Goal: Task Accomplishment & Management: Manage account settings

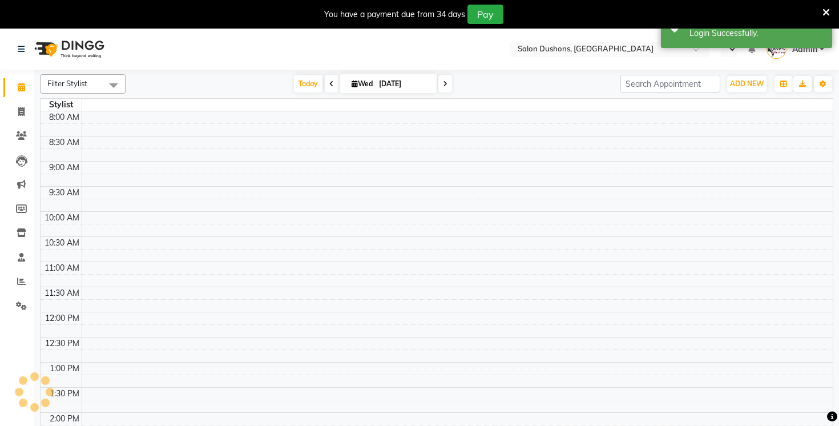
select select "en"
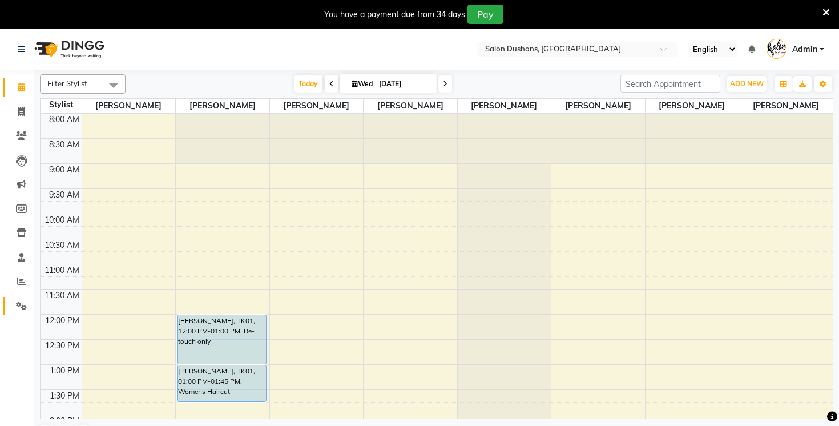
click at [20, 310] on span at bounding box center [21, 306] width 20 height 13
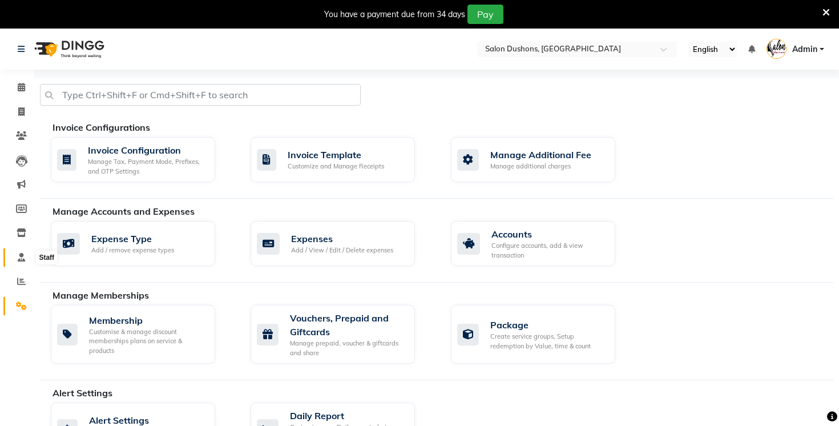
click at [28, 262] on span at bounding box center [21, 257] width 20 height 13
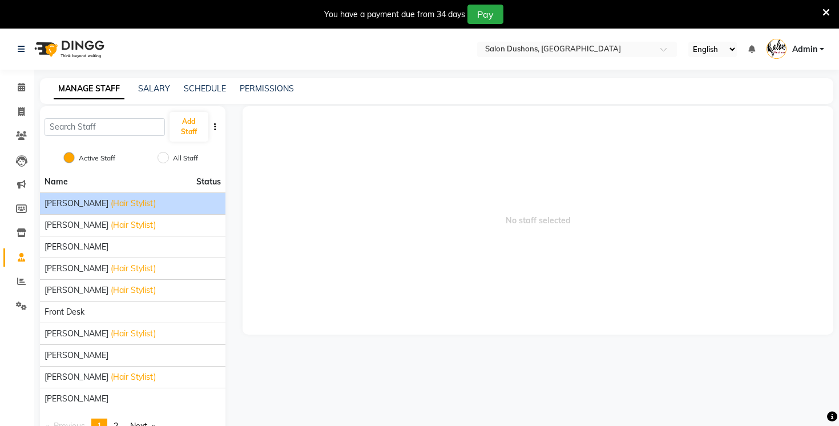
click at [117, 203] on span "(Hair Stylist)" at bounding box center [133, 203] width 45 height 12
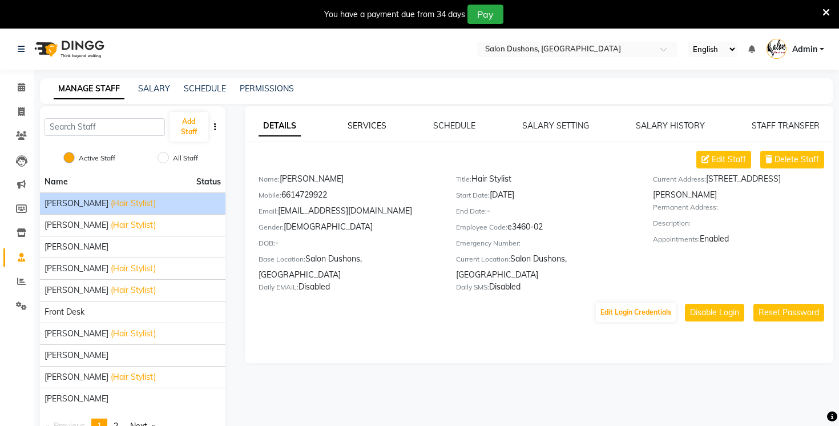
click at [372, 127] on link "SERVICES" at bounding box center [367, 125] width 39 height 10
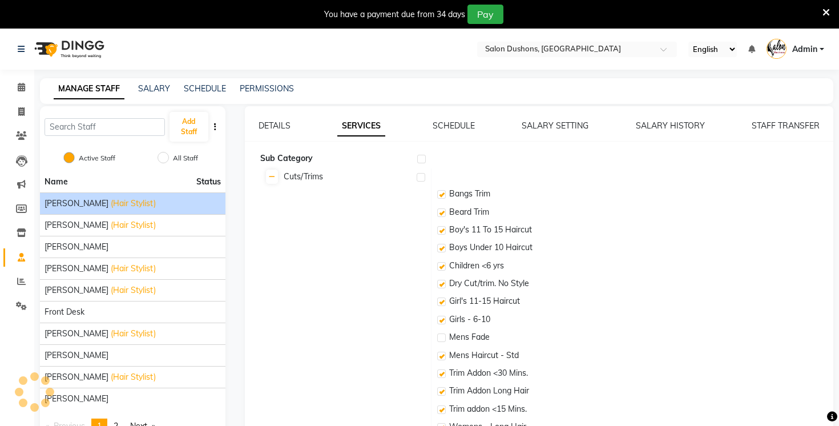
checkbox input "true"
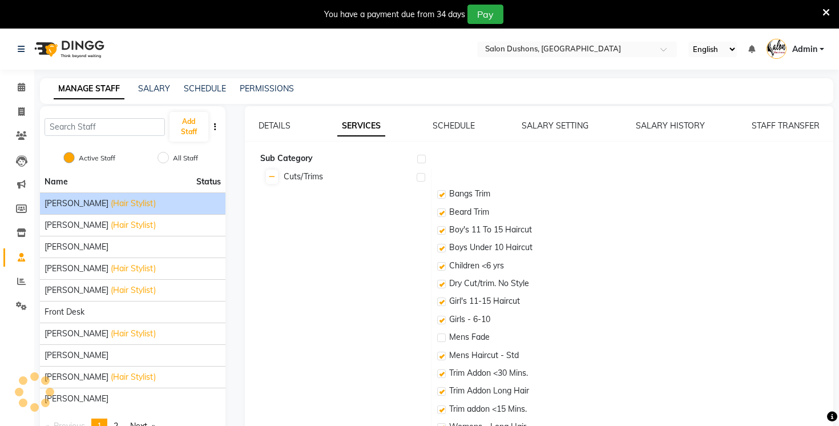
checkbox input "true"
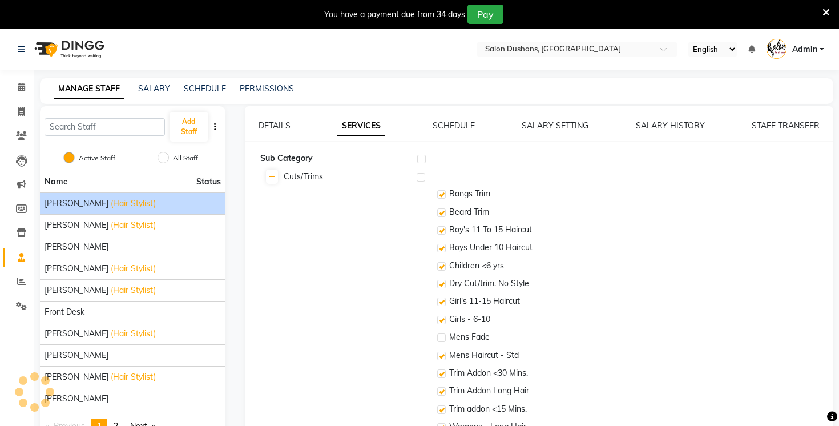
checkbox input "true"
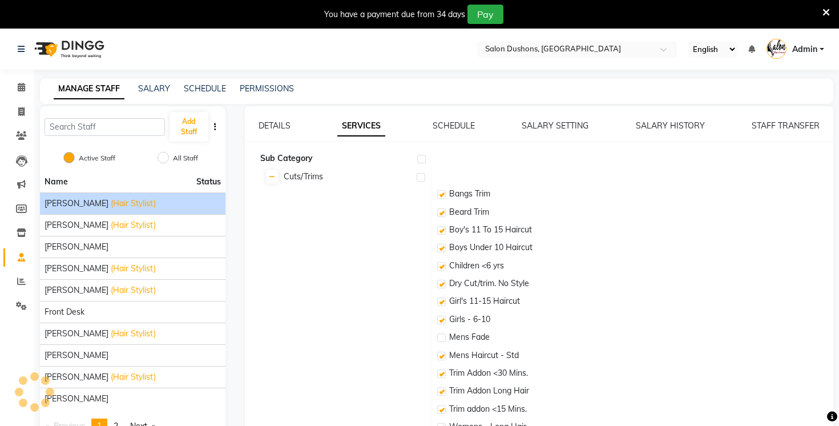
checkbox input "true"
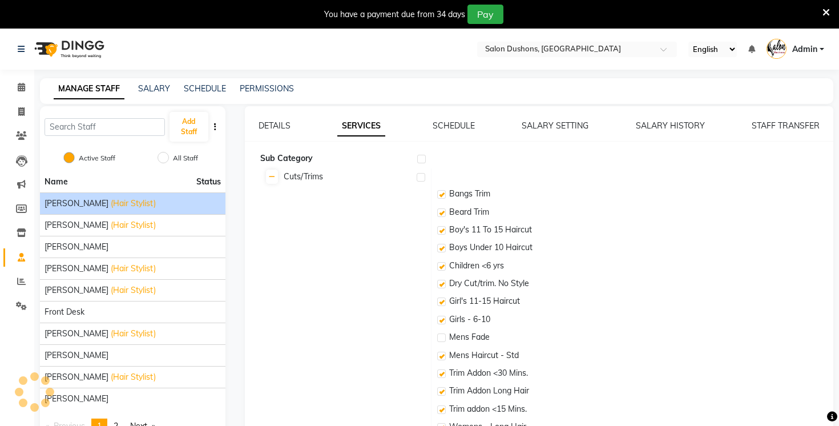
checkbox input "true"
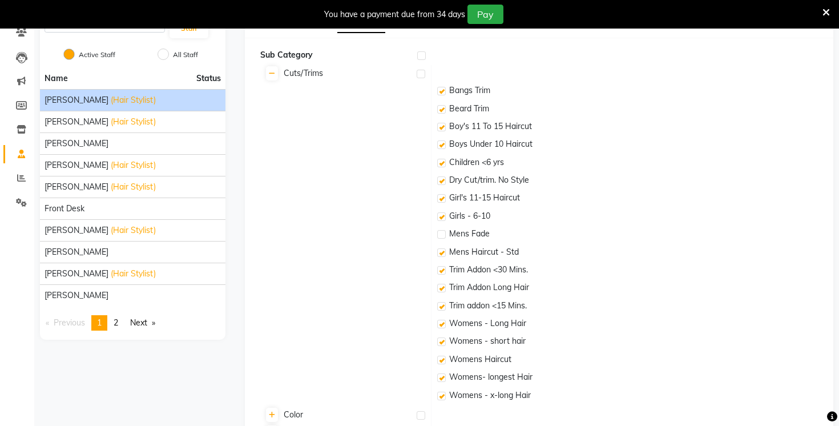
scroll to position [75, 0]
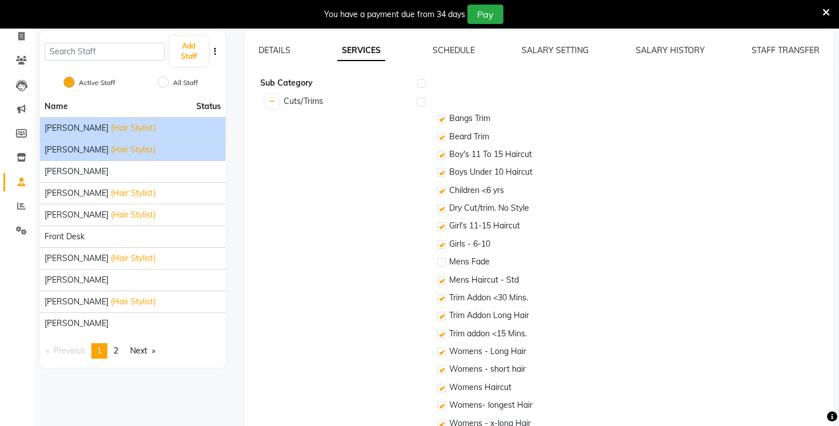
click at [76, 154] on span "[PERSON_NAME]" at bounding box center [77, 150] width 64 height 12
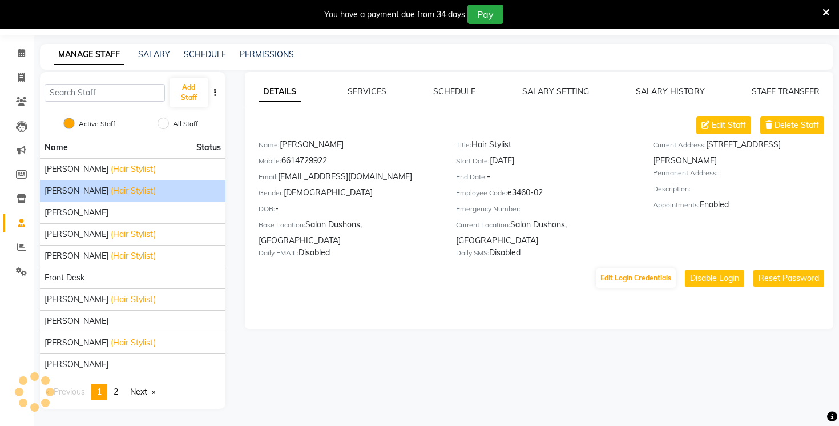
scroll to position [34, 0]
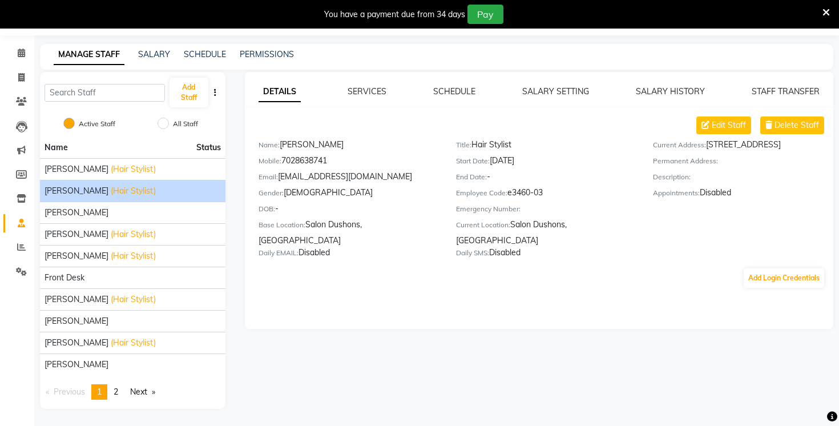
click at [366, 97] on div "SERVICES" at bounding box center [367, 92] width 39 height 12
click at [366, 89] on link "SERVICES" at bounding box center [367, 91] width 39 height 10
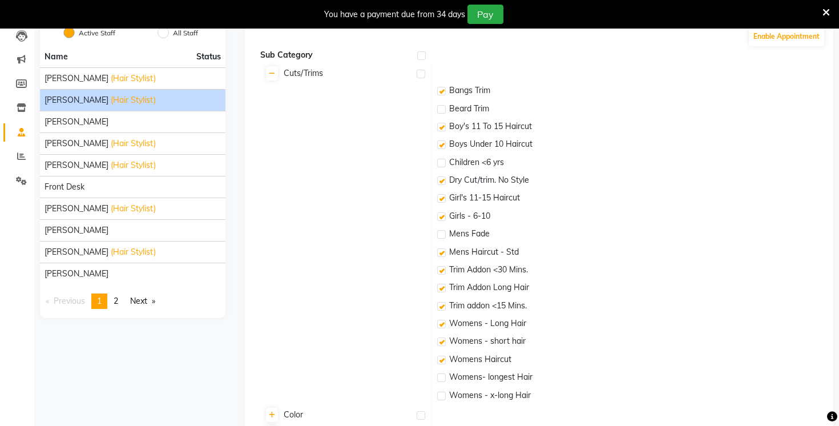
scroll to position [0, 0]
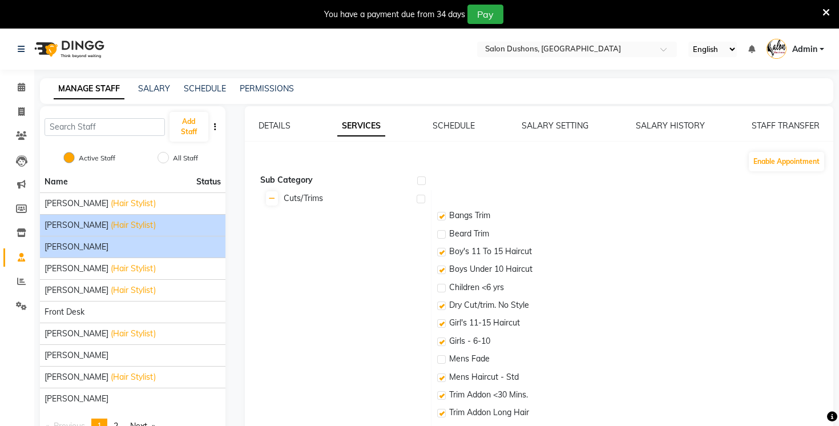
click at [99, 241] on div "[PERSON_NAME]" at bounding box center [133, 247] width 176 height 12
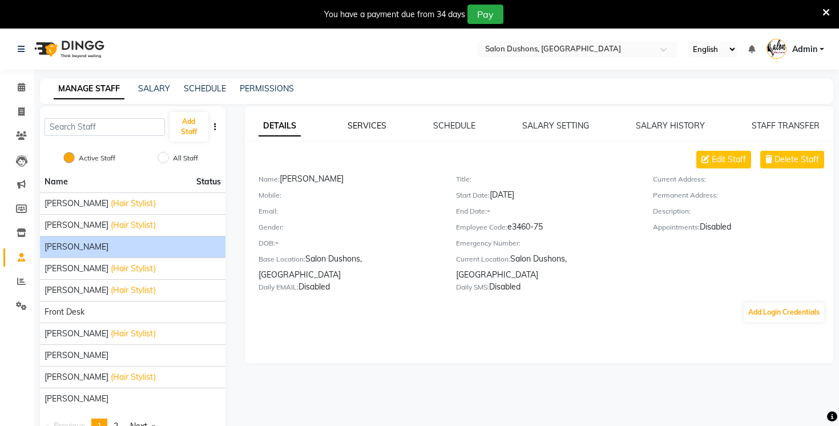
click at [375, 123] on link "SERVICES" at bounding box center [367, 125] width 39 height 10
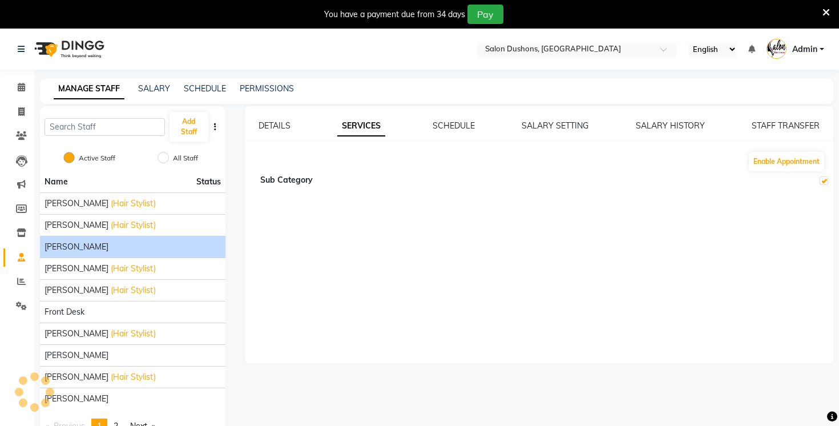
checkbox input "true"
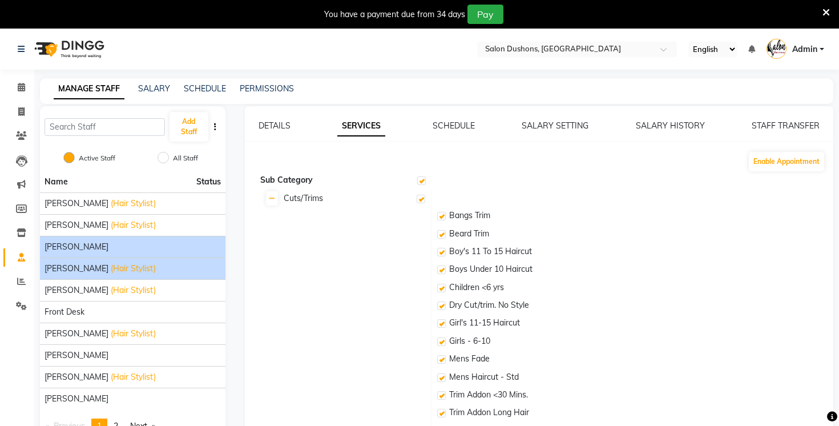
click at [100, 268] on span "[PERSON_NAME]" at bounding box center [77, 269] width 64 height 12
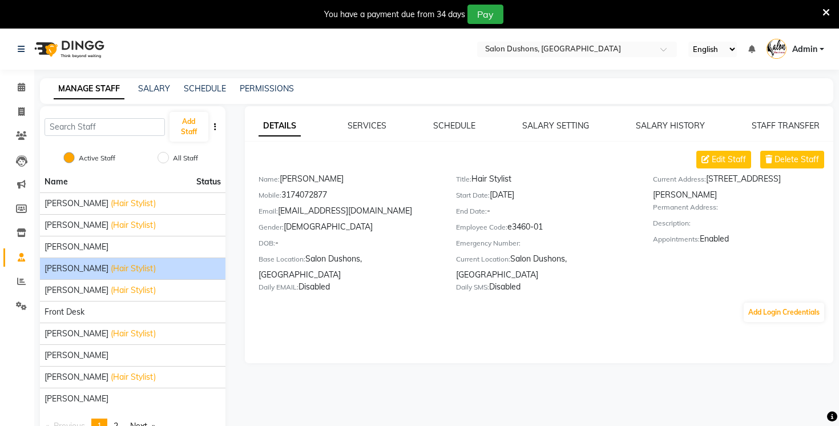
click at [364, 117] on div "DETAILS SERVICES SCHEDULE SALARY SETTING SALARY HISTORY STAFF TRANSFER Edit Sta…" at bounding box center [539, 234] width 588 height 257
click at [367, 127] on link "SERVICES" at bounding box center [367, 125] width 39 height 10
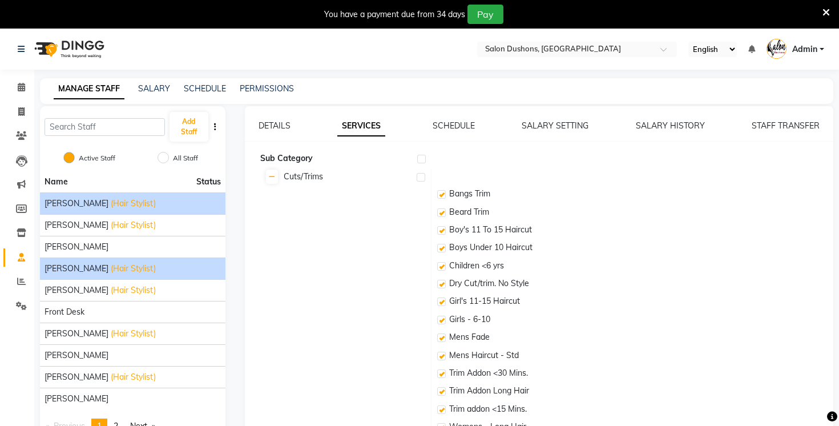
click at [135, 200] on span "(Hair Stylist)" at bounding box center [133, 203] width 45 height 12
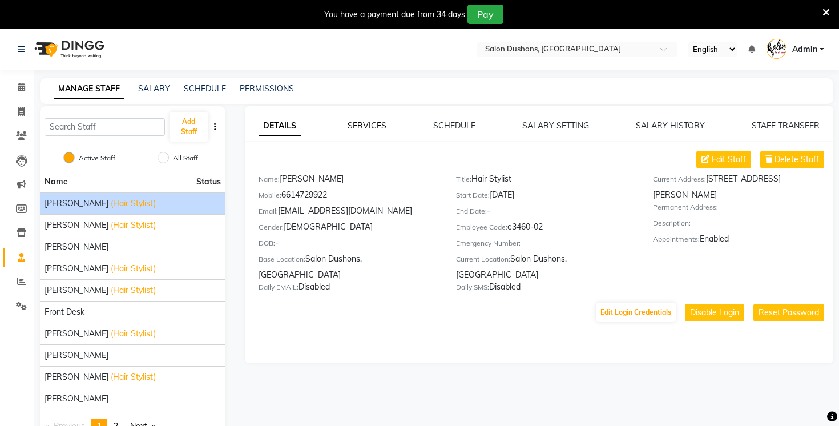
click at [376, 126] on link "SERVICES" at bounding box center [367, 125] width 39 height 10
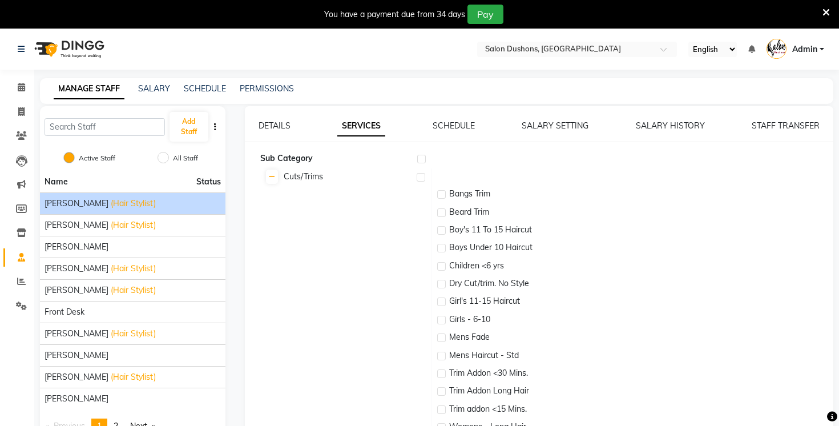
checkbox input "true"
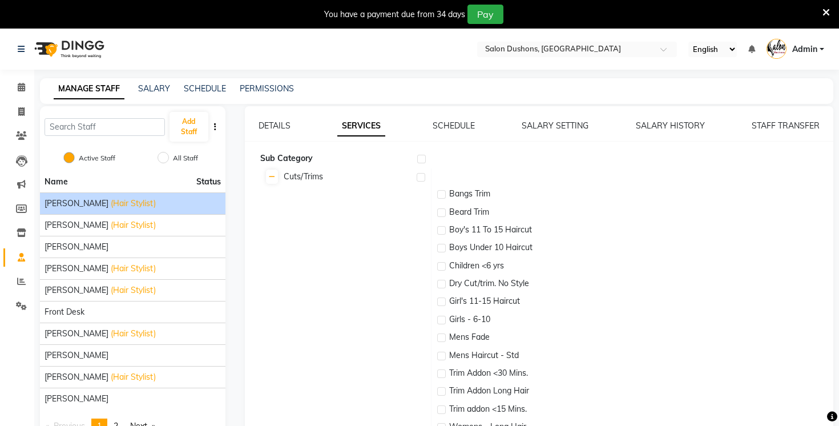
checkbox input "true"
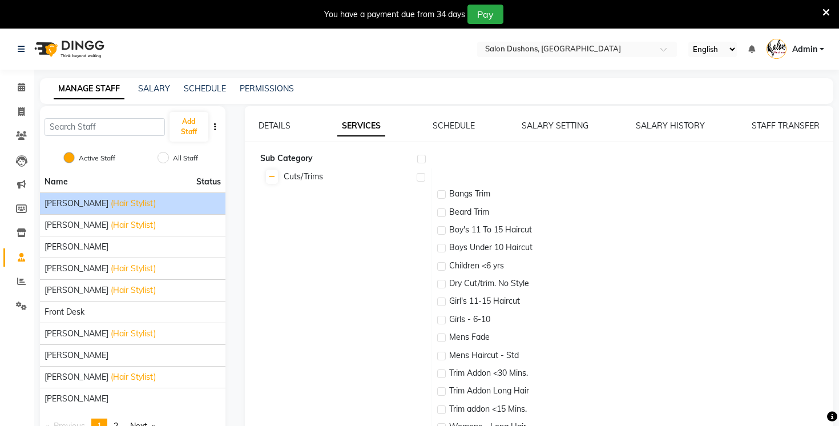
checkbox input "true"
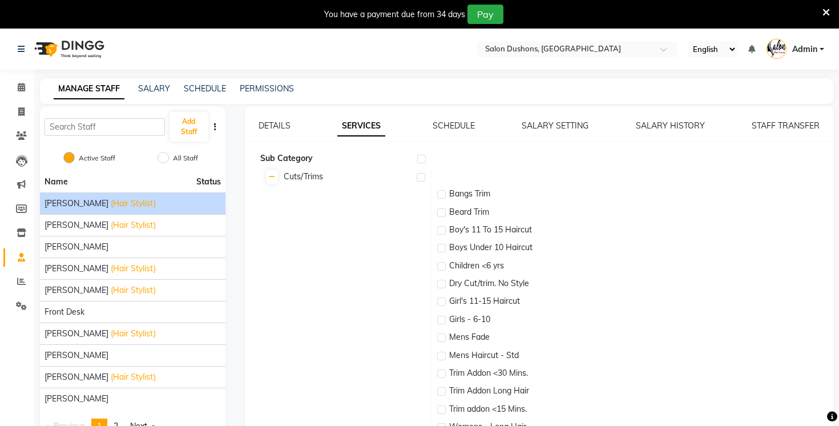
checkbox input "true"
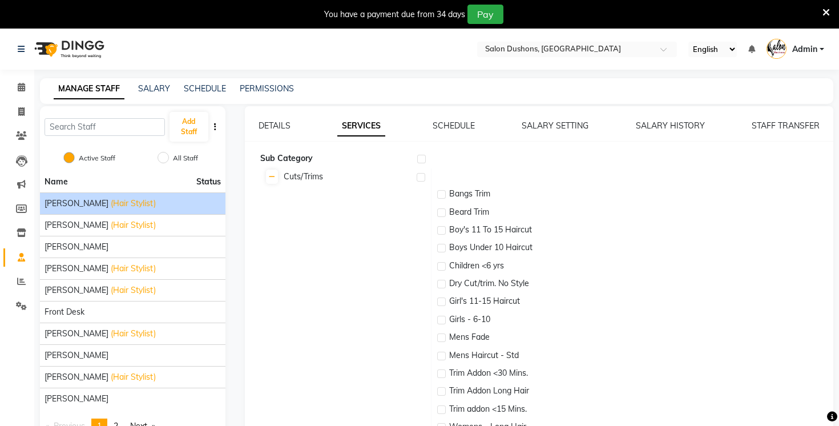
checkbox input "true"
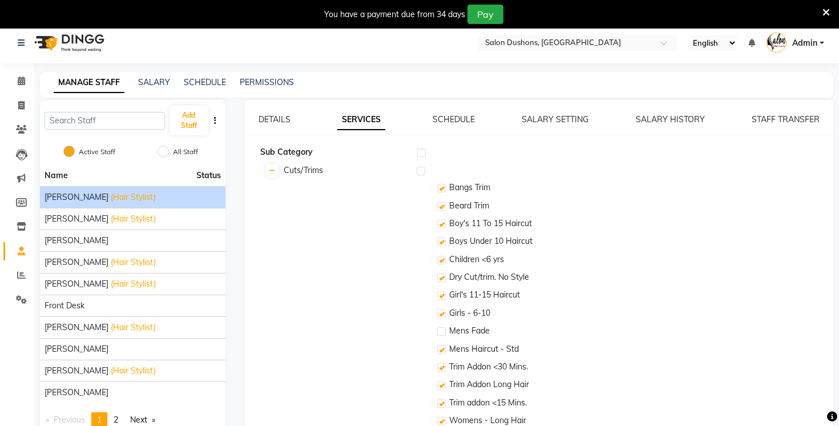
scroll to position [5, 0]
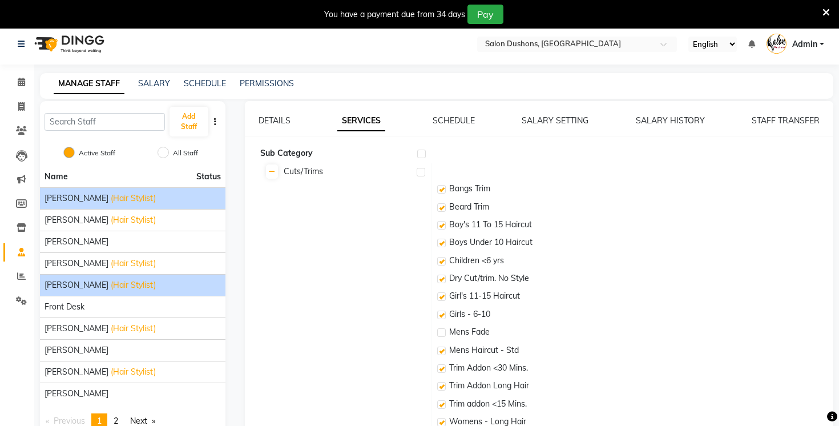
click at [123, 289] on span "(Hair Stylist)" at bounding box center [133, 285] width 45 height 12
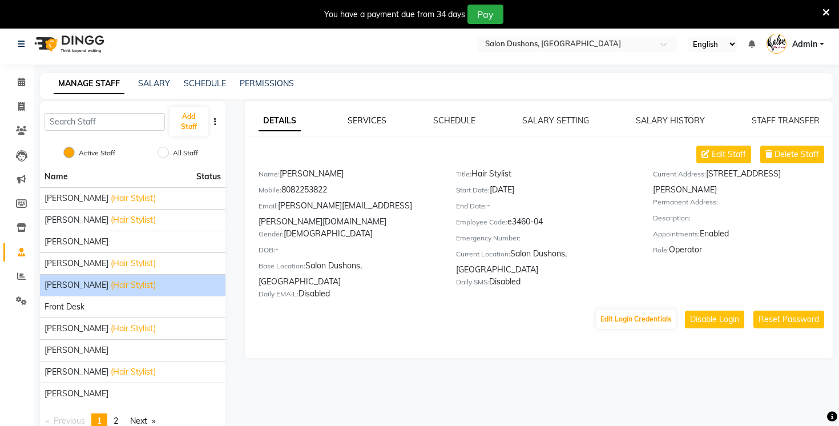
click at [362, 118] on link "SERVICES" at bounding box center [367, 120] width 39 height 10
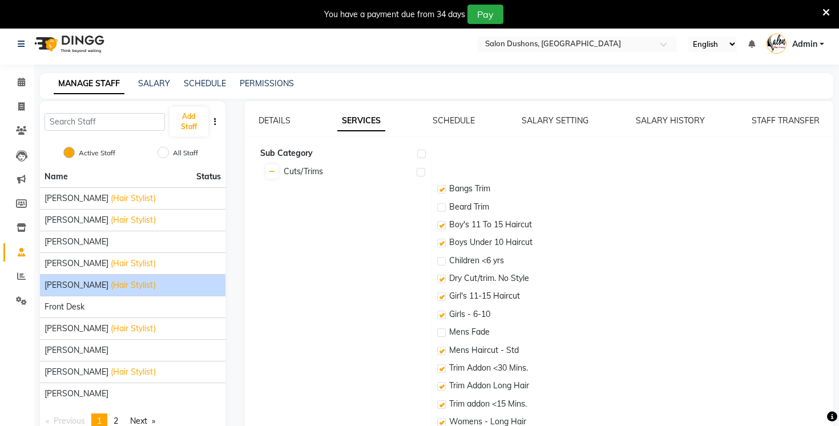
checkbox input "true"
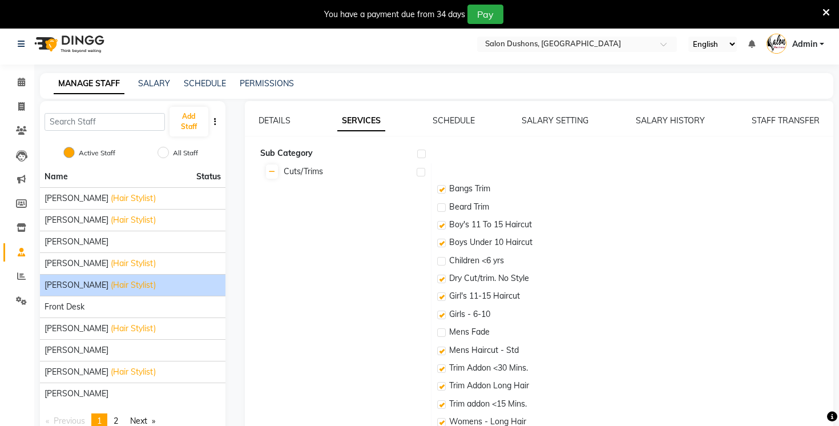
checkbox input "true"
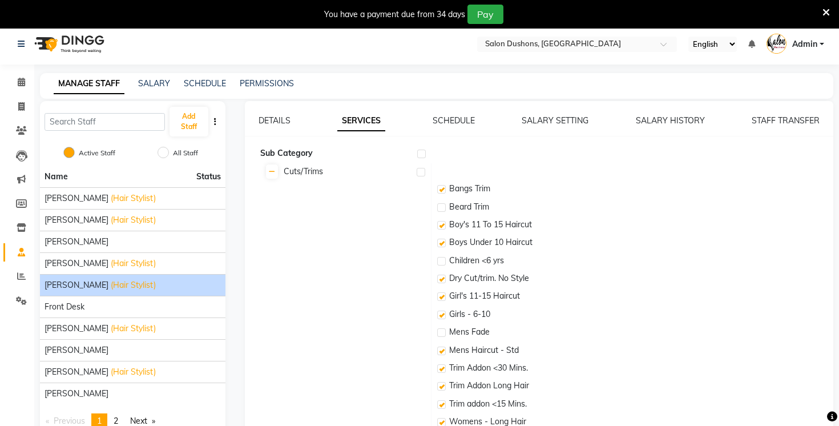
checkbox input "true"
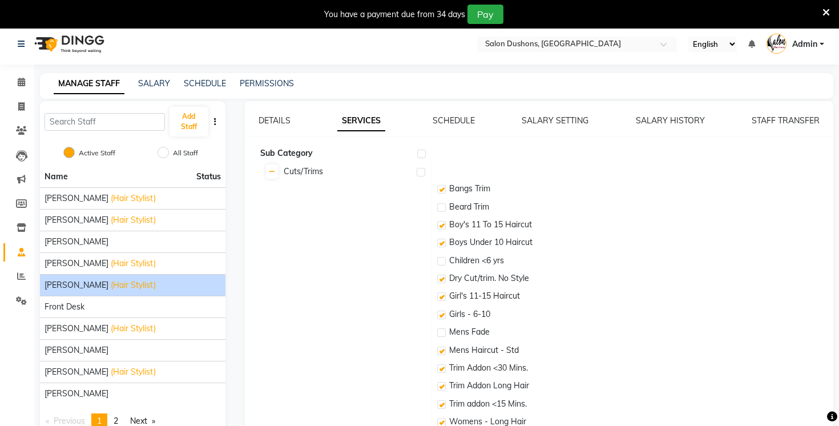
checkbox input "true"
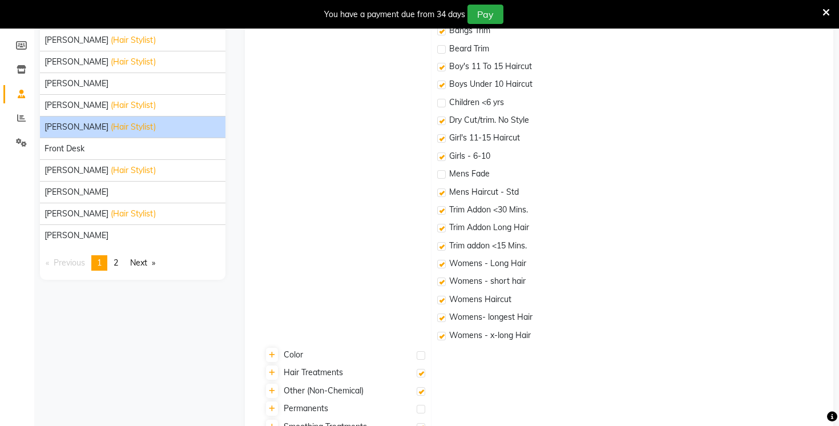
scroll to position [114, 0]
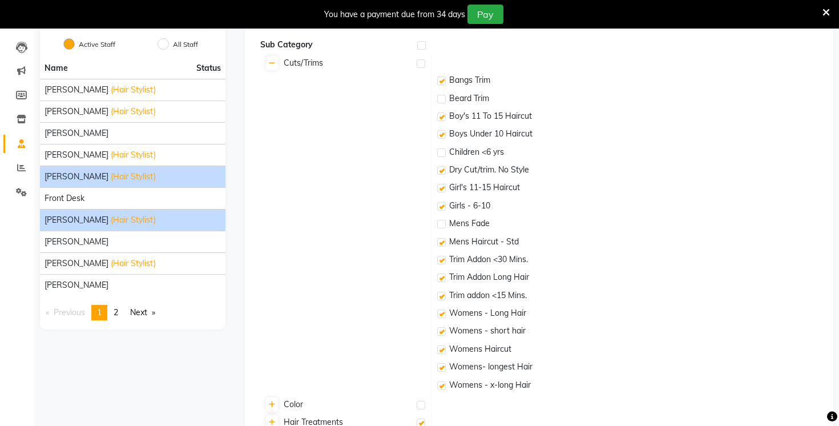
click at [107, 225] on div "[PERSON_NAME] (Hair Stylist)" at bounding box center [133, 220] width 176 height 12
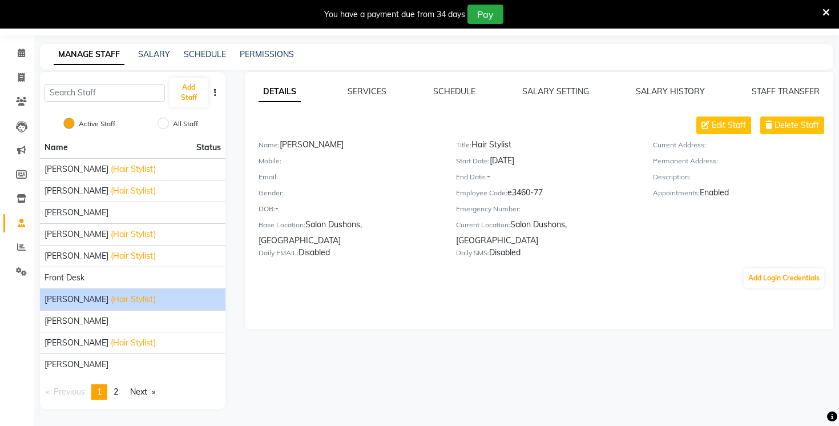
click at [367, 83] on div "DETAILS SERVICES SCHEDULE SALARY SETTING SALARY HISTORY STAFF TRANSFER Edit Sta…" at bounding box center [539, 200] width 588 height 257
click at [369, 92] on link "SERVICES" at bounding box center [367, 91] width 39 height 10
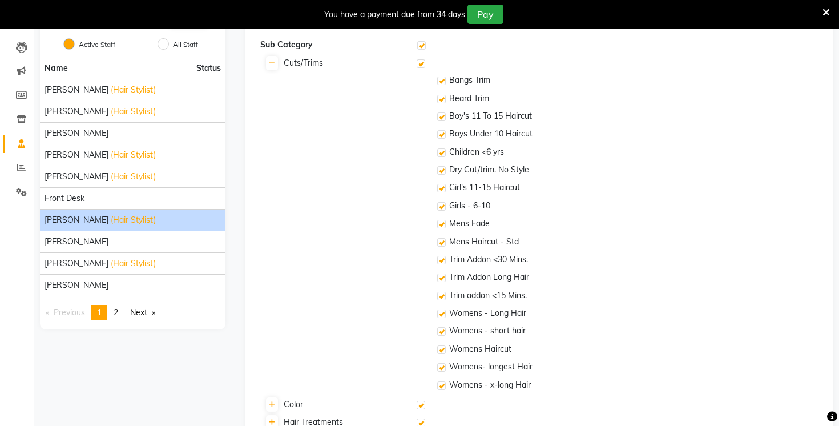
checkbox input "true"
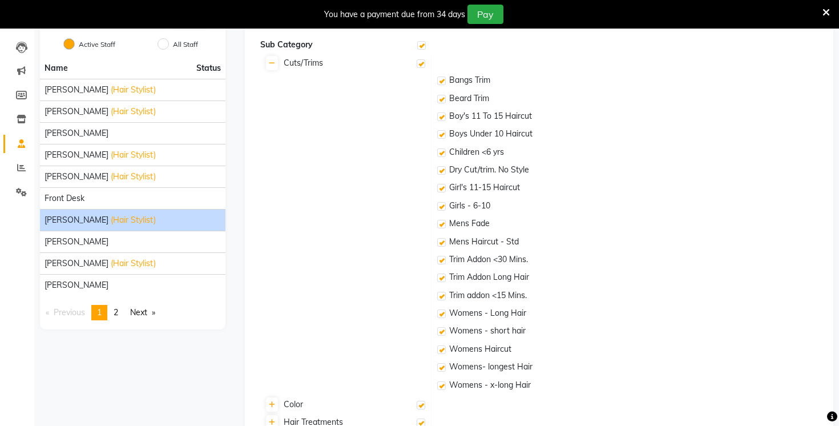
checkbox input "true"
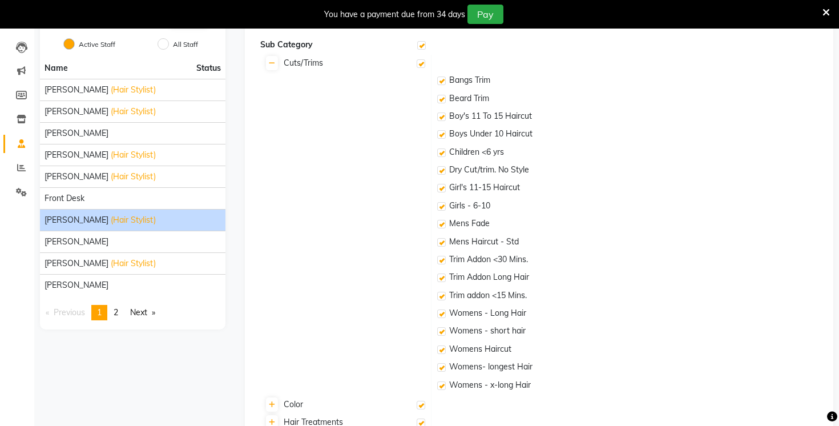
checkbox input "true"
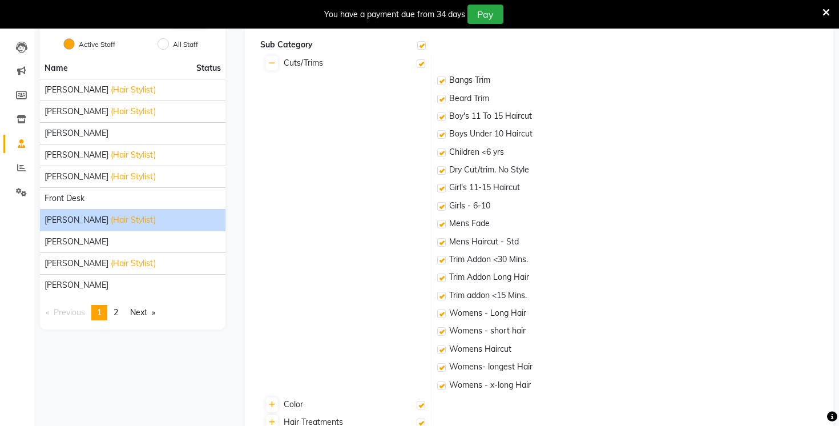
checkbox input "true"
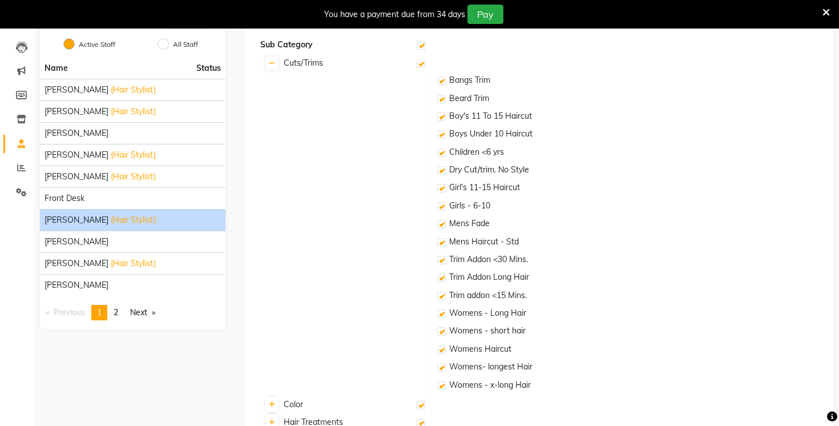
checkbox input "true"
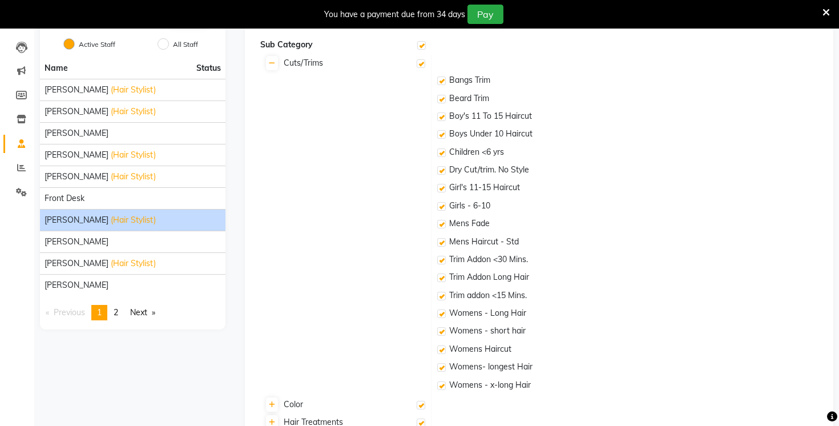
checkbox input "true"
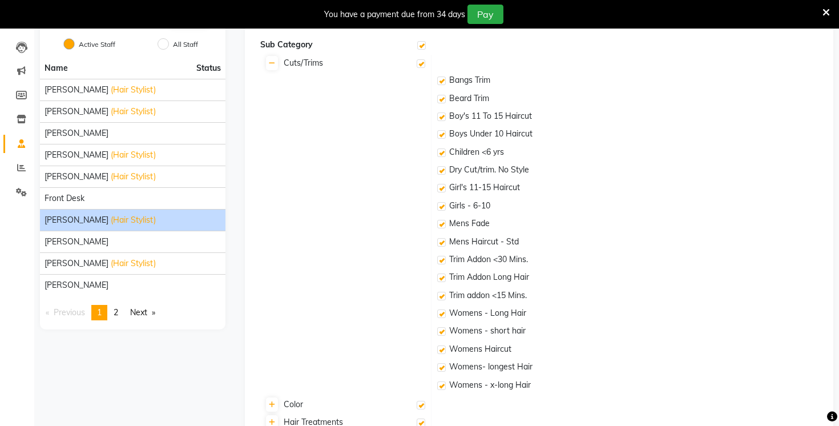
checkbox input "true"
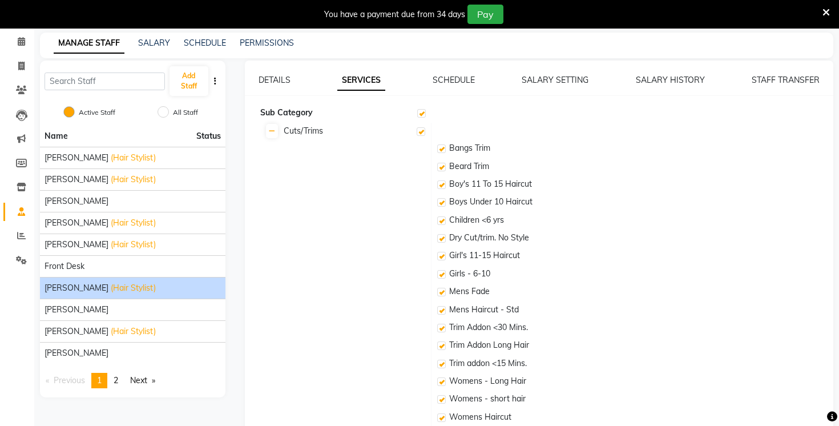
scroll to position [27, 0]
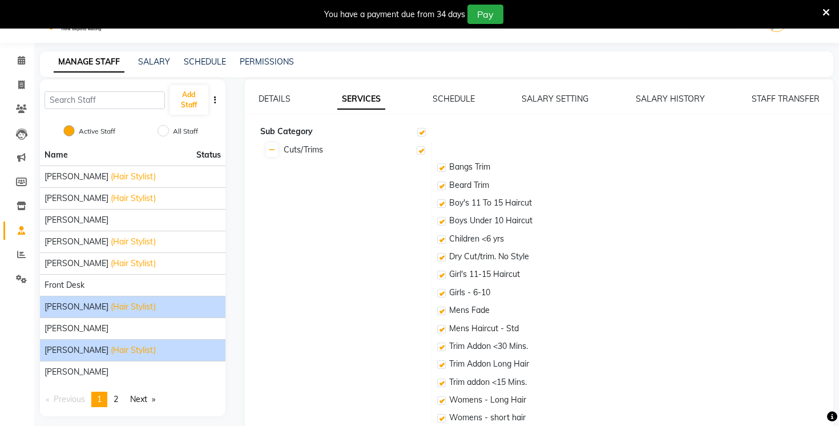
click at [111, 350] on span "(Hair Stylist)" at bounding box center [133, 350] width 45 height 12
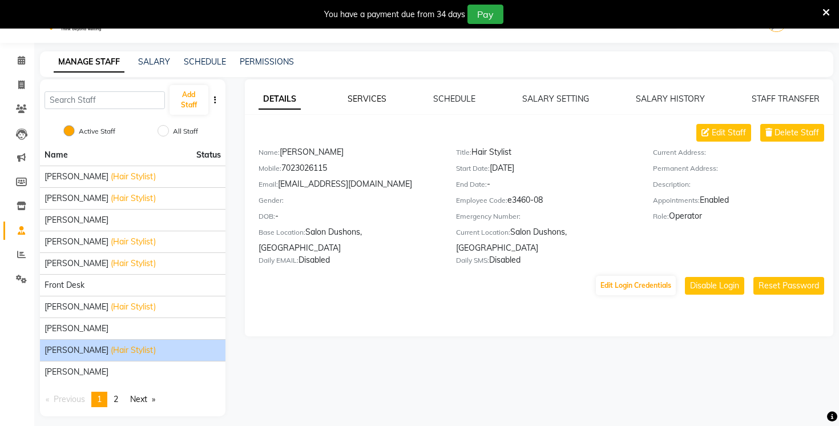
click at [366, 101] on link "SERVICES" at bounding box center [367, 99] width 39 height 10
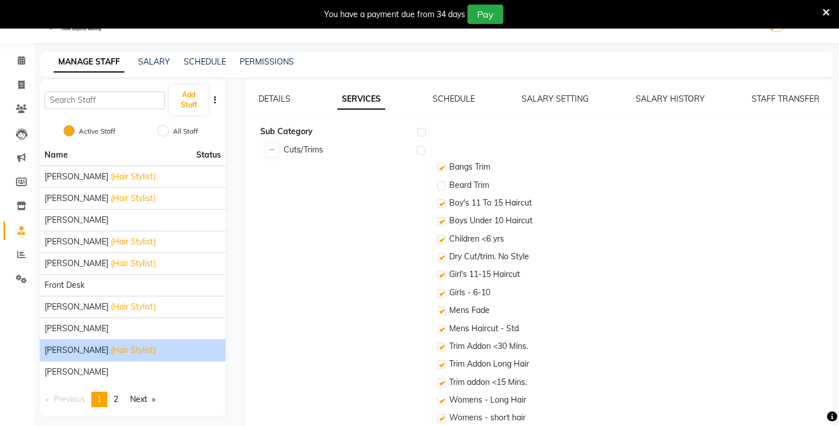
checkbox input "true"
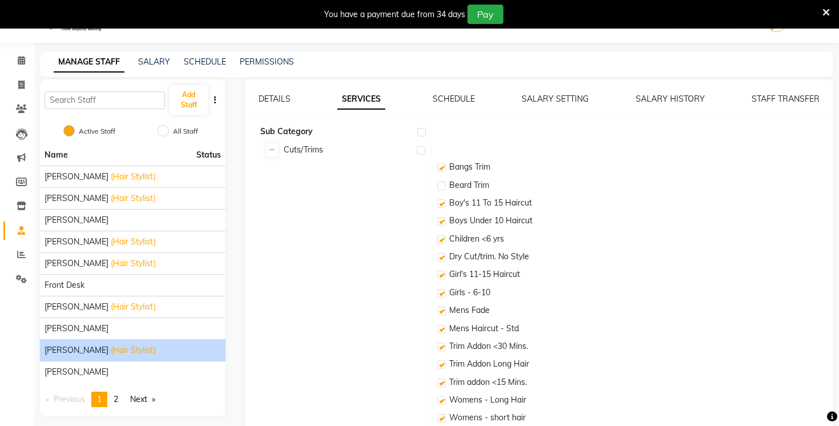
checkbox input "true"
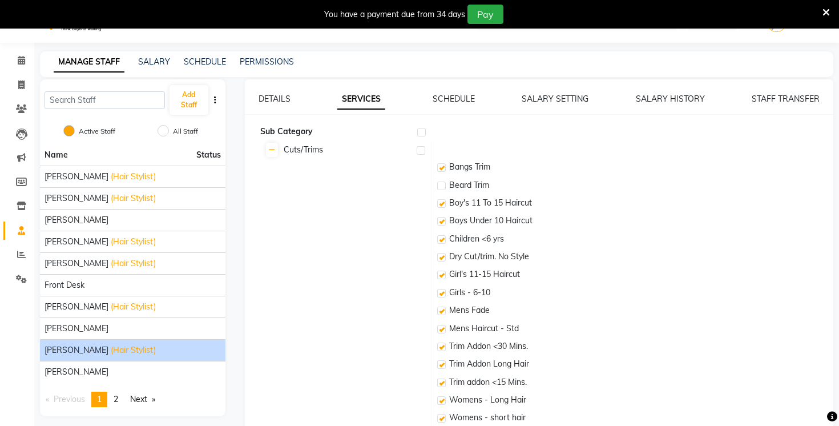
checkbox input "true"
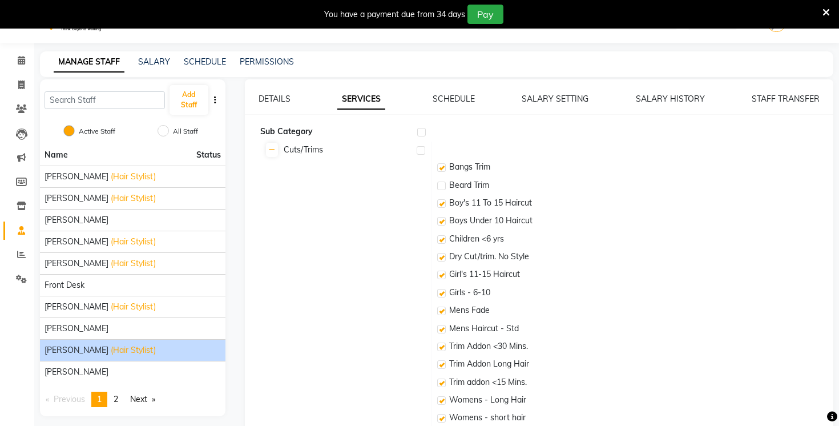
checkbox input "true"
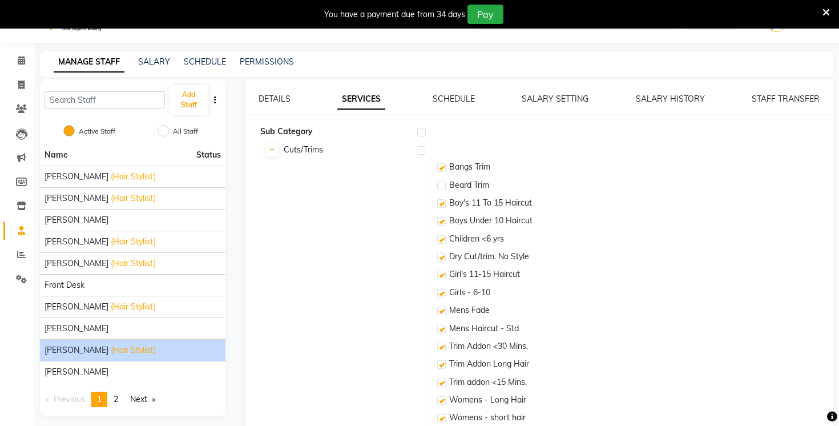
checkbox input "true"
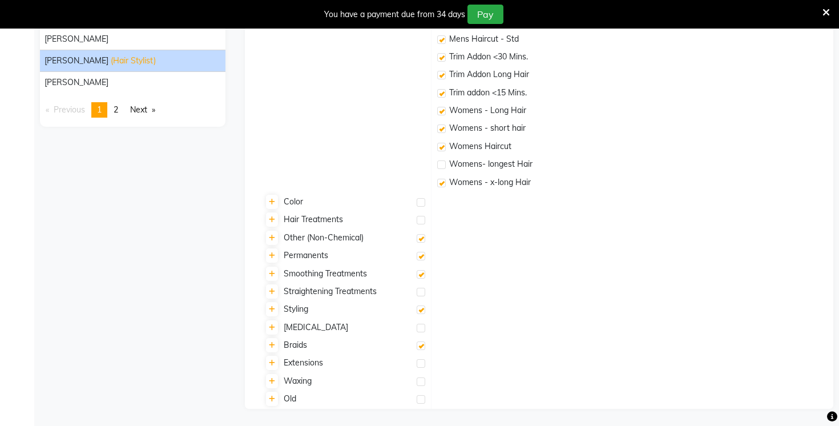
scroll to position [0, 0]
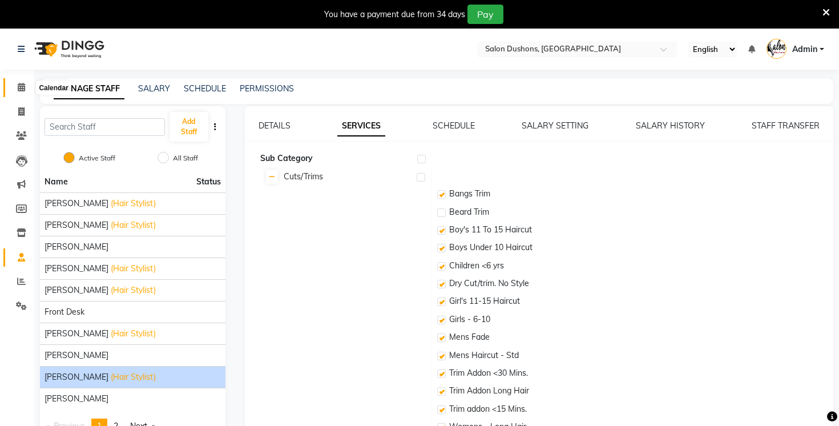
click at [18, 85] on icon at bounding box center [21, 87] width 7 height 9
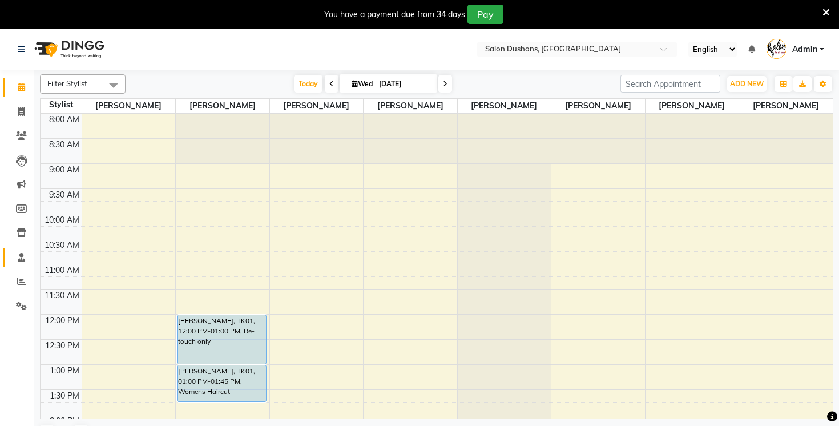
click at [22, 259] on icon at bounding box center [21, 257] width 7 height 9
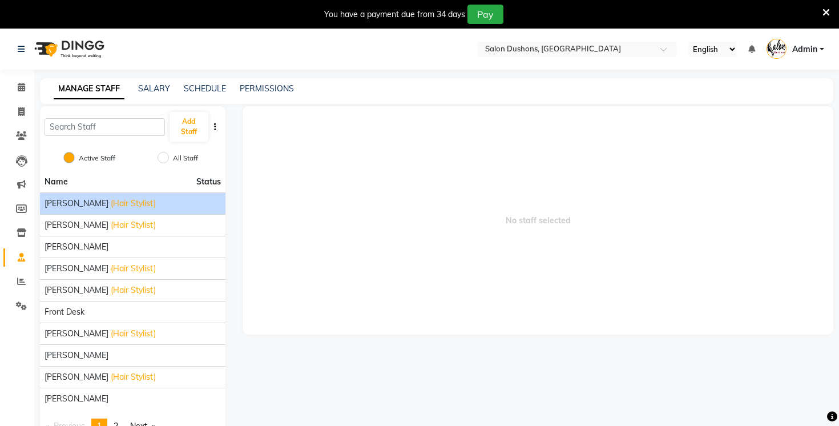
click at [111, 202] on span "(Hair Stylist)" at bounding box center [133, 203] width 45 height 12
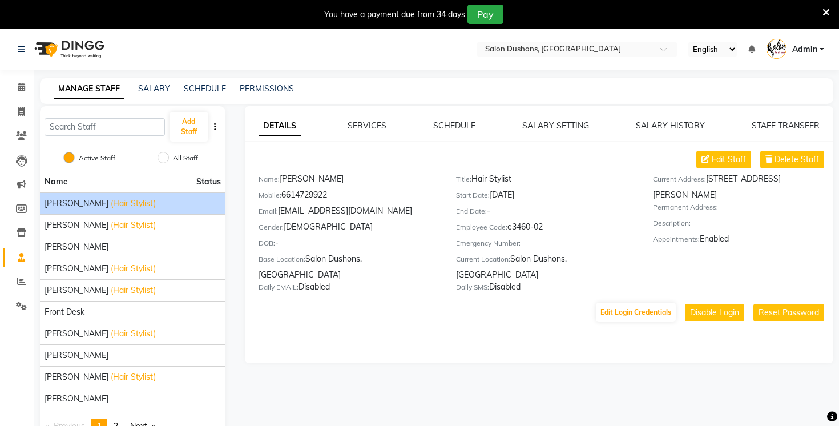
scroll to position [34, 0]
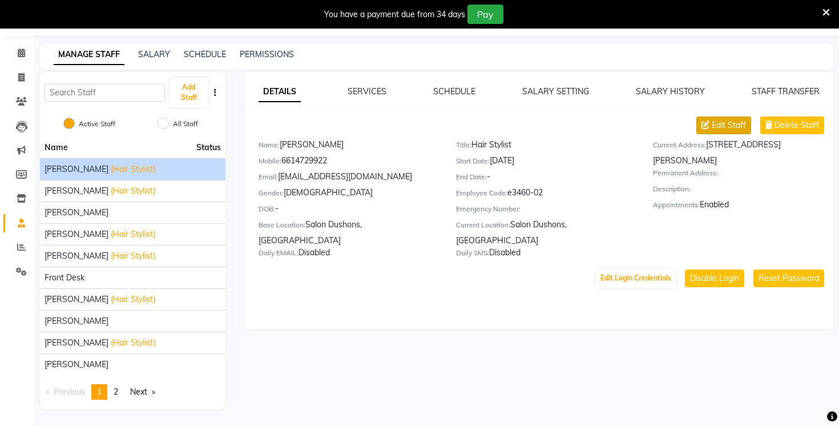
click at [714, 127] on span "Edit Staff" at bounding box center [729, 125] width 34 height 12
select select "[DEMOGRAPHIC_DATA]"
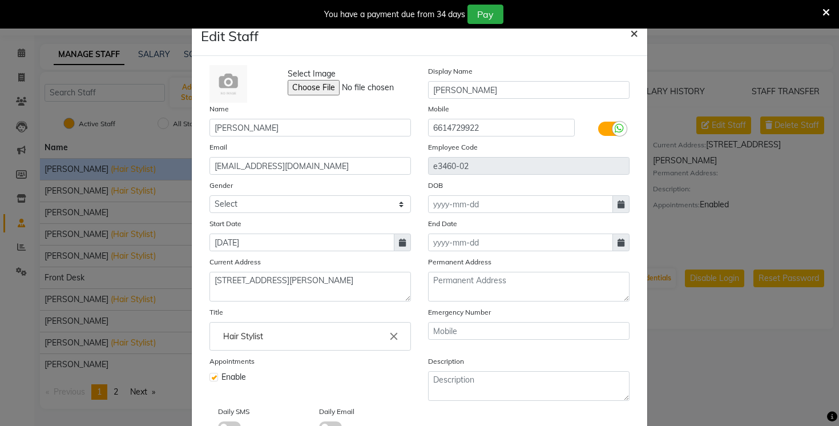
click at [631, 33] on span "×" at bounding box center [634, 32] width 8 height 17
select select
checkbox input "false"
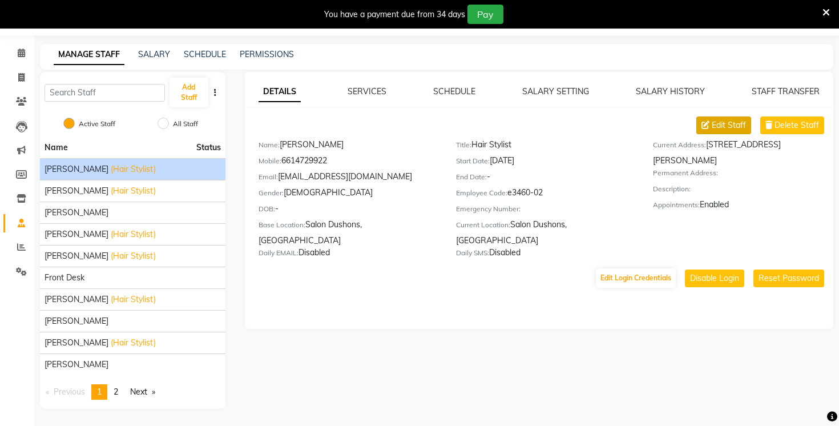
click at [733, 121] on span "Edit Staff" at bounding box center [729, 125] width 34 height 12
select select "[DEMOGRAPHIC_DATA]"
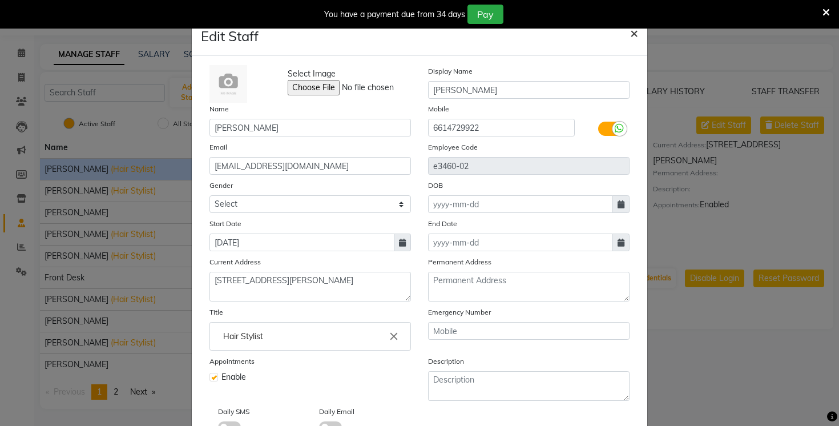
click at [634, 31] on span "×" at bounding box center [634, 32] width 8 height 17
select select
checkbox input "false"
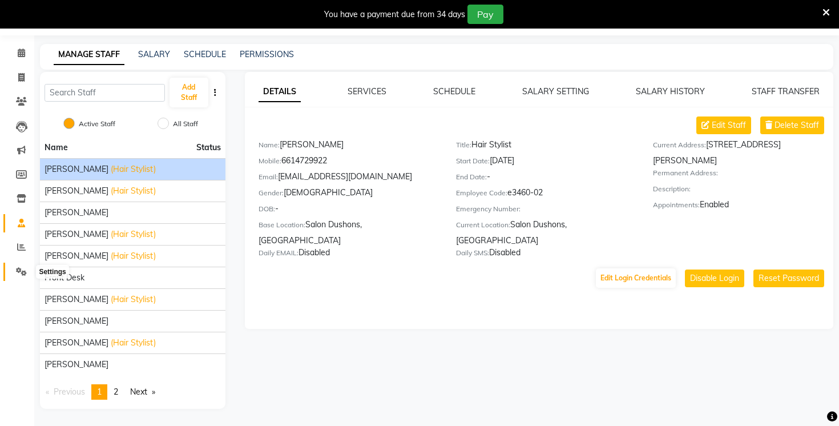
click at [23, 274] on icon at bounding box center [21, 271] width 11 height 9
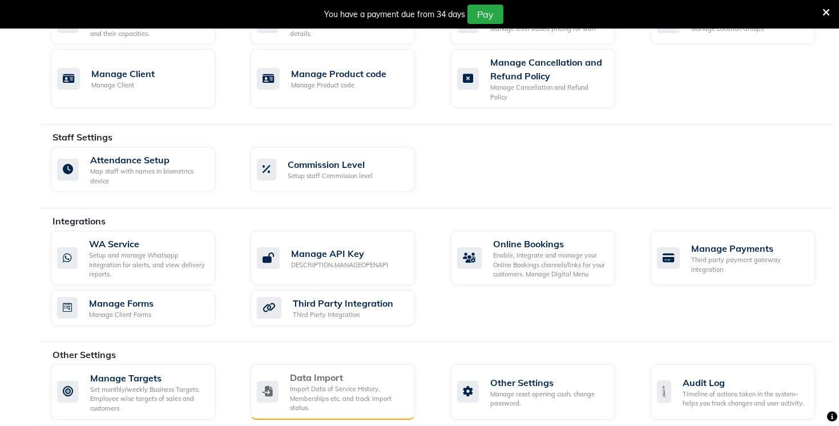
click at [303, 406] on div "Data Import Import Data of Service History, Memberships etc. and track import s…" at bounding box center [333, 391] width 164 height 55
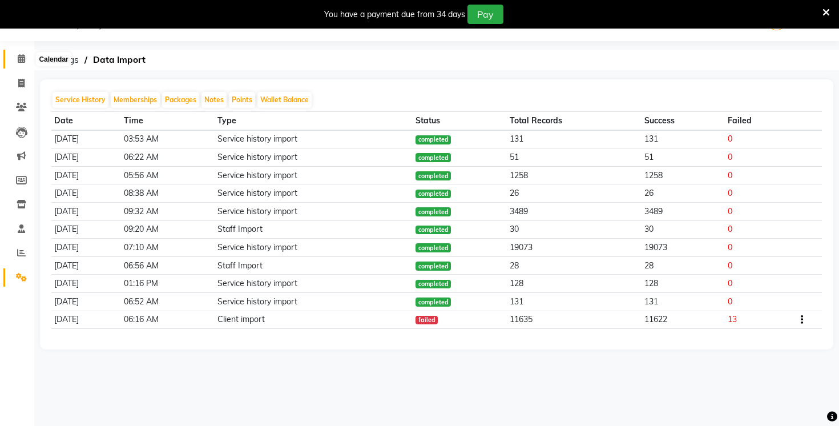
click at [20, 61] on icon at bounding box center [21, 58] width 7 height 9
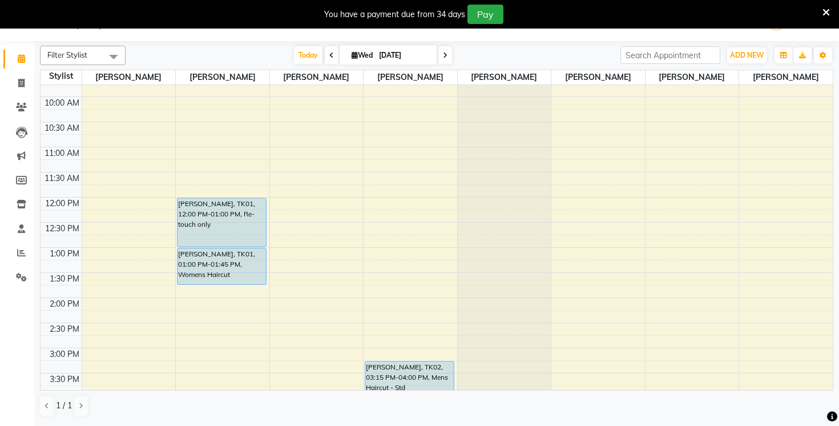
scroll to position [88, 0]
click at [19, 281] on span at bounding box center [21, 277] width 20 height 13
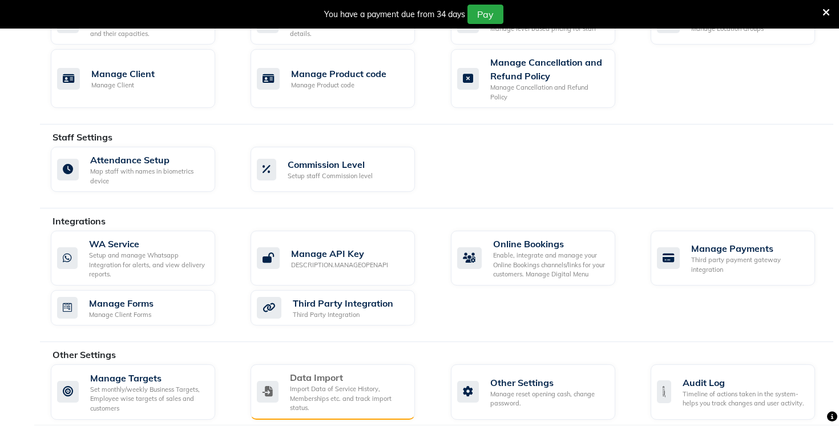
click at [365, 384] on div "Import Data of Service History, Memberships etc. and track import status." at bounding box center [348, 398] width 116 height 29
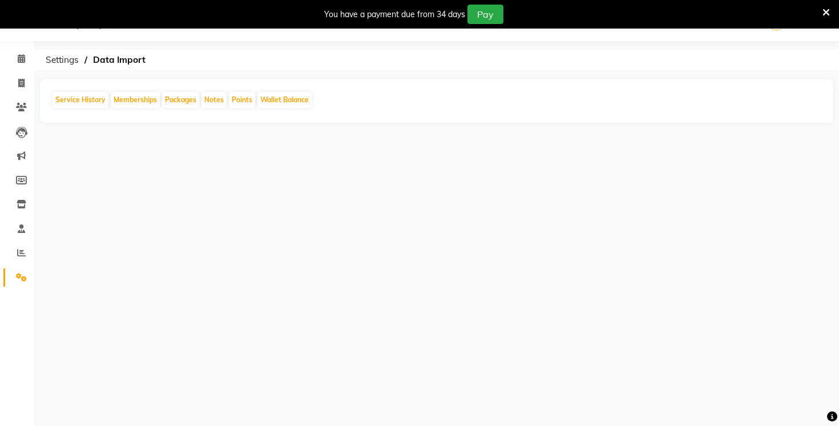
scroll to position [29, 0]
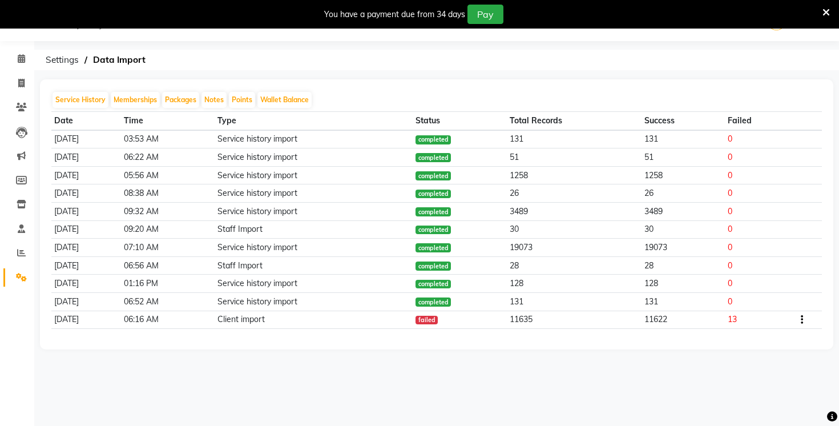
click at [544, 141] on td "131" at bounding box center [574, 139] width 135 height 18
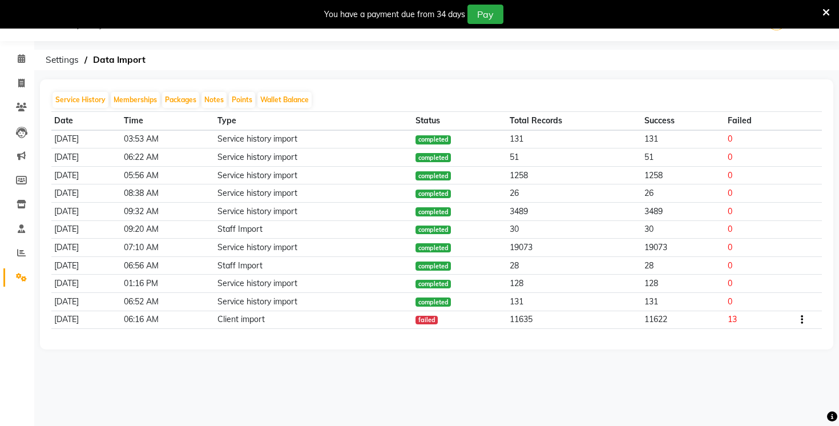
click at [544, 141] on td "131" at bounding box center [574, 139] width 135 height 18
drag, startPoint x: 530, startPoint y: 136, endPoint x: 565, endPoint y: 136, distance: 35.4
click at [565, 136] on td "131" at bounding box center [574, 139] width 135 height 18
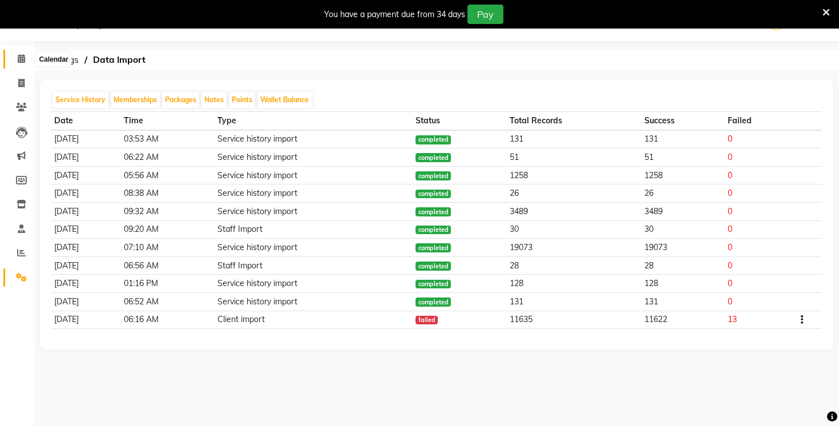
click at [28, 60] on span at bounding box center [21, 59] width 20 height 13
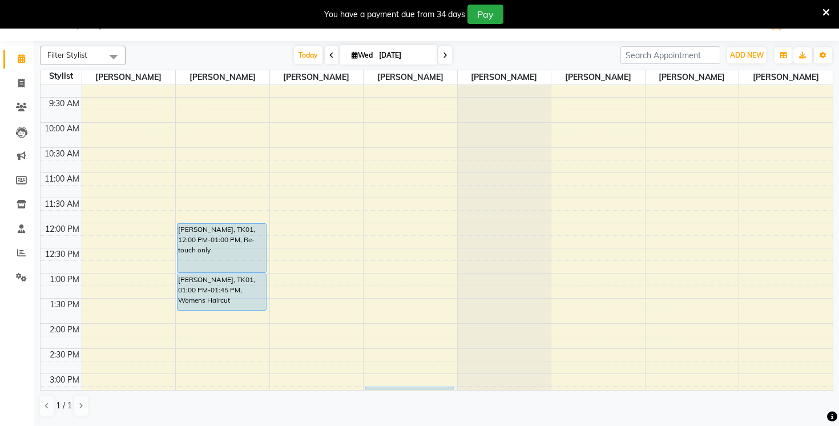
scroll to position [63, 0]
click at [449, 53] on span at bounding box center [445, 55] width 14 height 18
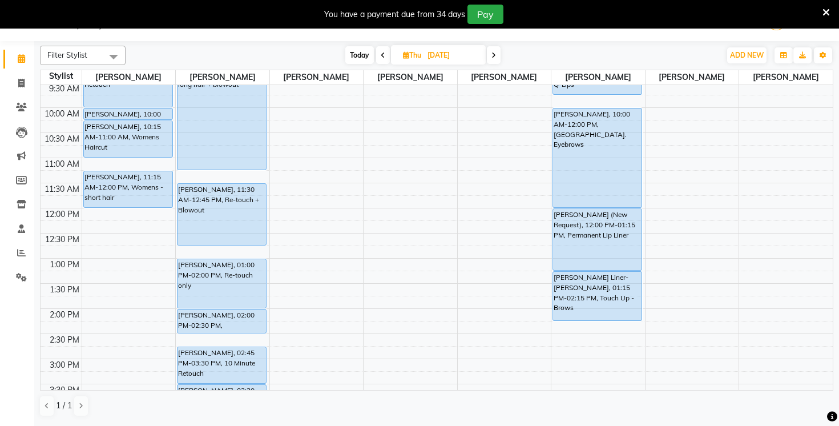
scroll to position [0, 0]
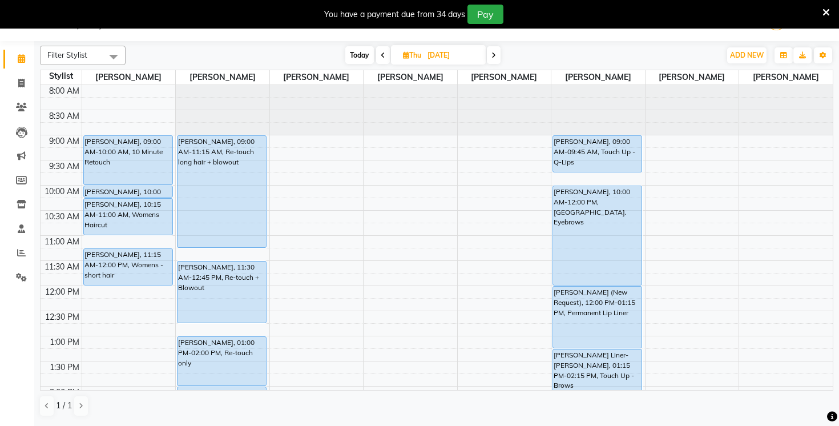
click at [381, 53] on icon at bounding box center [383, 55] width 5 height 7
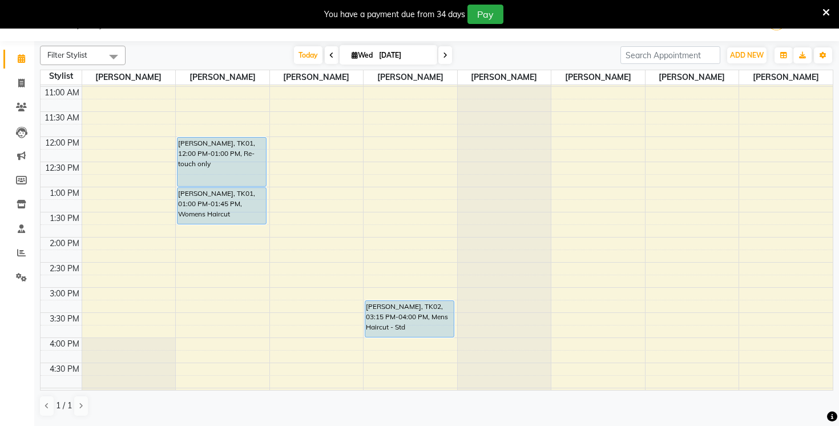
scroll to position [135, 0]
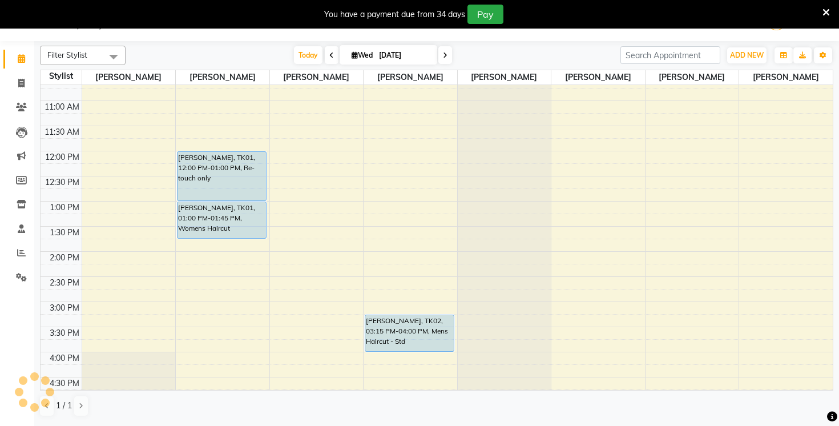
click at [293, 64] on div "Filter Stylist Select All [PERSON_NAME] [PERSON_NAME] [PERSON_NAME] Van [PERSON…" at bounding box center [436, 55] width 793 height 19
click at [446, 54] on icon at bounding box center [445, 55] width 5 height 7
type input "[DATE]"
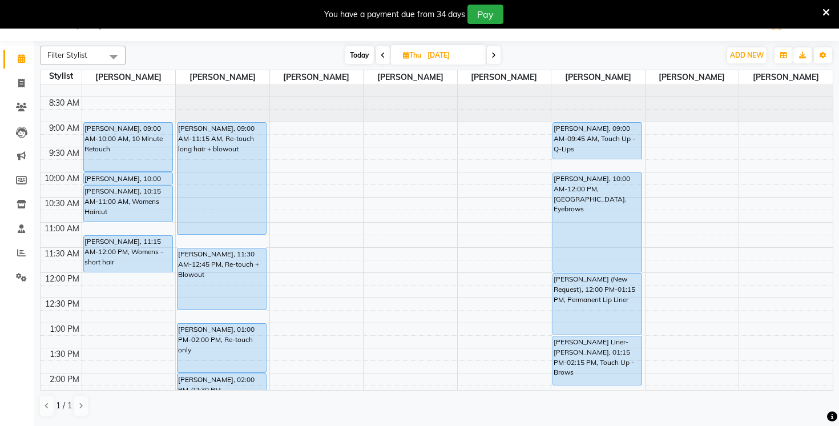
scroll to position [0, 0]
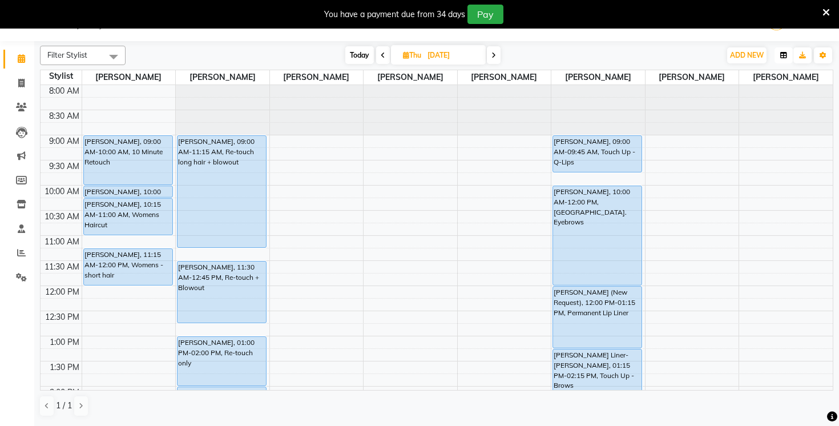
click at [785, 54] on icon "button" at bounding box center [783, 55] width 7 height 7
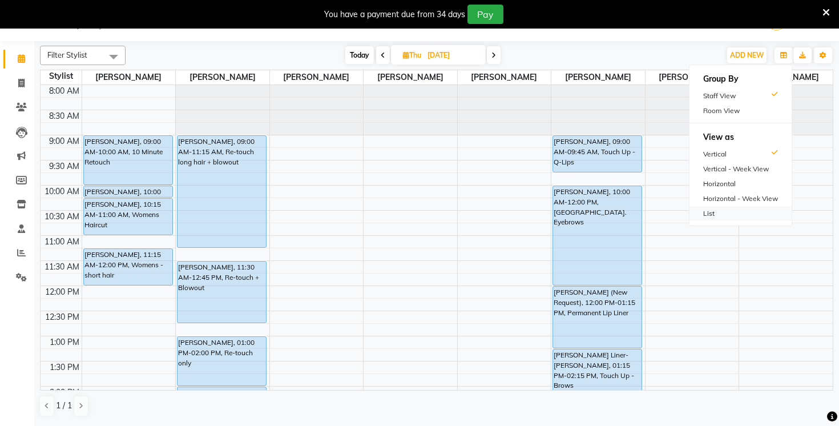
click at [711, 211] on div "List" at bounding box center [740, 213] width 102 height 15
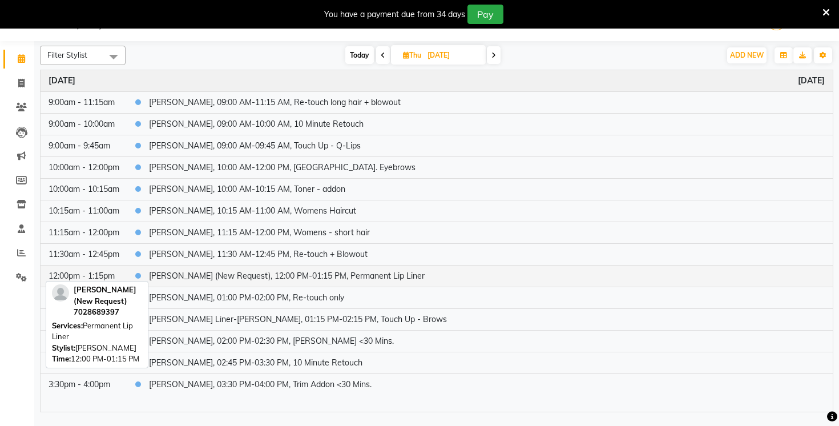
drag, startPoint x: 216, startPoint y: 274, endPoint x: 260, endPoint y: 274, distance: 43.9
click at [260, 274] on td "[PERSON_NAME] (New Request), 12:00 PM-01:15 PM, Permanent Lip Liner" at bounding box center [487, 276] width 692 height 22
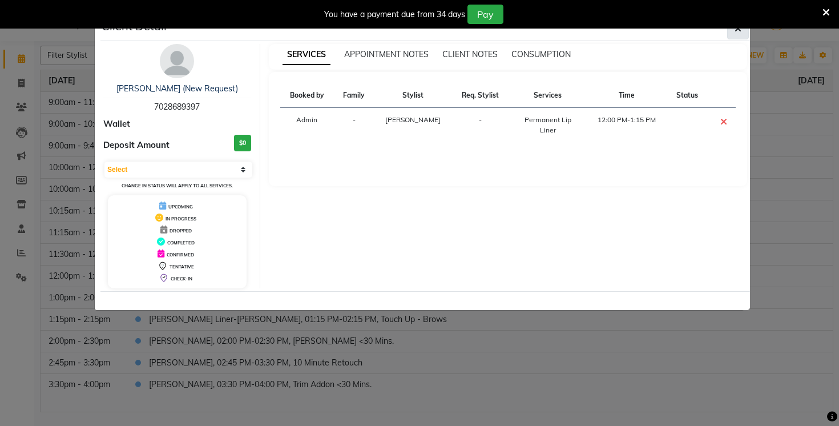
click at [735, 34] on span "button" at bounding box center [737, 28] width 7 height 11
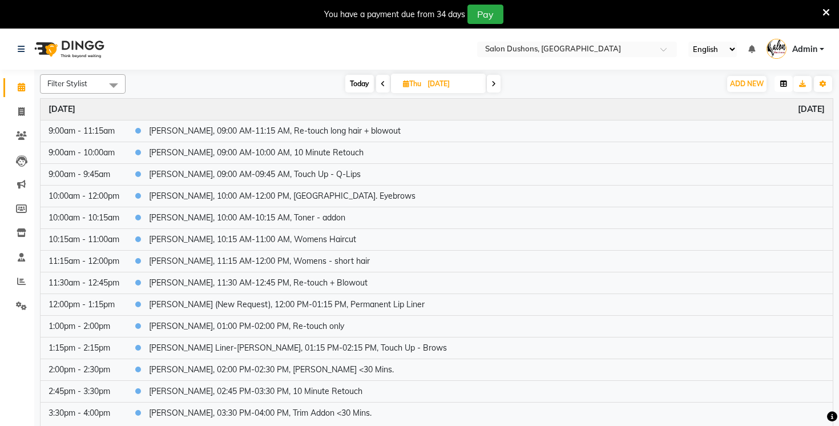
click at [780, 82] on icon "button" at bounding box center [783, 83] width 7 height 7
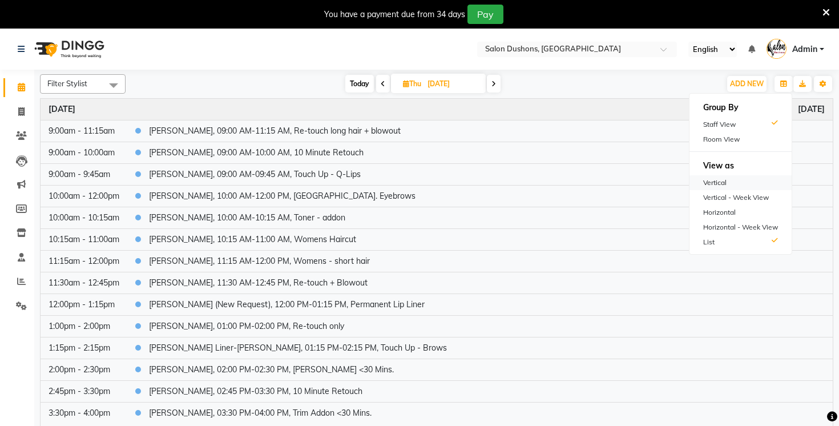
click at [721, 183] on div "Vertical" at bounding box center [740, 182] width 102 height 15
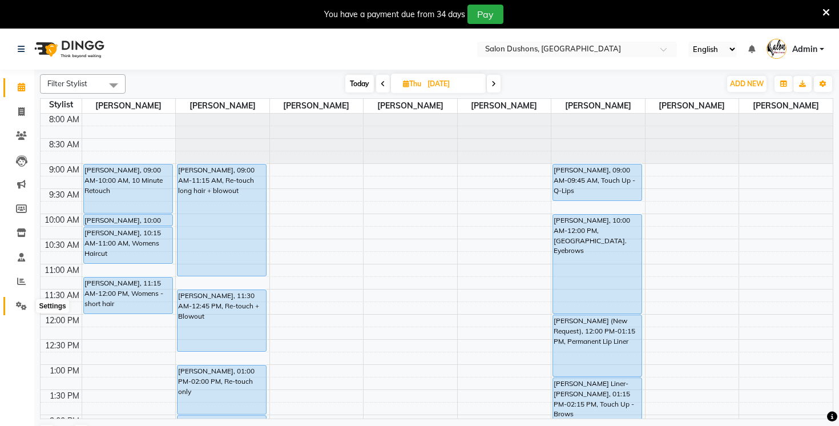
click at [17, 309] on icon at bounding box center [21, 305] width 11 height 9
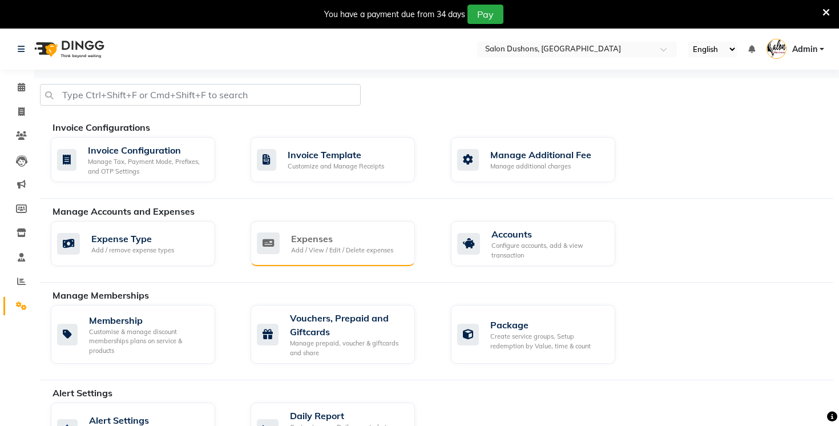
scroll to position [555, 0]
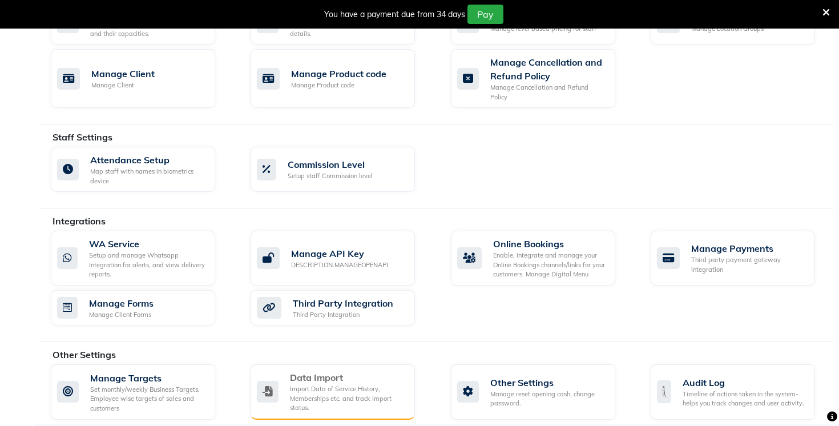
click at [326, 391] on div "Import Data of Service History, Memberships etc. and track import status." at bounding box center [348, 398] width 116 height 29
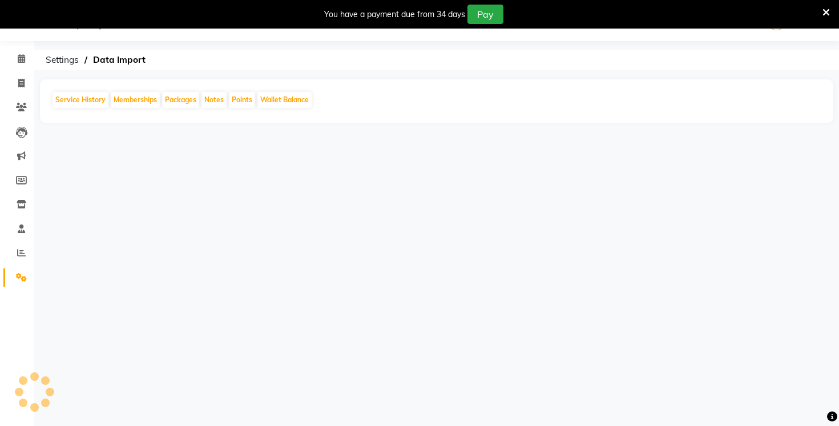
scroll to position [29, 0]
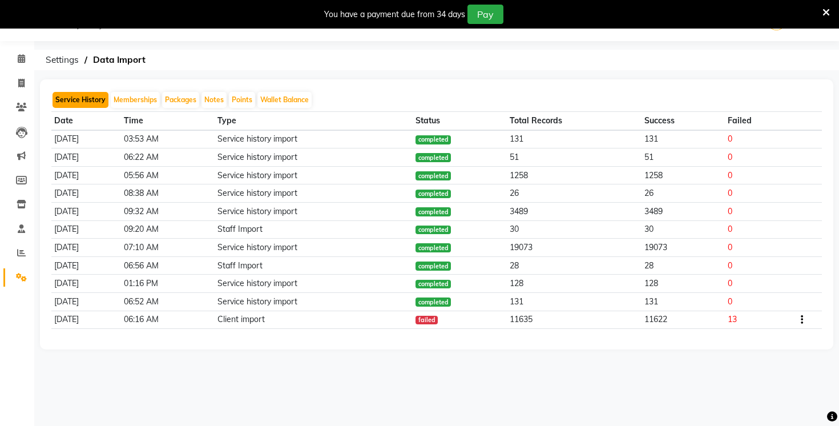
click at [67, 102] on button "Service History" at bounding box center [81, 100] width 56 height 16
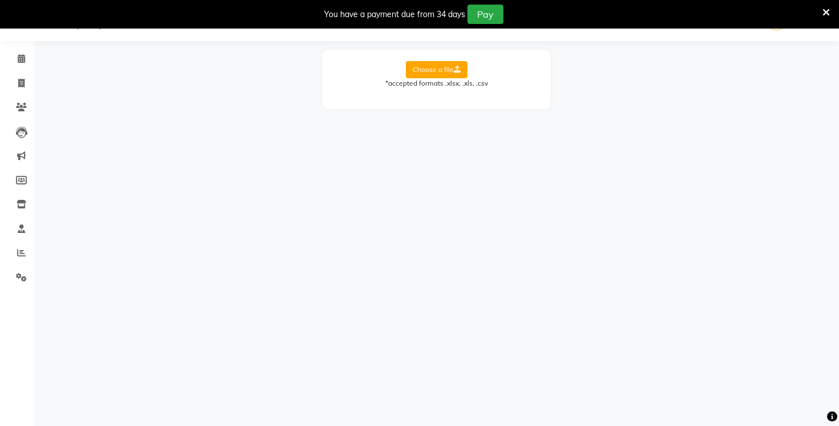
click at [451, 64] on label "Choose a file" at bounding box center [437, 69] width 62 height 17
click at [0, 0] on input "Choose a file" at bounding box center [0, 0] width 0 height 0
click at [463, 106] on select "Select Sheet appointments-20250903 to upload 20250902 clients" at bounding box center [488, 107] width 86 height 18
select select "to upload"
click at [445, 98] on select "Select Sheet appointments-20250903 to upload 20250902 clients" at bounding box center [488, 107] width 86 height 18
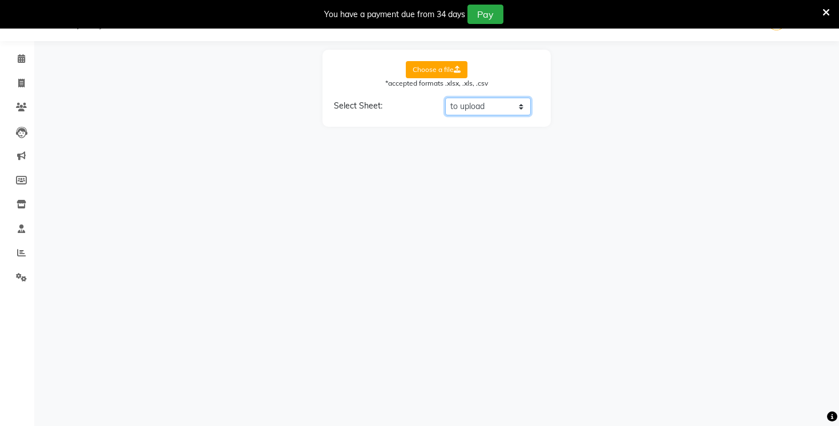
select select "Mobile"
select select "Service Price"
select select "Date"
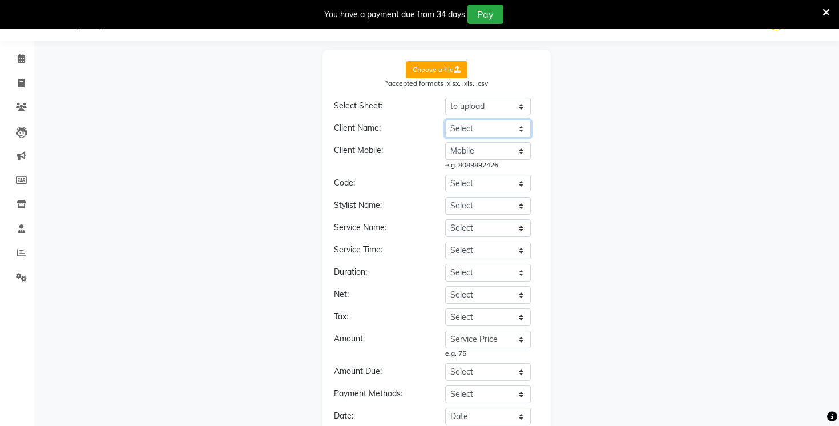
click at [467, 129] on select "Select Date Time Scheduled By Client Prebooked Service Group Service Service Pr…" at bounding box center [488, 129] width 86 height 18
select select "Client"
click at [445, 120] on select "Select Date Time Scheduled By Client Prebooked Service Group Service Service Pr…" at bounding box center [488, 129] width 86 height 18
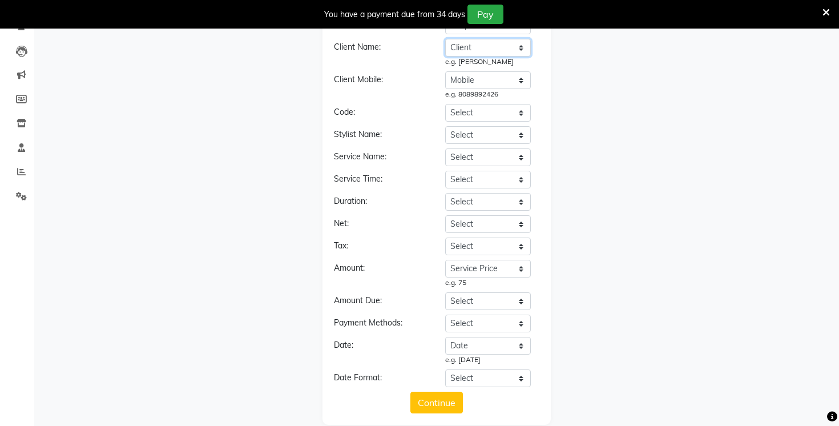
scroll to position [114, 0]
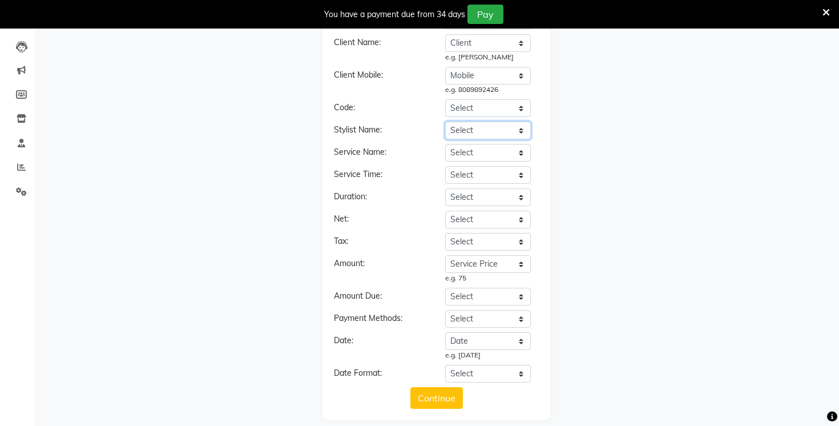
click at [489, 132] on select "Select Date Time Scheduled By Client Prebooked Service Group Service Service Pr…" at bounding box center [488, 131] width 86 height 18
select select "Employee"
click at [445, 122] on select "Select Date Time Scheduled By Client Prebooked Service Group Service Service Pr…" at bounding box center [488, 131] width 86 height 18
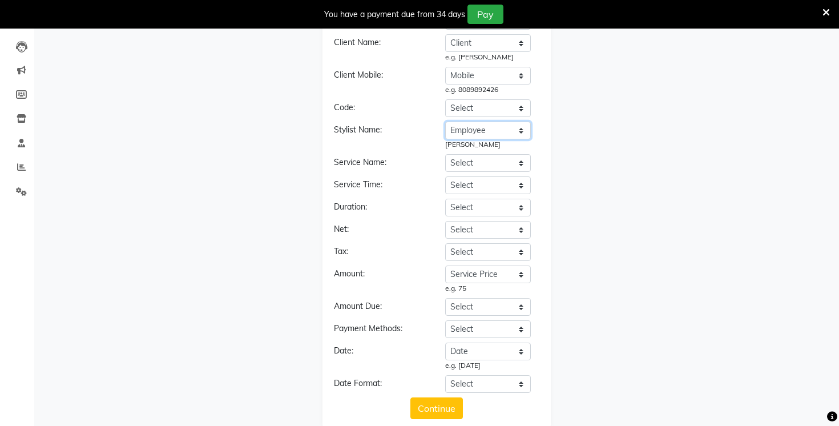
scroll to position [123, 0]
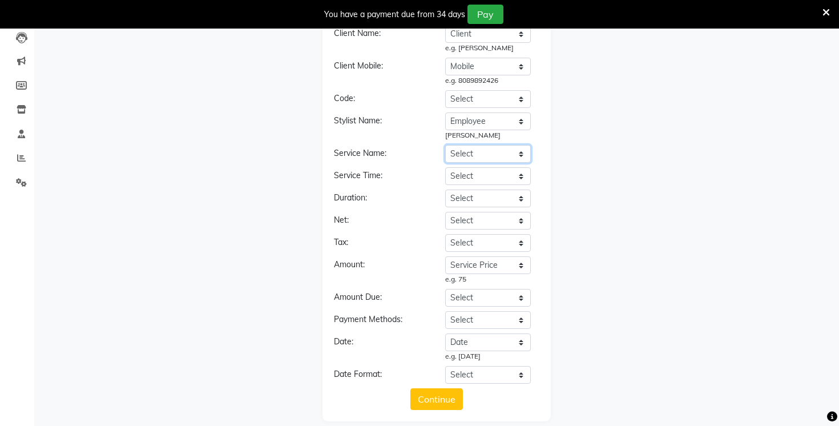
click at [487, 155] on select "Select Date Time Scheduled By Client Prebooked Service Group Service Service Pr…" at bounding box center [488, 154] width 86 height 18
select select "Service"
click at [445, 145] on select "Select Date Time Scheduled By Client Prebooked Service Group Service Service Pr…" at bounding box center [488, 154] width 86 height 18
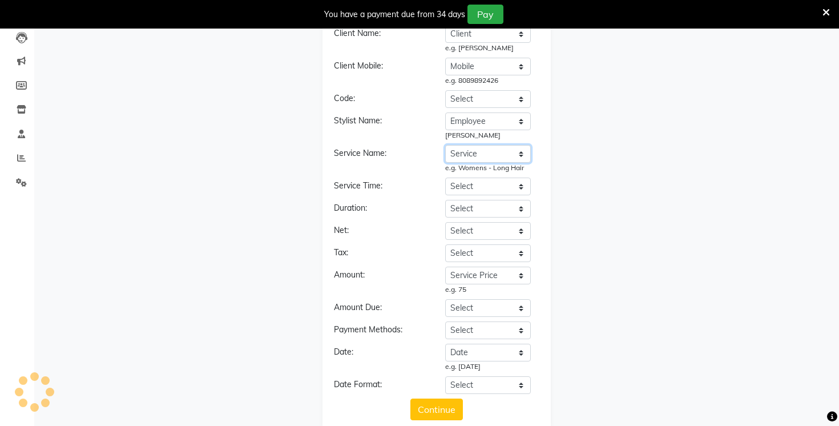
scroll to position [146, 0]
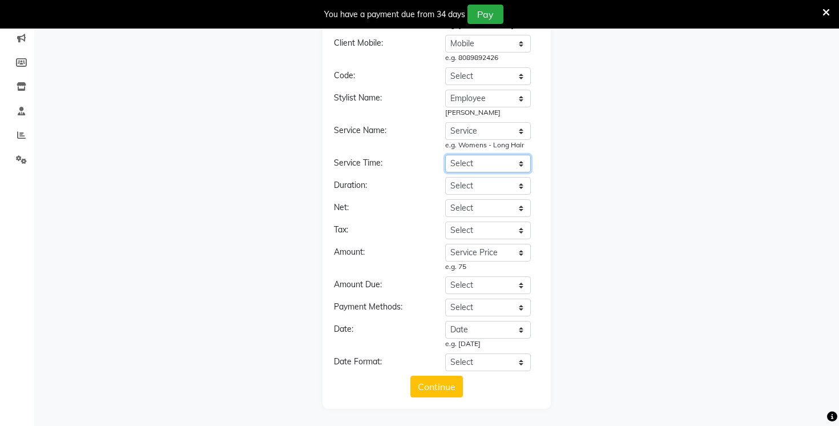
click at [463, 164] on select "Select Date Time Scheduled By Client Prebooked Service Group Service Service Pr…" at bounding box center [488, 164] width 86 height 18
select select "Start Time (minutes)"
click at [445, 155] on select "Select Date Time Scheduled By Client Prebooked Service Group Service Service Pr…" at bounding box center [488, 164] width 86 height 18
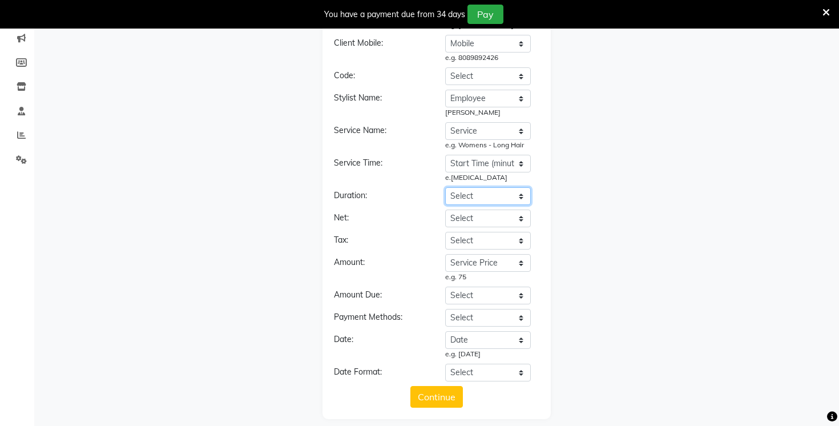
click at [489, 191] on select "Select Date Time Scheduled By Client Prebooked Service Group Service Service Pr…" at bounding box center [488, 196] width 86 height 18
select select "Duration (minutes)"
click at [445, 187] on select "Select Date Time Scheduled By Client Prebooked Service Group Service Service Pr…" at bounding box center [488, 196] width 86 height 18
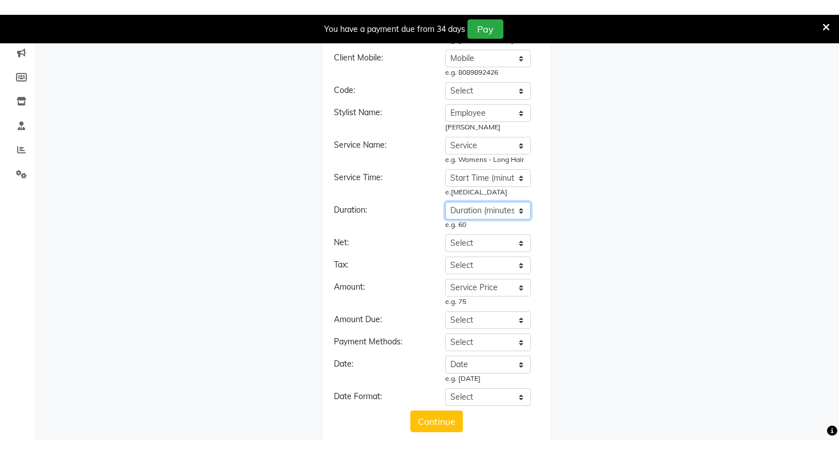
scroll to position [137, 0]
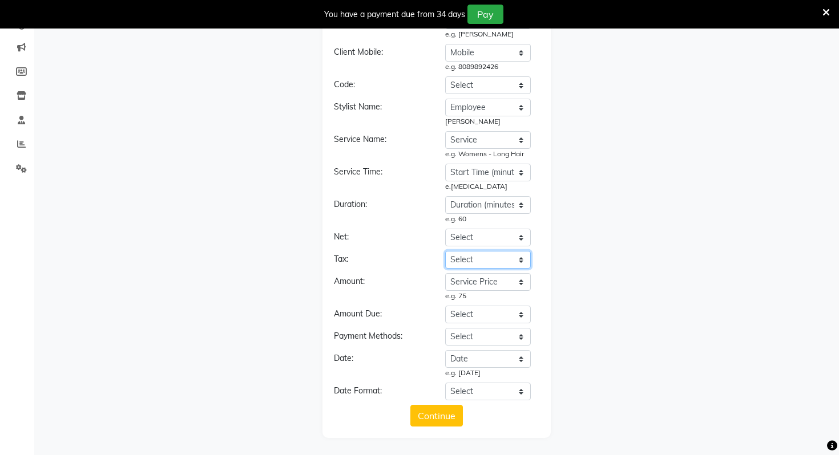
click at [485, 261] on select "Select Date Time Scheduled By Client Prebooked Service Group Service Service Pr…" at bounding box center [488, 260] width 86 height 18
click at [473, 342] on select "Select Date Time Scheduled By Client Prebooked Service Group Service Service Pr…" at bounding box center [488, 337] width 86 height 18
click at [475, 391] on select "Select YYYY-MM-DD MM-DD-YYYY DD-MM-YYYY MMMM Do, YYYY M/D/YYYY MMM Do YY MM/DD/…" at bounding box center [488, 392] width 86 height 18
select select "YYYY-MM-DD"
click at [445, 383] on select "Select YYYY-MM-DD MM-DD-YYYY DD-MM-YYYY MMMM Do, YYYY M/D/YYYY MMM Do YY MM/DD/…" at bounding box center [488, 392] width 86 height 18
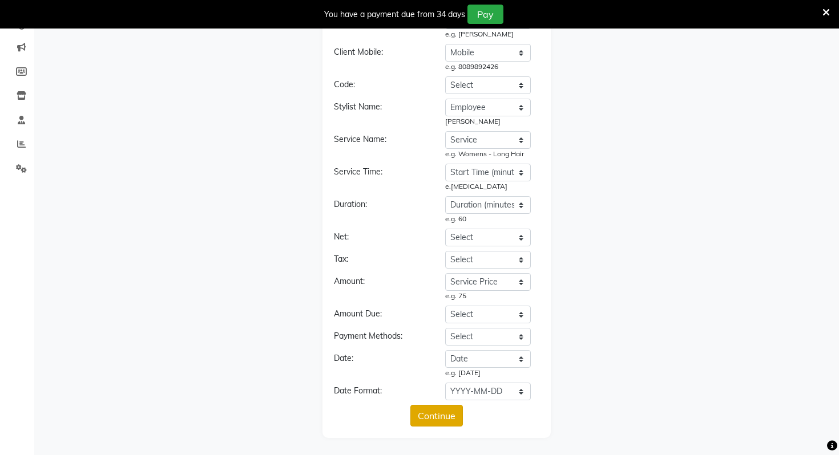
click at [442, 416] on button "Continue" at bounding box center [436, 416] width 53 height 22
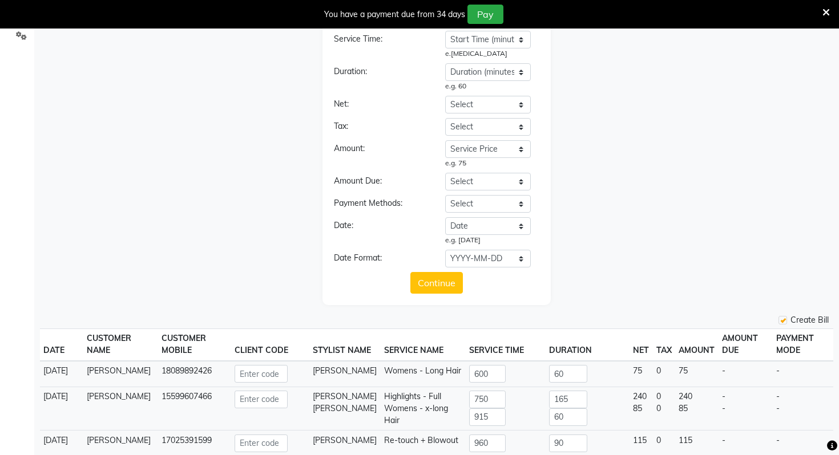
scroll to position [287, 0]
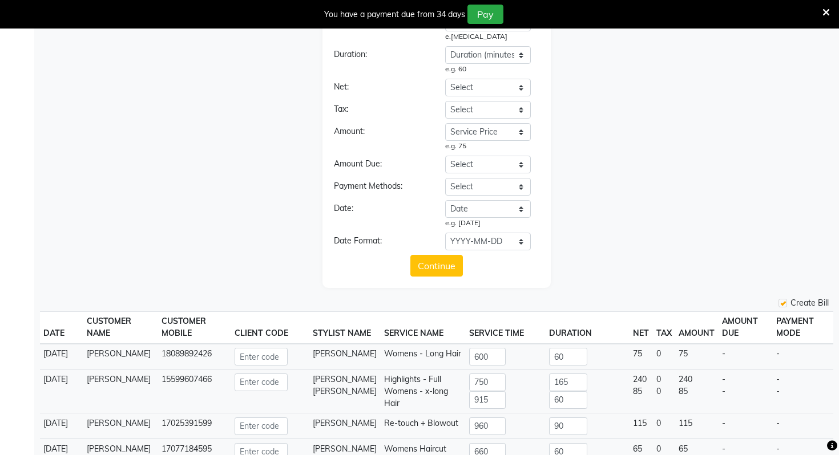
click at [162, 350] on td "18089892426" at bounding box center [194, 357] width 73 height 26
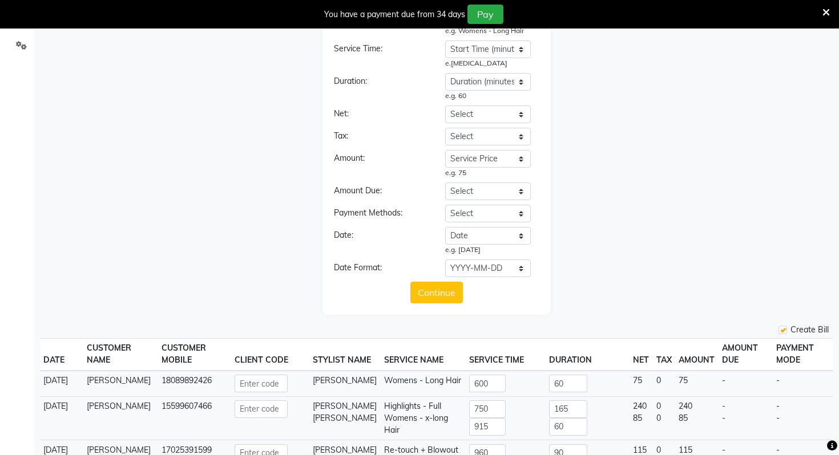
scroll to position [0, 0]
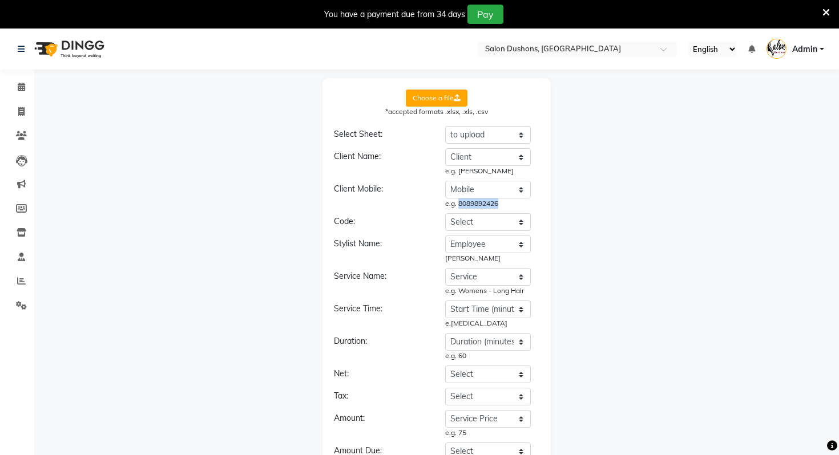
drag, startPoint x: 458, startPoint y: 205, endPoint x: 504, endPoint y: 205, distance: 45.7
click at [504, 205] on div "e.g. 8089892426" at bounding box center [488, 204] width 86 height 10
drag, startPoint x: 504, startPoint y: 205, endPoint x: 457, endPoint y: 206, distance: 46.8
click at [457, 206] on div "e.g. 8089892426" at bounding box center [488, 204] width 86 height 10
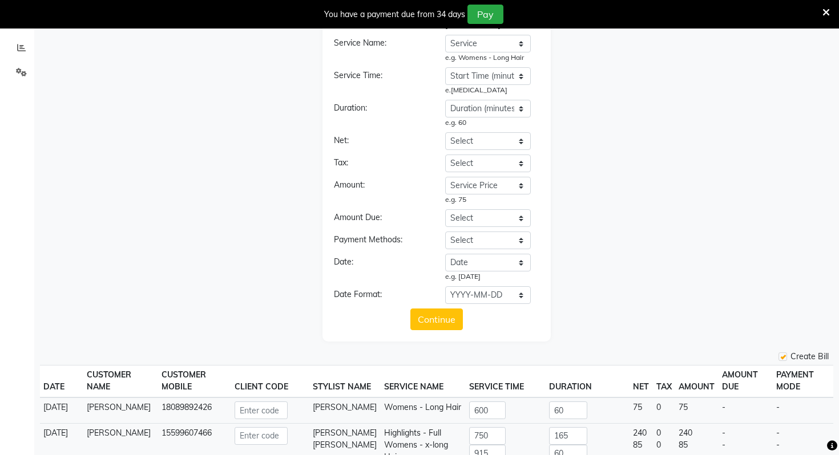
scroll to position [942, 0]
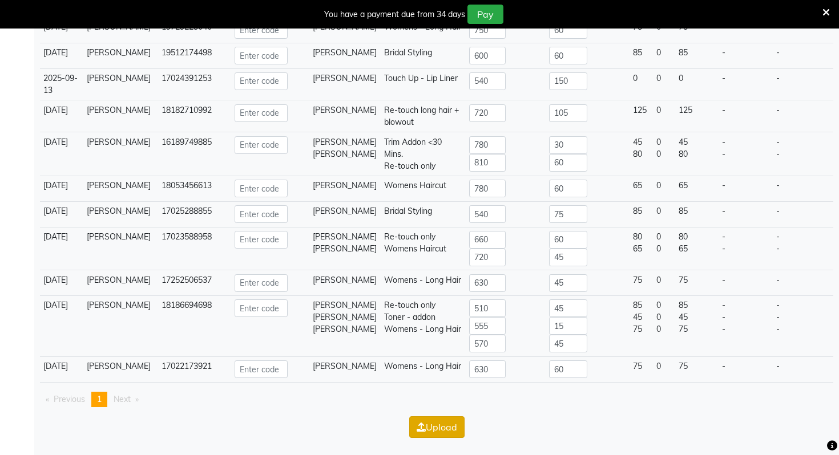
click at [438, 424] on button "Upload" at bounding box center [436, 428] width 55 height 22
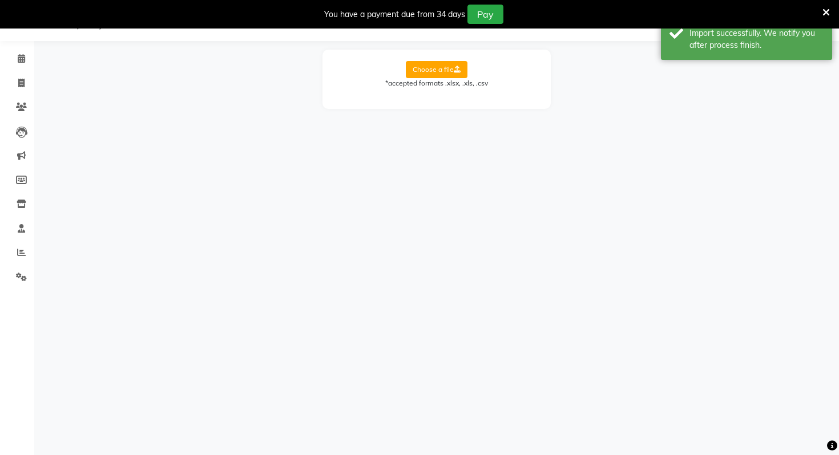
scroll to position [0, 0]
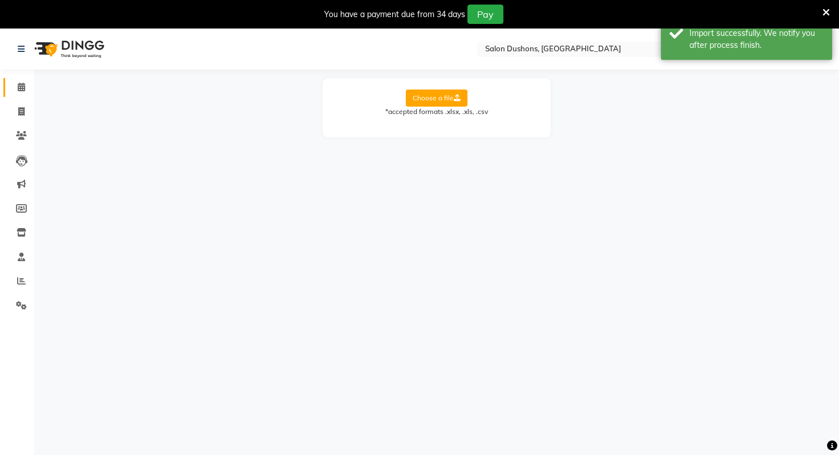
click at [22, 91] on icon at bounding box center [21, 87] width 7 height 9
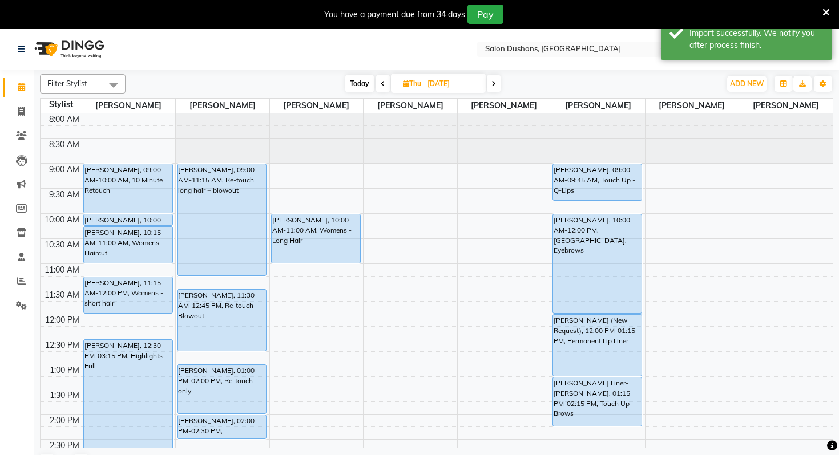
click at [494, 82] on icon at bounding box center [493, 83] width 5 height 7
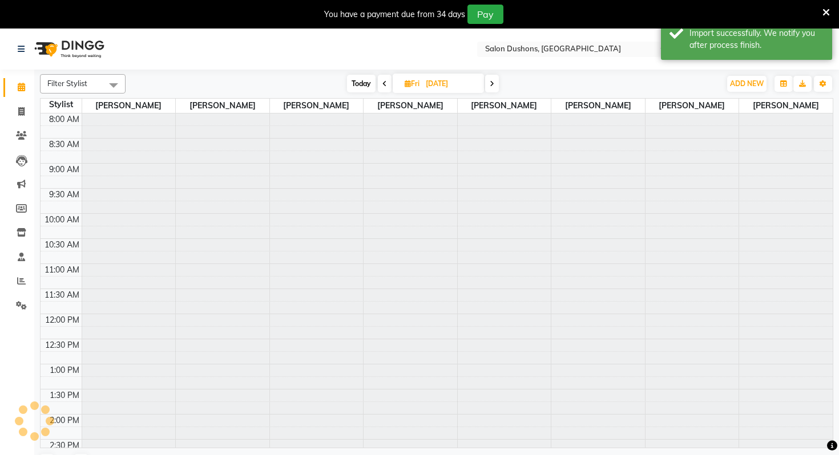
scroll to position [268, 0]
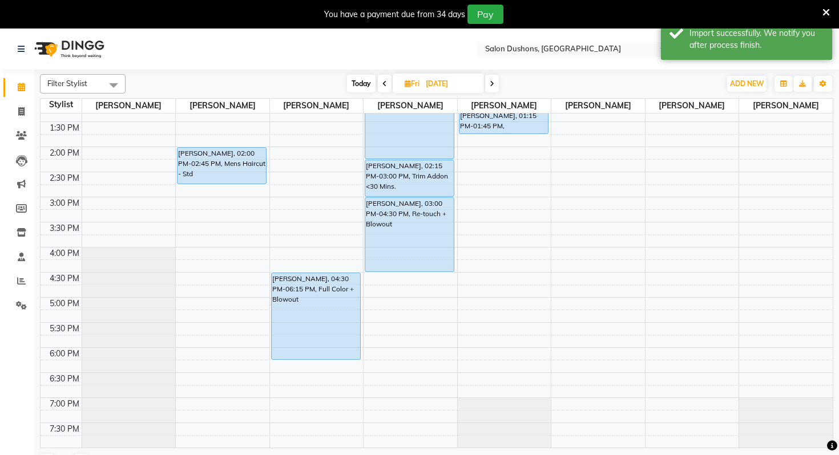
click at [386, 82] on span at bounding box center [385, 84] width 14 height 18
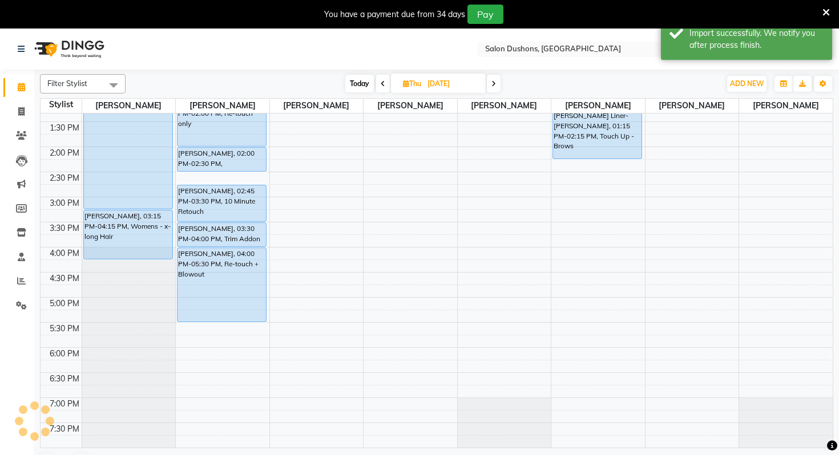
click at [386, 82] on span at bounding box center [383, 84] width 14 height 18
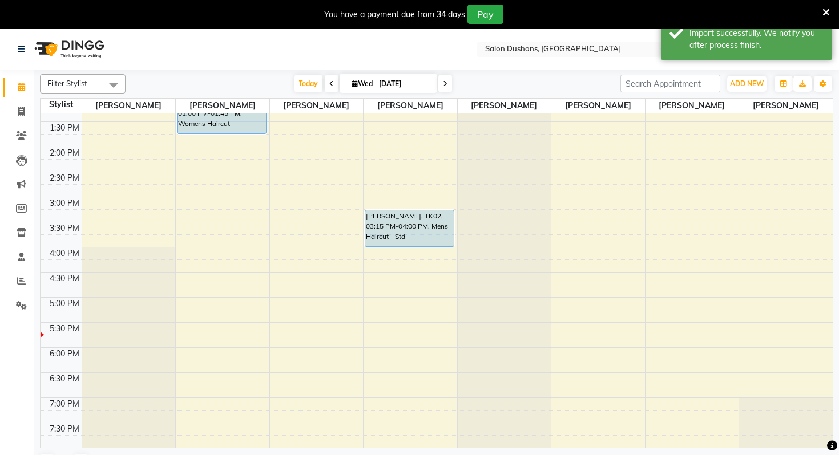
click at [450, 86] on span at bounding box center [445, 84] width 14 height 18
type input "[DATE]"
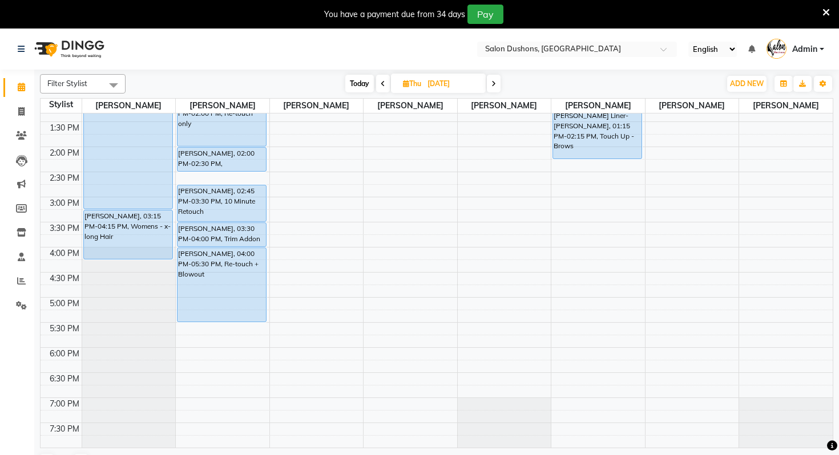
scroll to position [0, 0]
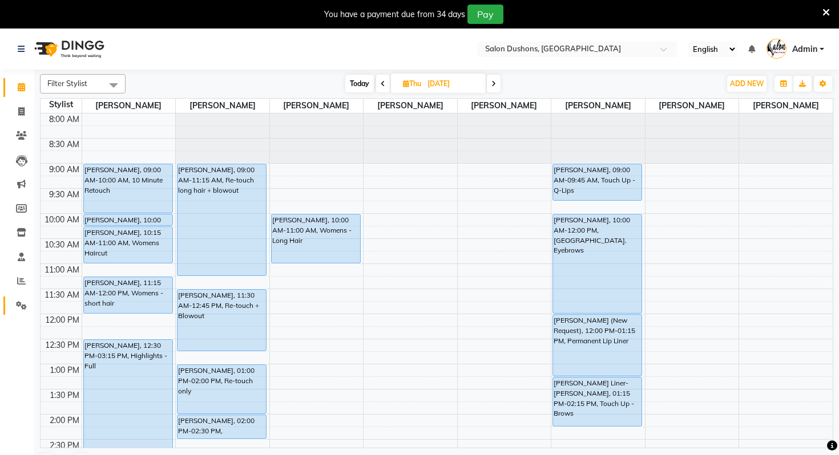
click at [23, 305] on icon at bounding box center [21, 305] width 11 height 9
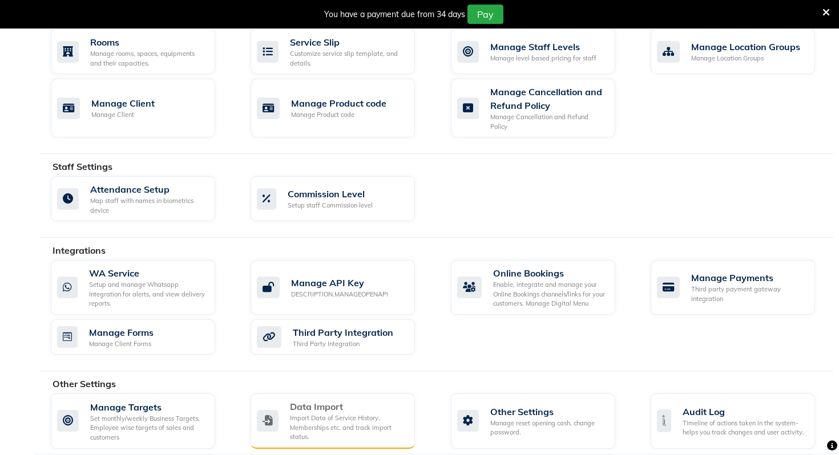
click at [328, 414] on div "Import Data of Service History, Memberships etc. and track import status." at bounding box center [348, 428] width 116 height 29
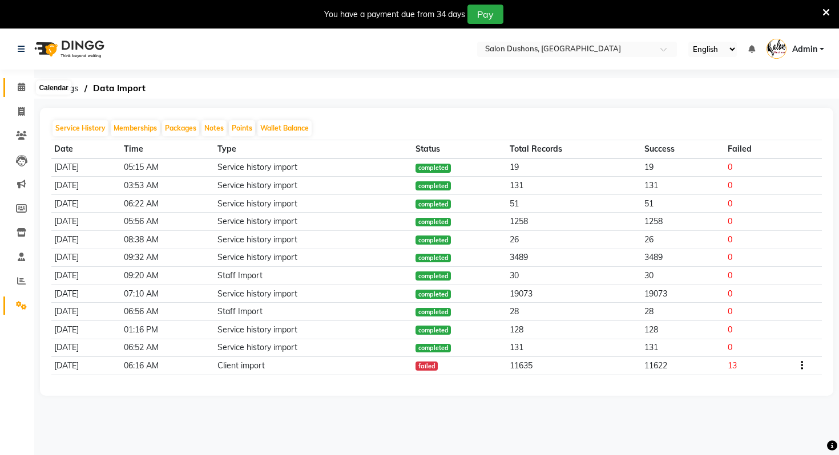
click at [17, 91] on span at bounding box center [21, 87] width 20 height 13
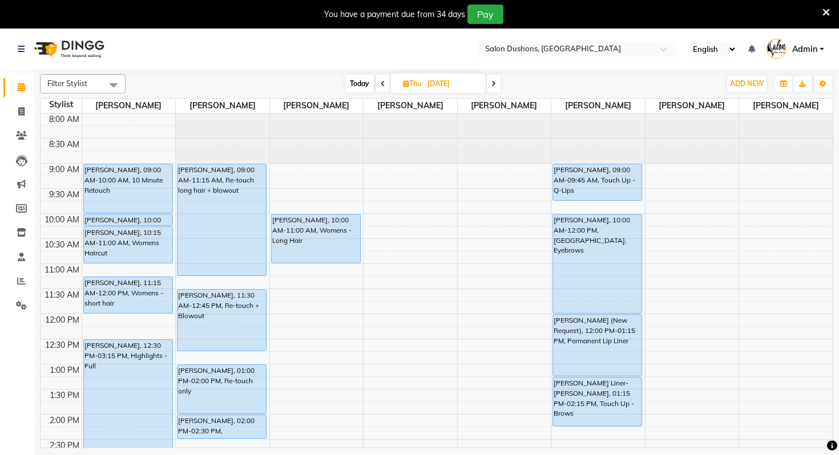
click at [381, 83] on icon at bounding box center [383, 83] width 5 height 7
type input "[DATE]"
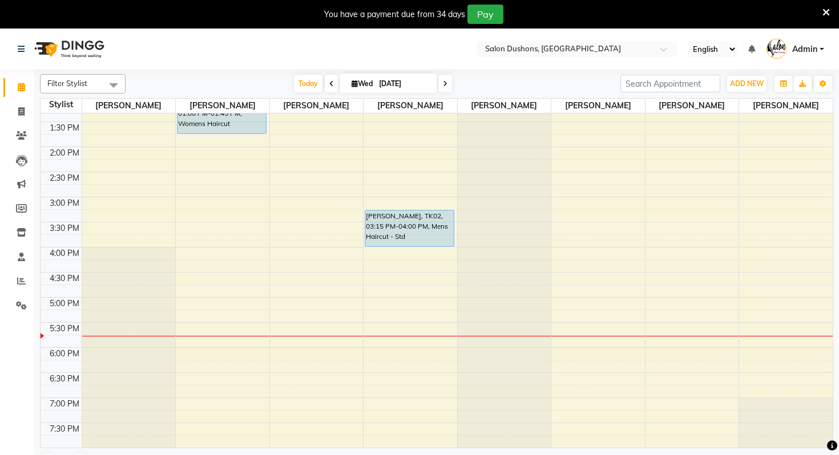
scroll to position [241, 0]
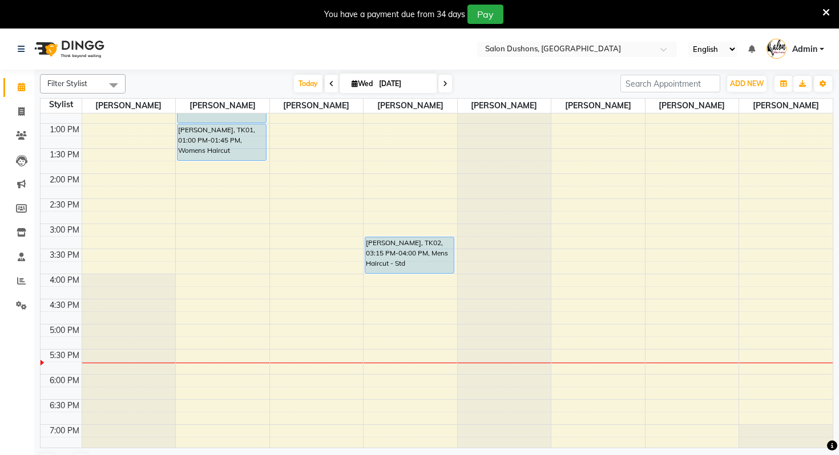
click at [118, 168] on div "8:00 AM 8:30 AM 9:00 AM 9:30 AM 10:00 AM 10:30 AM 11:00 AM 11:30 AM 12:00 PM 12…" at bounding box center [437, 174] width 792 height 602
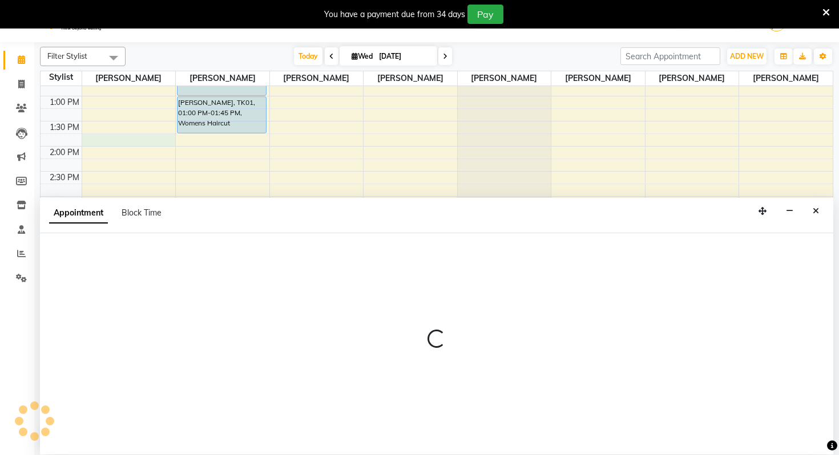
scroll to position [29, 0]
select select "69569"
select select "825"
select select "tentative"
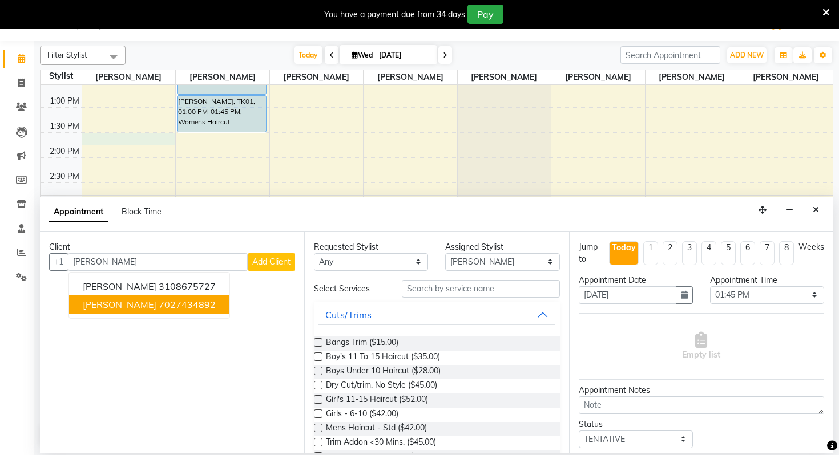
click at [166, 311] on button "[PERSON_NAME] 7027434892" at bounding box center [149, 305] width 160 height 18
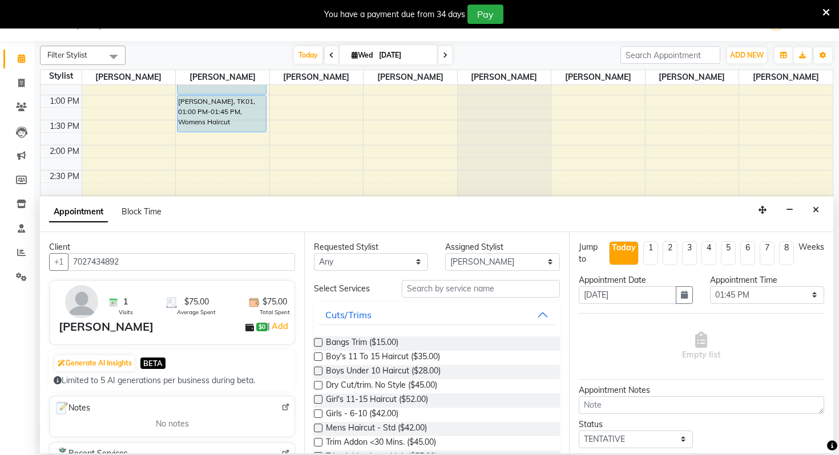
type input "7027434892"
click at [474, 280] on div "Requested Stylist Any [PERSON_NAME] [PERSON_NAME] [PERSON_NAME] [PERSON_NAME] […" at bounding box center [436, 342] width 264 height 221
click at [474, 280] on input "text" at bounding box center [481, 289] width 158 height 18
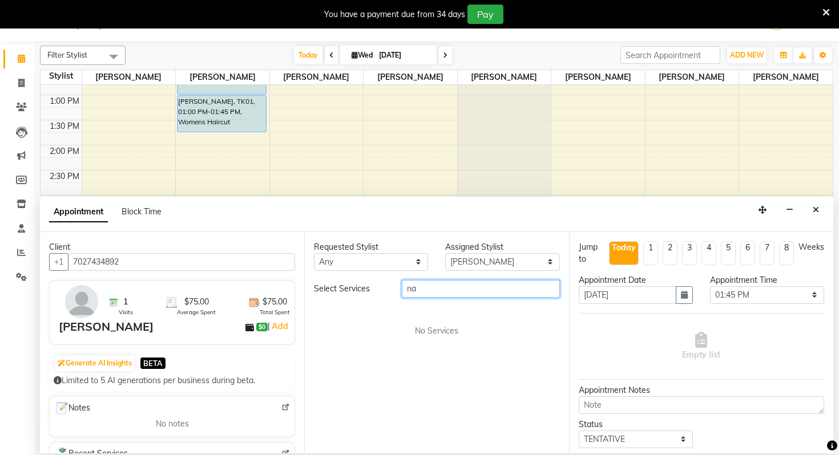
type input "n"
type input "ban"
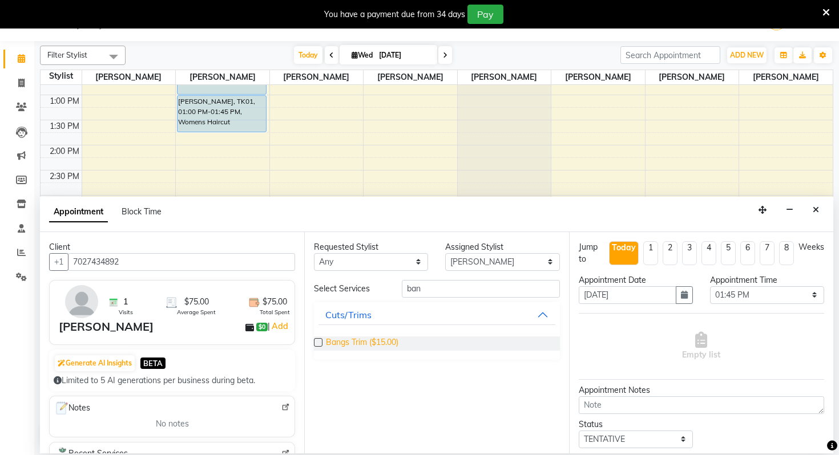
click at [372, 345] on span "Bangs Trim ($15.00)" at bounding box center [362, 344] width 72 height 14
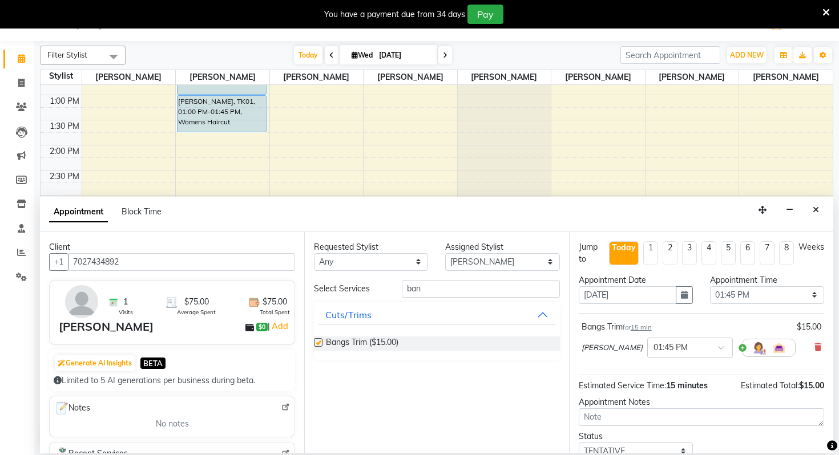
checkbox input "false"
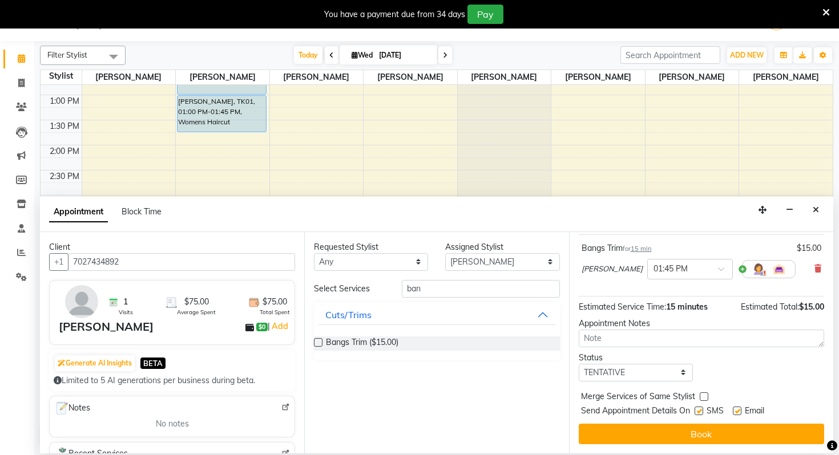
click at [696, 410] on label at bounding box center [699, 411] width 9 height 9
click at [696, 410] on input "checkbox" at bounding box center [698, 412] width 7 height 7
checkbox input "false"
click at [738, 413] on label at bounding box center [737, 411] width 9 height 9
click at [738, 413] on input "checkbox" at bounding box center [736, 412] width 7 height 7
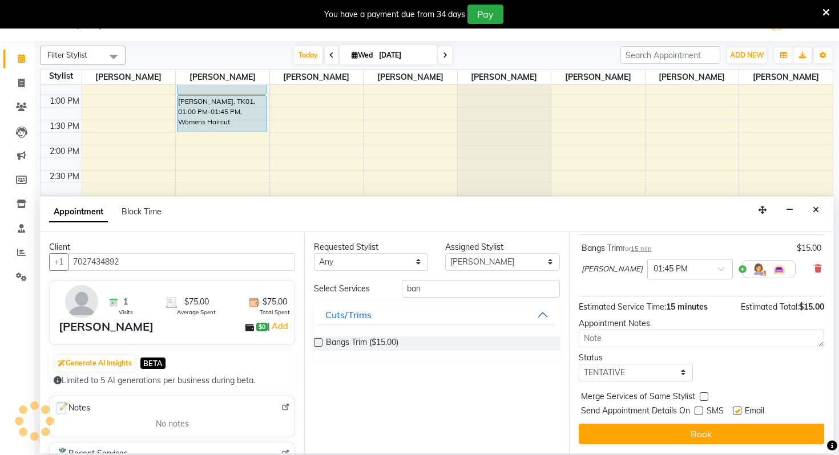
checkbox input "false"
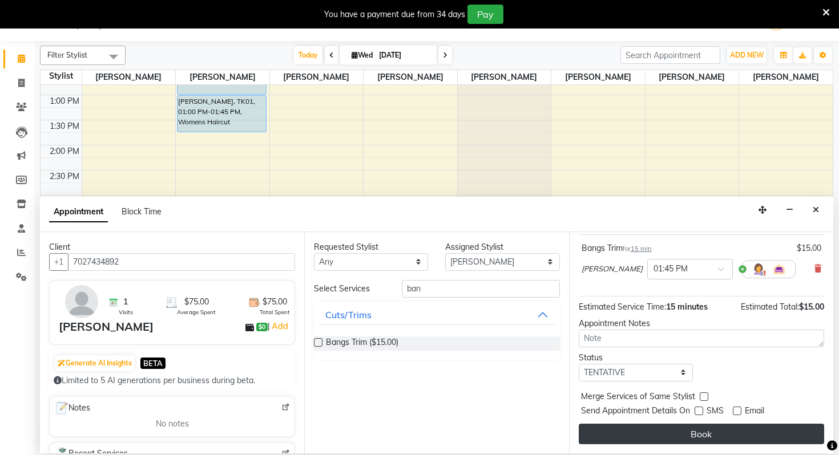
click at [677, 425] on button "Book" at bounding box center [701, 434] width 245 height 21
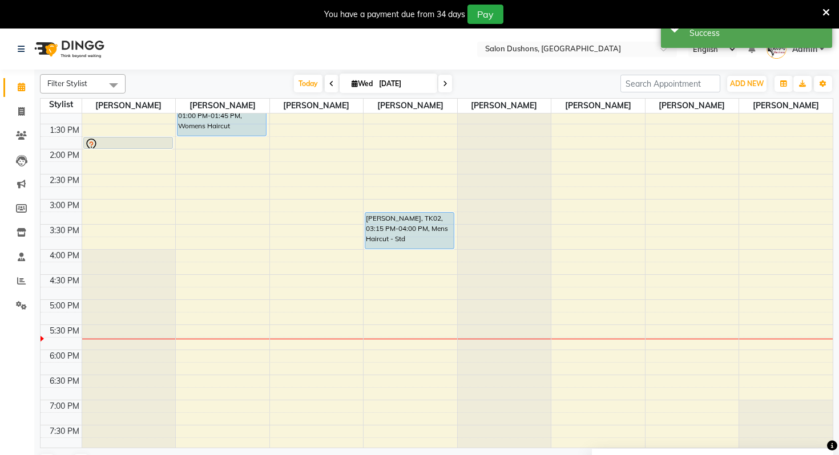
scroll to position [220, 0]
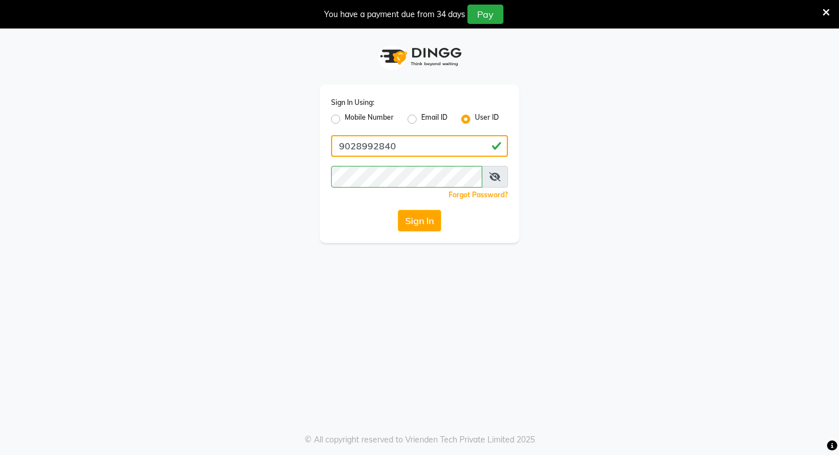
click at [381, 136] on input "9028992840" at bounding box center [419, 146] width 177 height 22
type input "salondushons"
click at [287, 183] on div "Sign In Using: Mobile Number Email ID User ID salondushons Remember me Forgot P…" at bounding box center [419, 136] width 651 height 215
click at [413, 222] on button "Sign In" at bounding box center [419, 221] width 43 height 22
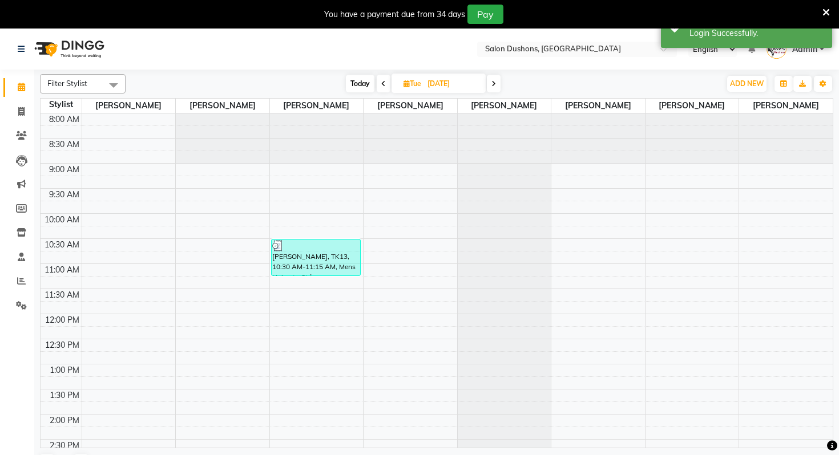
click at [363, 84] on span "Today" at bounding box center [360, 84] width 29 height 18
type input "[DATE]"
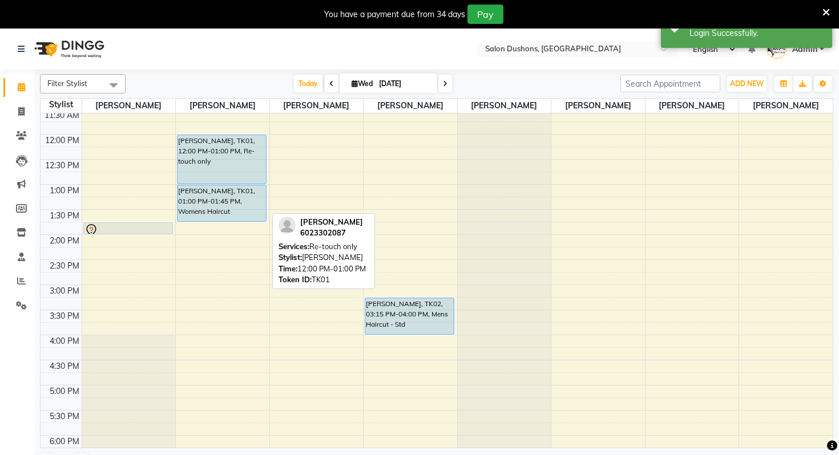
scroll to position [180, 0]
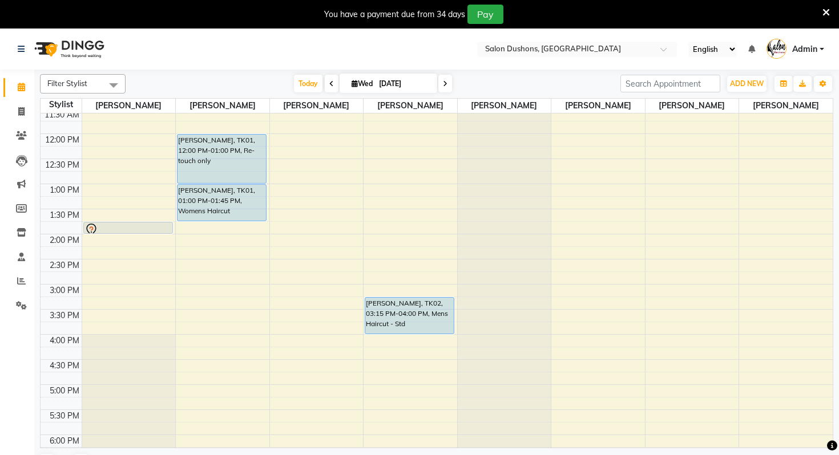
click at [110, 317] on div "8:00 AM 8:30 AM 9:00 AM 9:30 AM 10:00 AM 10:30 AM 11:00 AM 11:30 AM 12:00 PM 12…" at bounding box center [437, 234] width 792 height 602
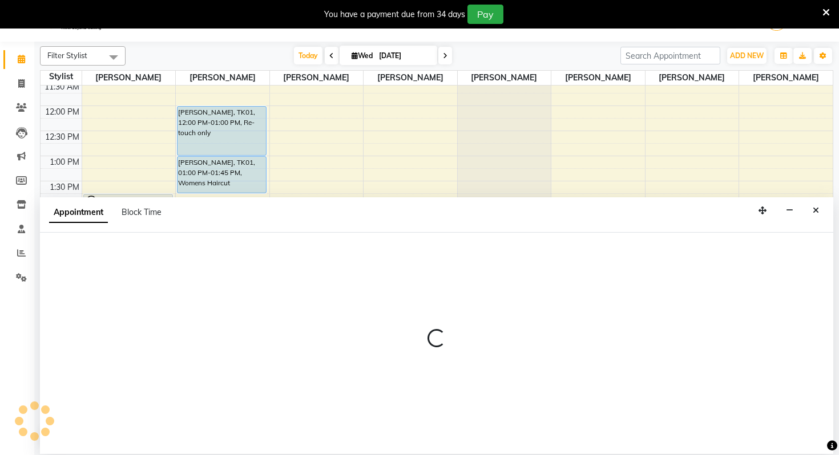
select select "69569"
select select "930"
select select "tentative"
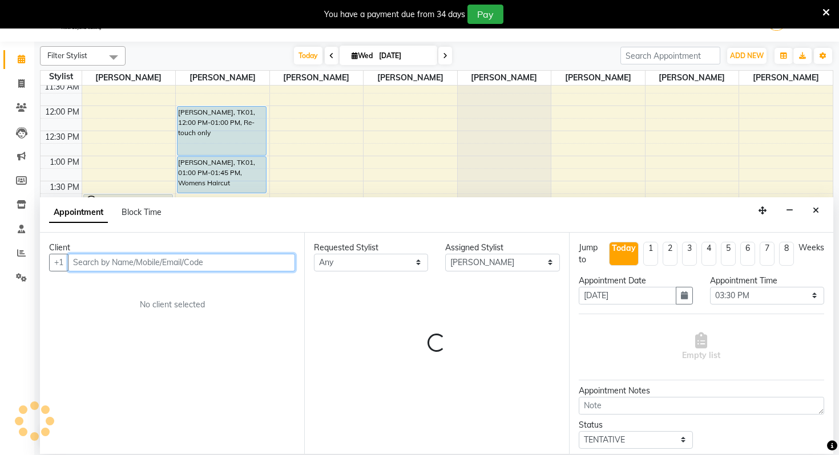
scroll to position [29, 0]
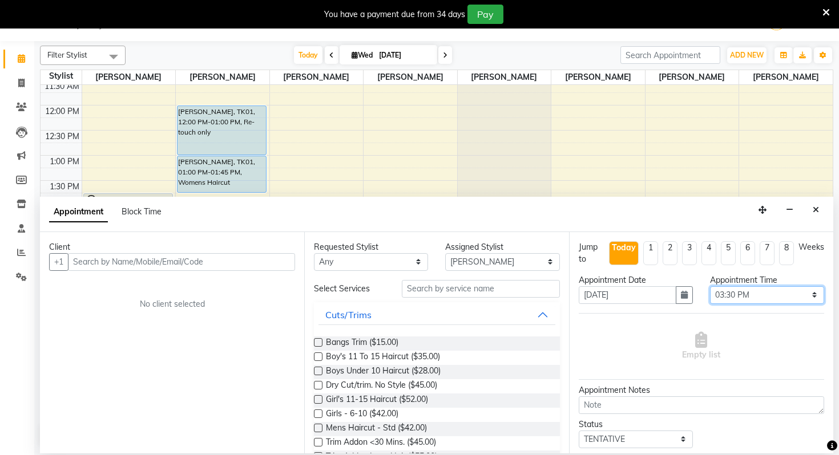
click at [711, 294] on select "Select 09:00 AM 09:15 AM 09:30 AM 09:45 AM 10:00 AM 10:15 AM 10:30 AM 10:45 AM …" at bounding box center [767, 295] width 114 height 18
select select "915"
click at [710, 286] on select "Select 09:00 AM 09:15 AM 09:30 AM 09:45 AM 10:00 AM 10:15 AM 10:30 AM 10:45 AM …" at bounding box center [767, 295] width 114 height 18
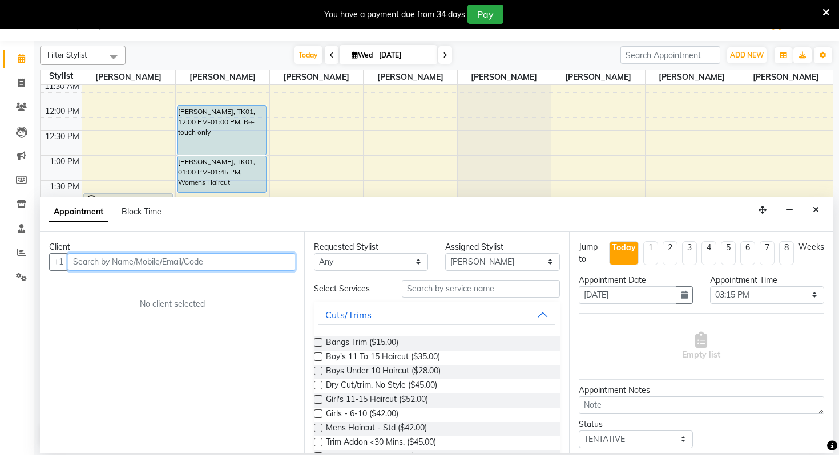
click at [249, 259] on input "text" at bounding box center [181, 262] width 227 height 18
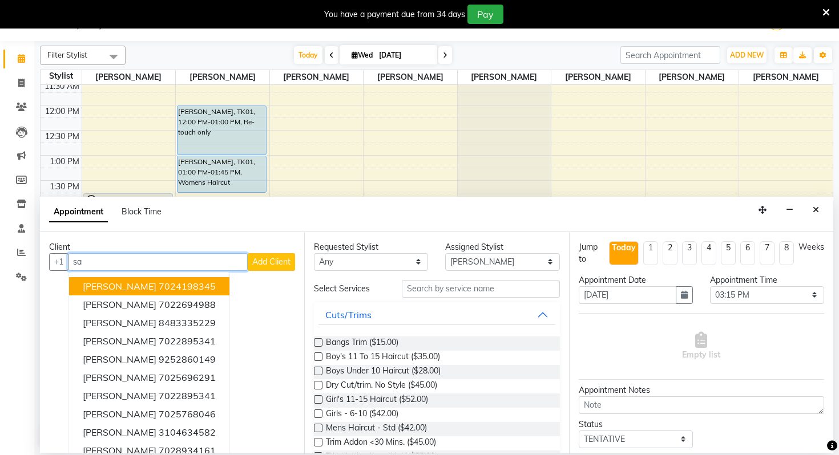
type input "s"
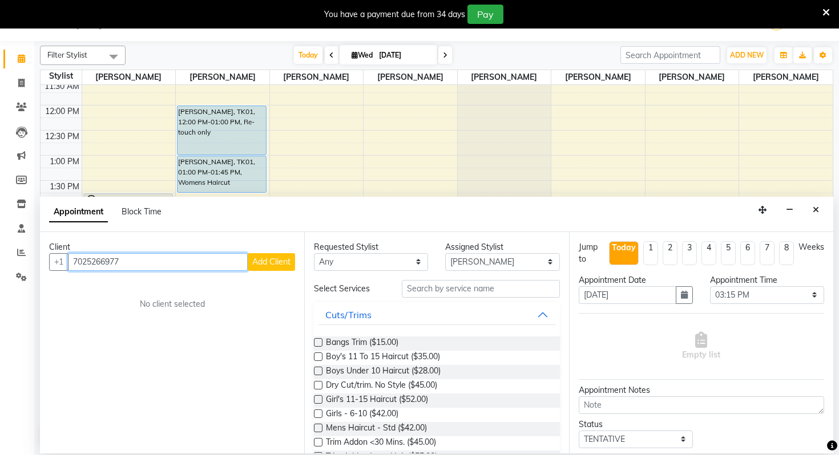
type input "7025266977"
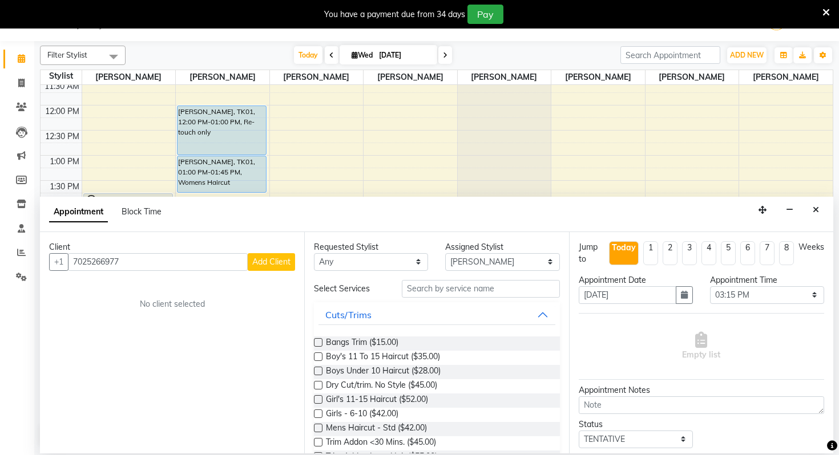
click at [280, 271] on button "Add Client" at bounding box center [271, 262] width 47 height 18
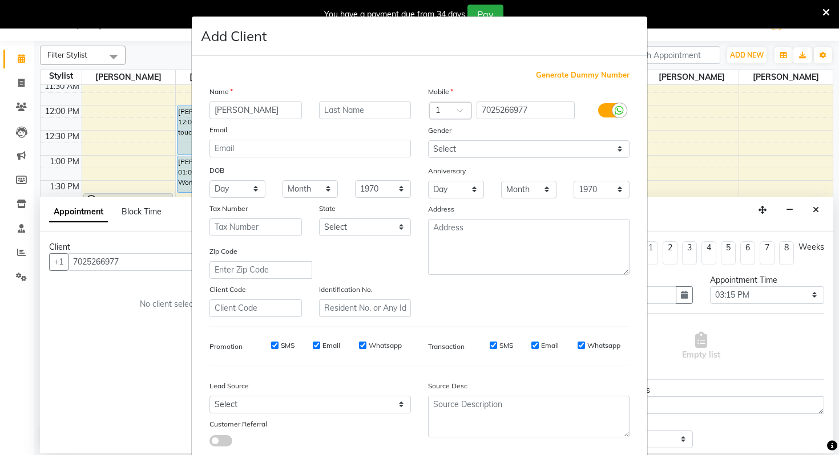
type input "[PERSON_NAME]"
click at [389, 112] on input "text" at bounding box center [365, 111] width 92 height 18
type input "Hourmat"
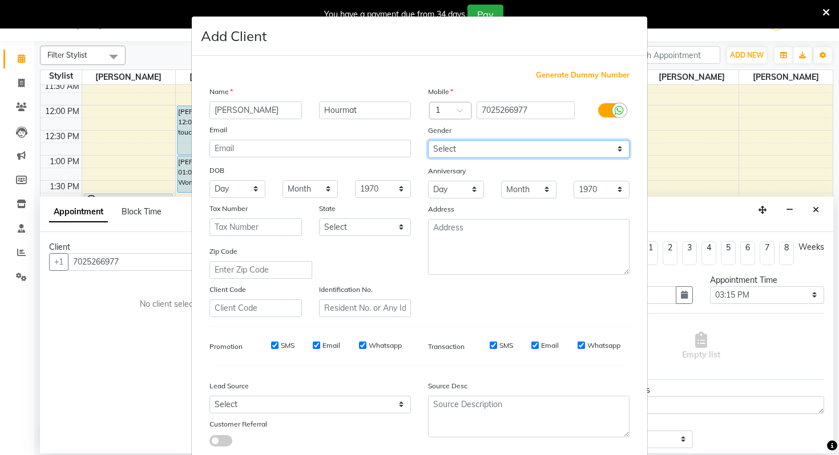
click at [464, 146] on select "Select [DEMOGRAPHIC_DATA] [DEMOGRAPHIC_DATA] Other Prefer Not To Say" at bounding box center [528, 149] width 201 height 18
select select "[DEMOGRAPHIC_DATA]"
click at [428, 140] on select "Select [DEMOGRAPHIC_DATA] [DEMOGRAPHIC_DATA] Other Prefer Not To Say" at bounding box center [528, 149] width 201 height 18
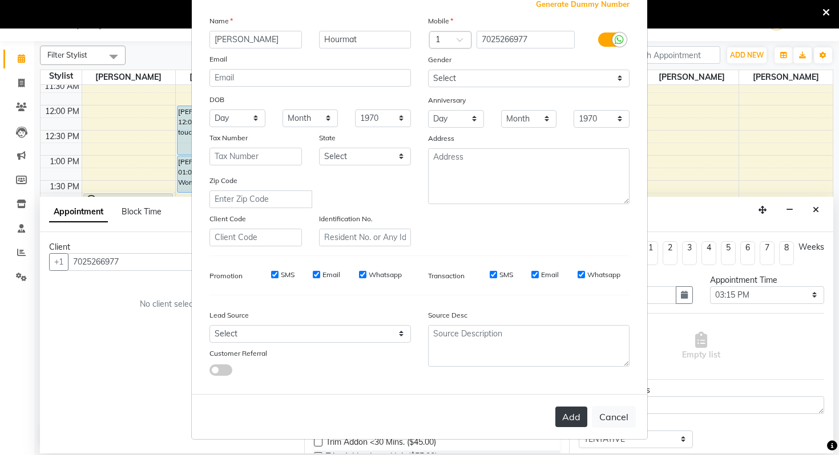
click at [567, 423] on button "Add" at bounding box center [571, 417] width 32 height 21
select select
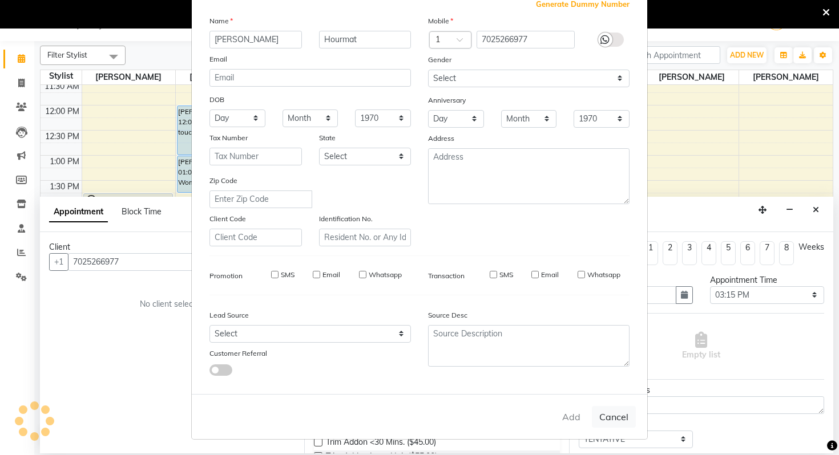
select select
checkbox input "false"
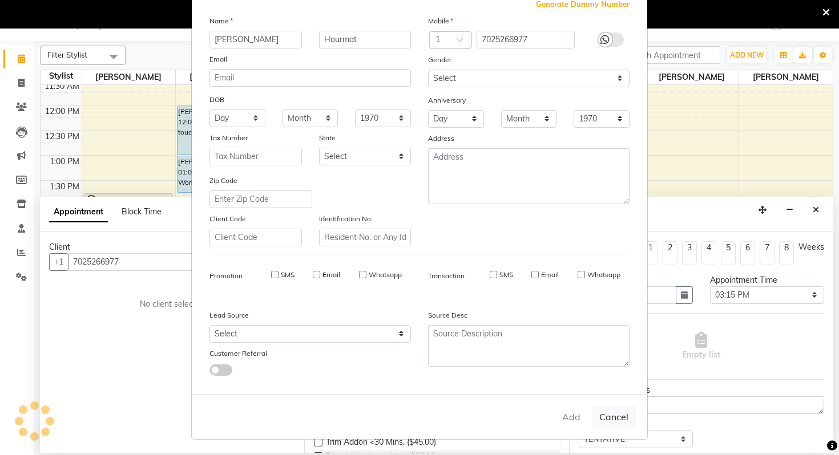
checkbox input "false"
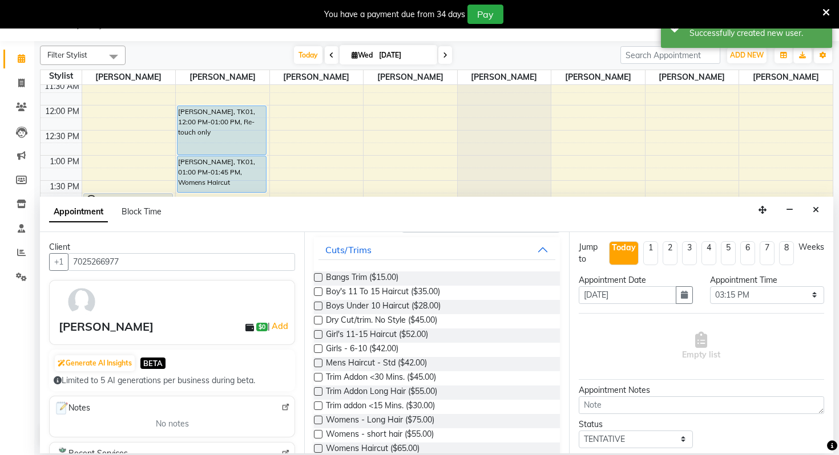
scroll to position [0, 0]
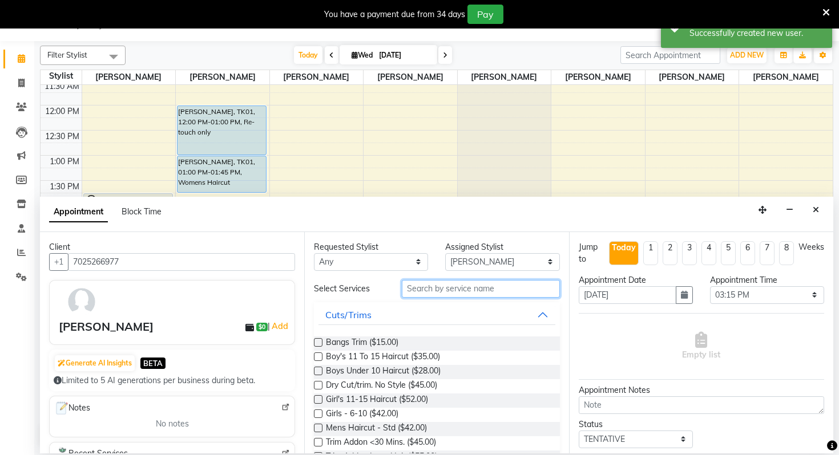
click at [451, 289] on input "text" at bounding box center [481, 289] width 158 height 18
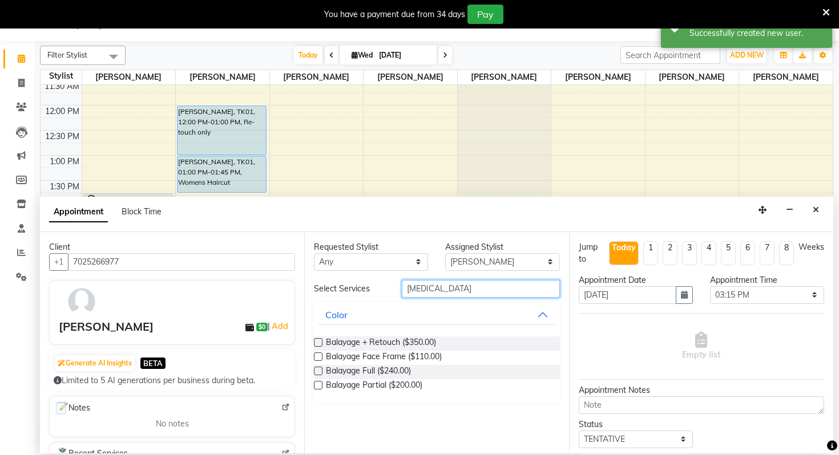
type input "[MEDICAL_DATA]"
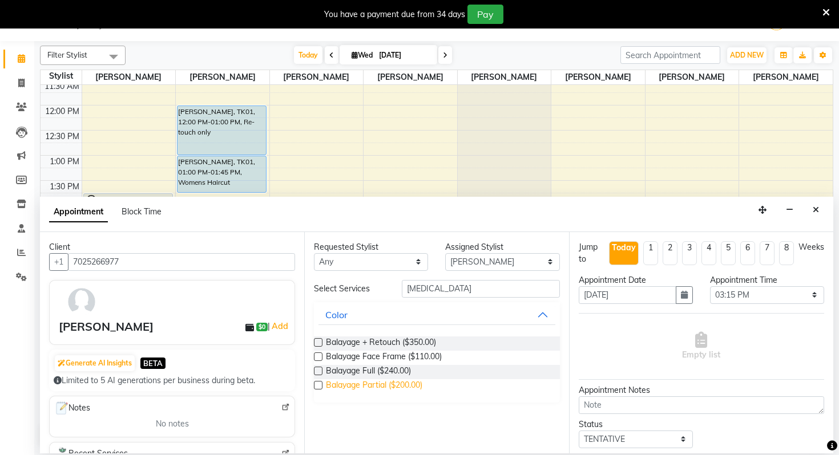
click at [368, 391] on span "Balayage Partial ($200.00)" at bounding box center [374, 387] width 96 height 14
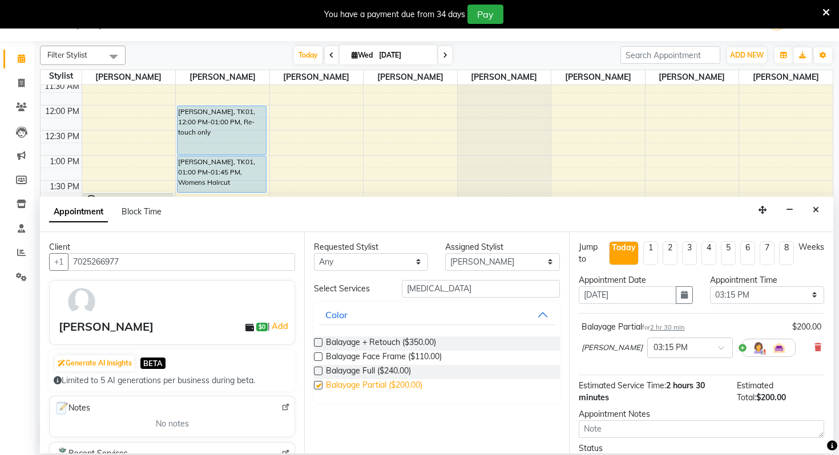
checkbox input "false"
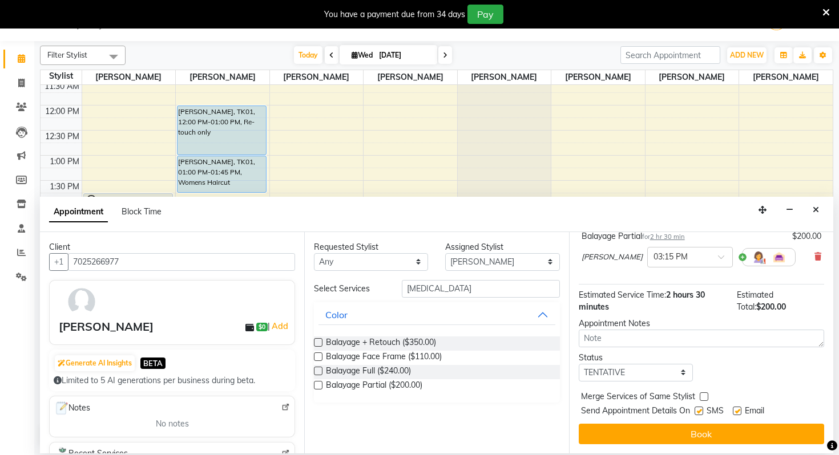
click at [697, 416] on div at bounding box center [698, 413] width 7 height 12
click at [703, 404] on div at bounding box center [703, 399] width 7 height 12
click at [701, 411] on label at bounding box center [699, 411] width 9 height 9
click at [701, 411] on input "checkbox" at bounding box center [698, 412] width 7 height 7
checkbox input "false"
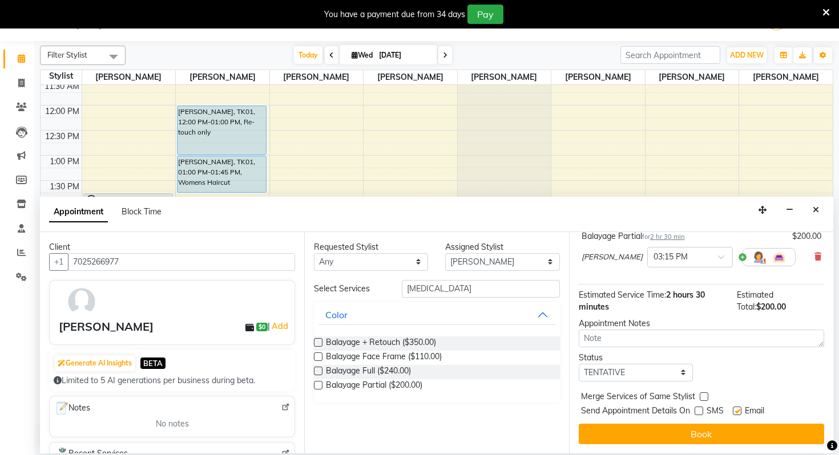
click at [736, 411] on label at bounding box center [737, 411] width 9 height 9
click at [736, 411] on input "checkbox" at bounding box center [736, 412] width 7 height 7
checkbox input "false"
drag, startPoint x: 425, startPoint y: 292, endPoint x: 377, endPoint y: 292, distance: 47.9
click at [377, 292] on div "Select Services [MEDICAL_DATA]" at bounding box center [436, 289] width 263 height 18
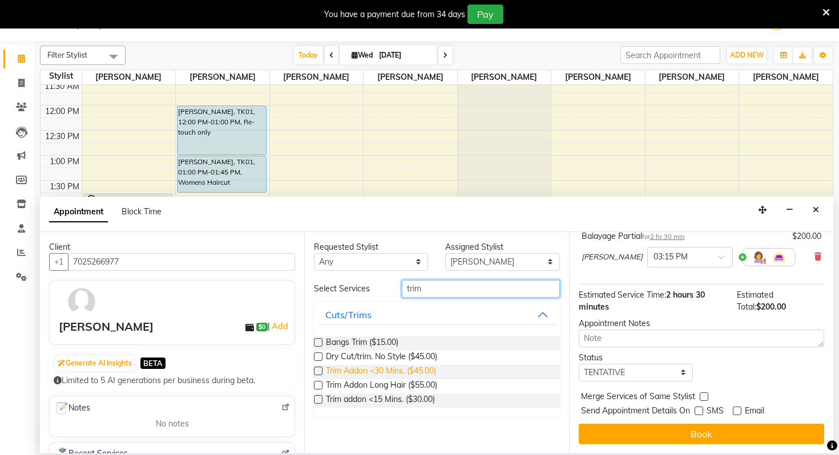
type input "trim"
click at [397, 373] on span "Trim Addon <30 Mins. ($45.00)" at bounding box center [381, 372] width 110 height 14
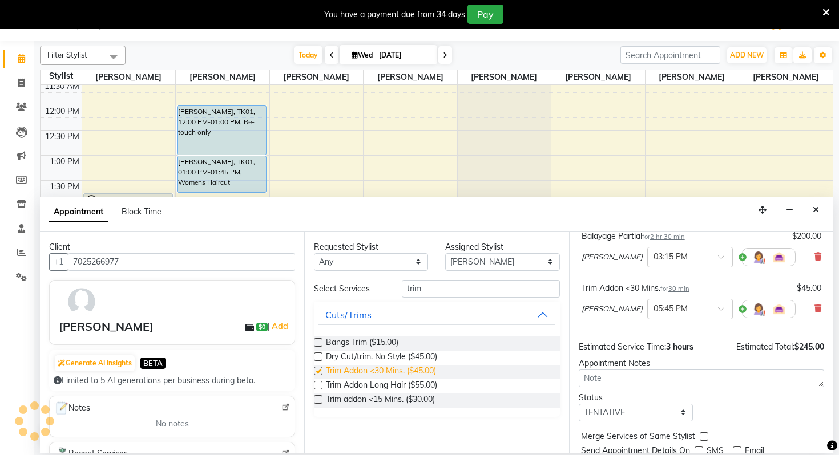
checkbox input "false"
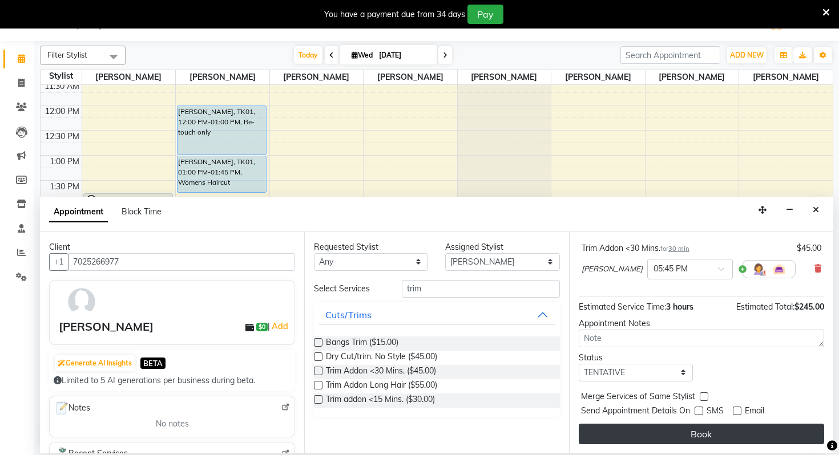
click at [683, 425] on button "Book" at bounding box center [701, 434] width 245 height 21
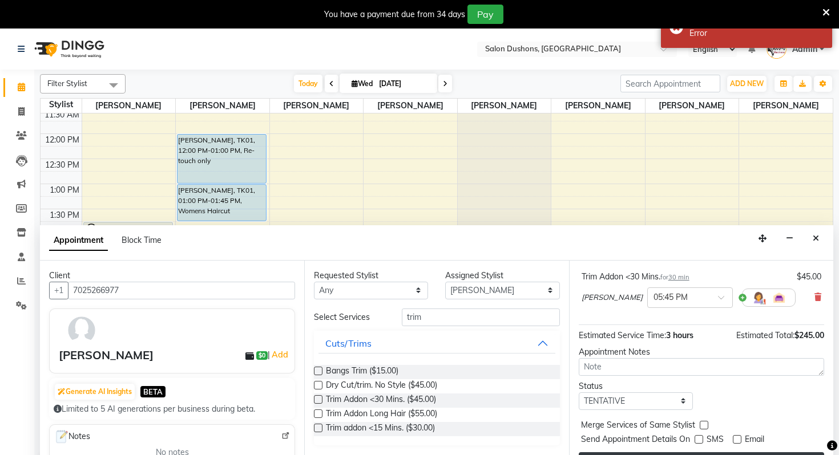
scroll to position [29, 0]
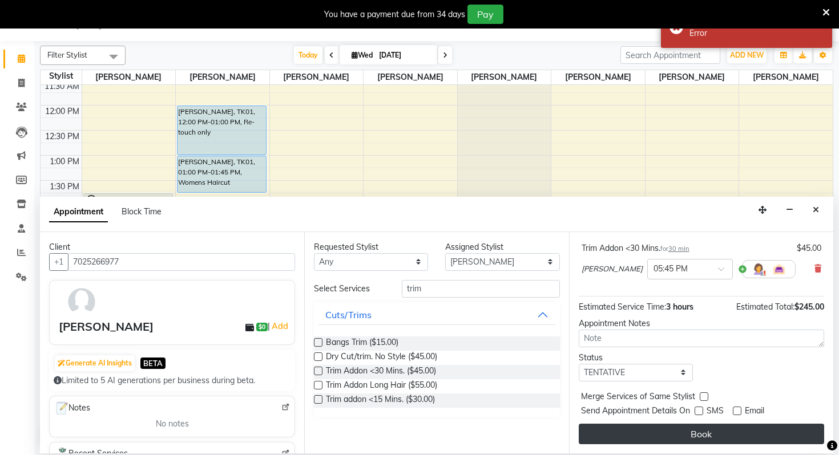
click at [676, 425] on button "Book" at bounding box center [701, 434] width 245 height 21
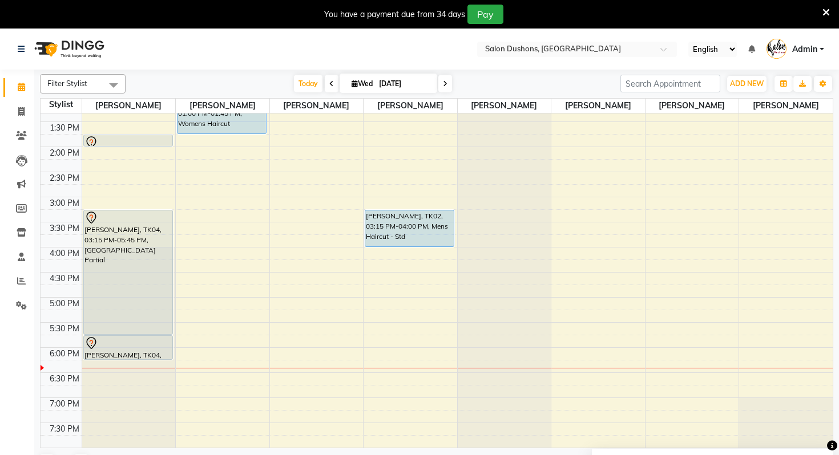
scroll to position [0, 0]
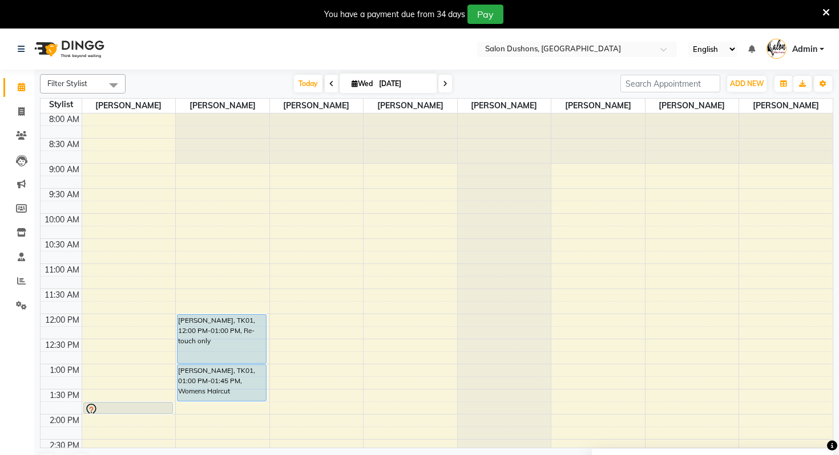
click at [206, 269] on div "8:00 AM 8:30 AM 9:00 AM 9:30 AM 10:00 AM 10:30 AM 11:00 AM 11:30 AM 12:00 PM 12…" at bounding box center [437, 415] width 792 height 602
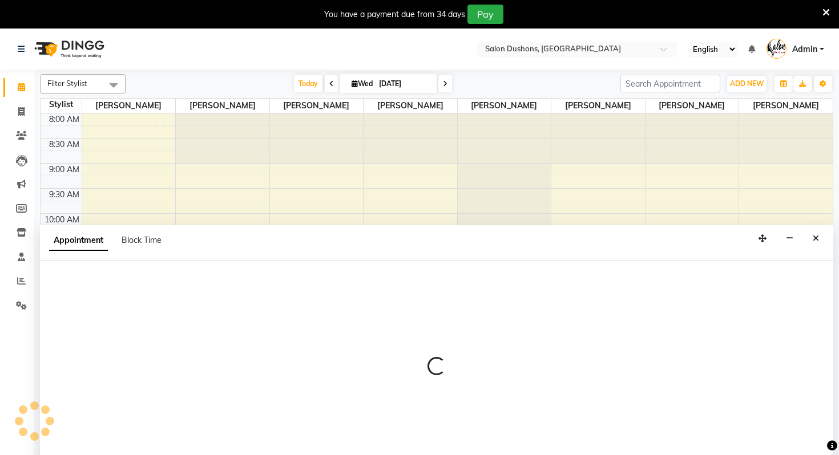
scroll to position [29, 0]
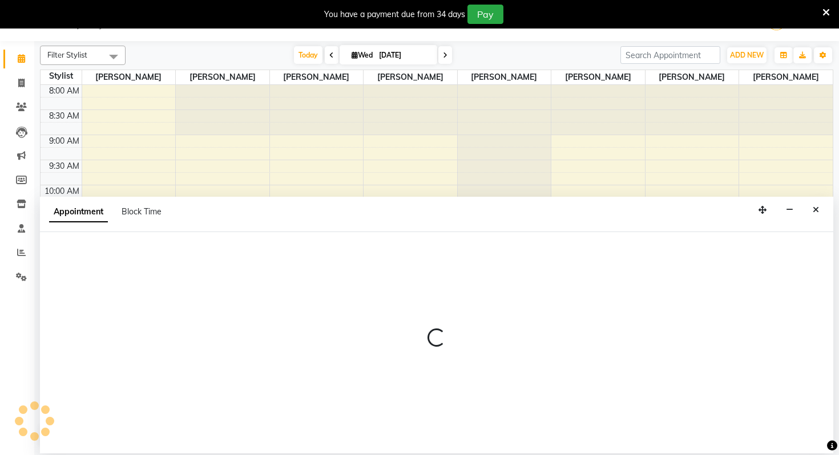
select select "69561"
select select "660"
select select "tentative"
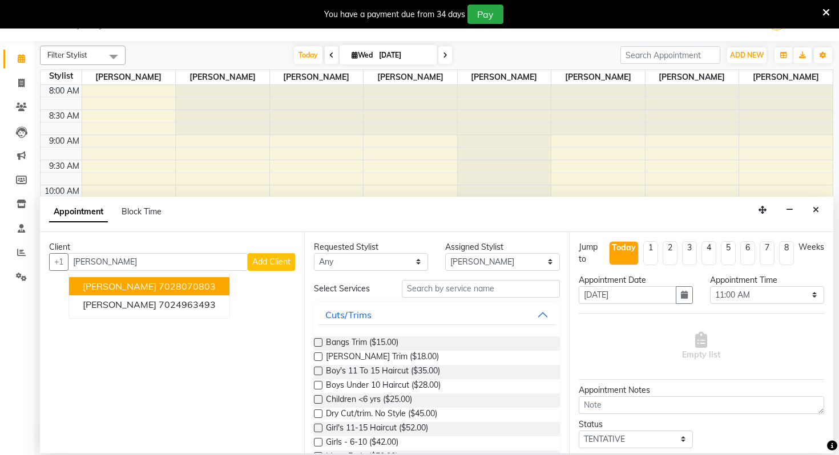
click at [116, 286] on span "[PERSON_NAME]" at bounding box center [120, 286] width 74 height 11
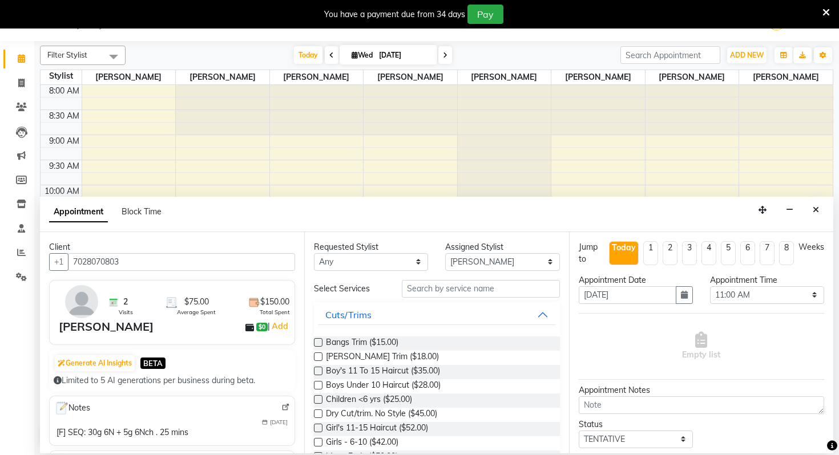
type input "7028070803"
click at [461, 288] on input "text" at bounding box center [481, 289] width 158 height 18
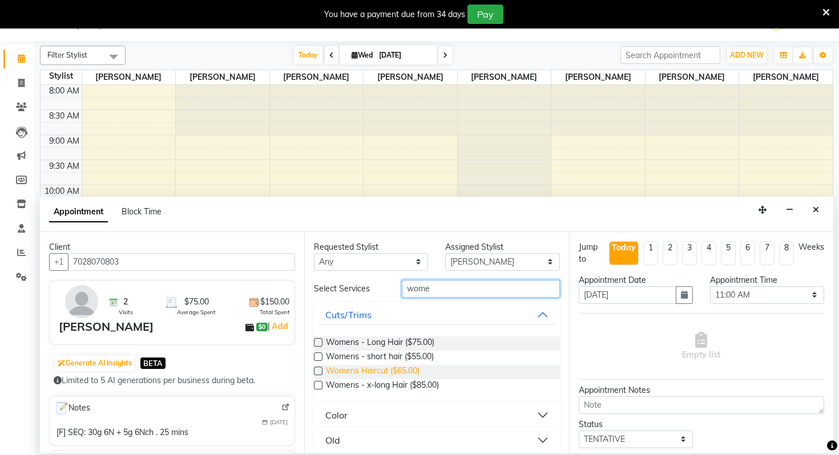
type input "wome"
click at [405, 374] on span "Womens Haircut ($65.00)" at bounding box center [373, 372] width 94 height 14
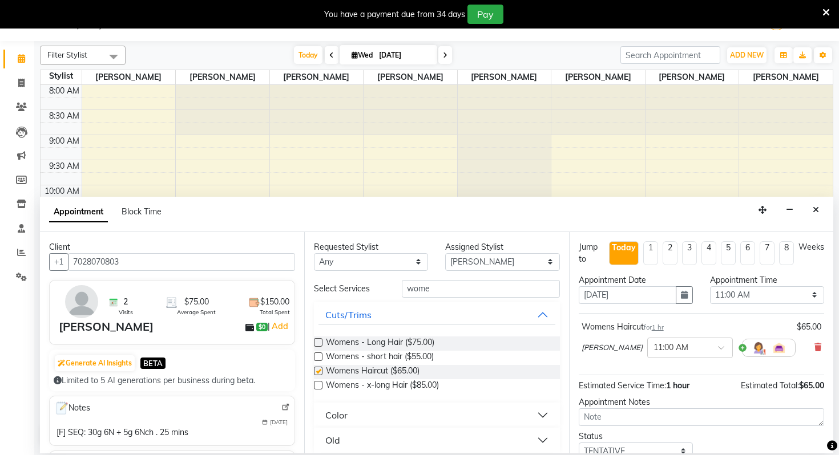
checkbox input "false"
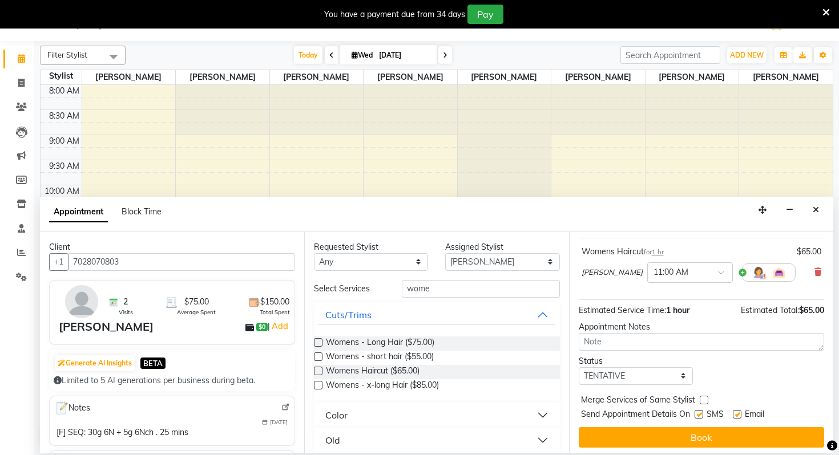
scroll to position [79, 0]
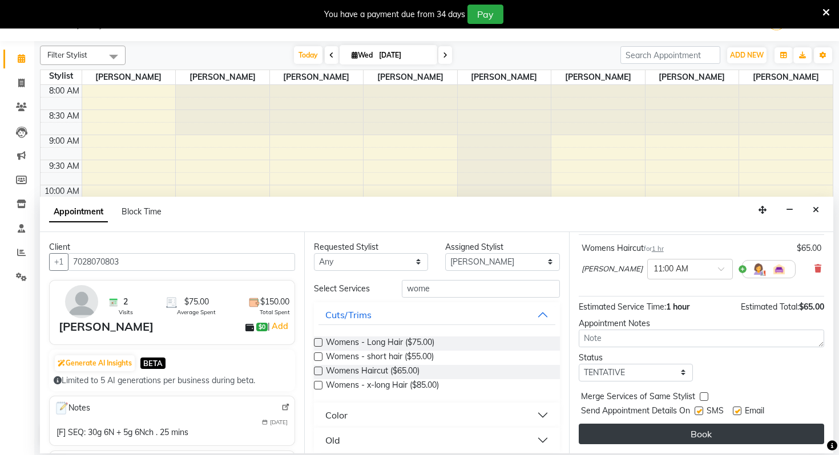
click at [699, 425] on button "Book" at bounding box center [701, 434] width 245 height 21
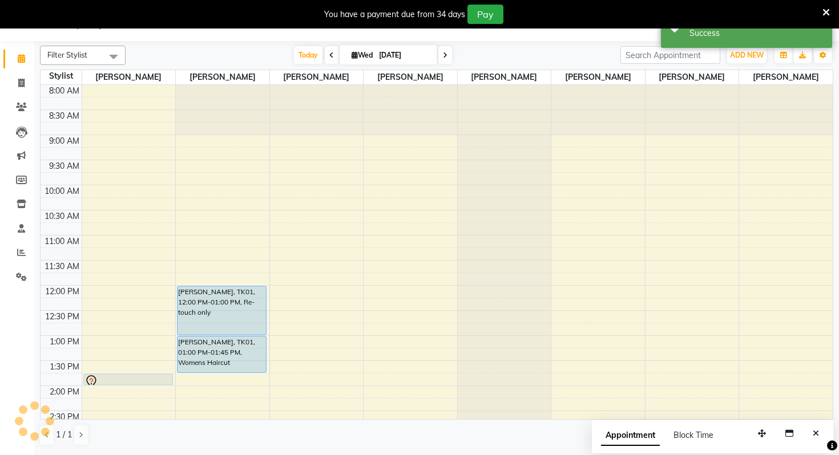
scroll to position [0, 0]
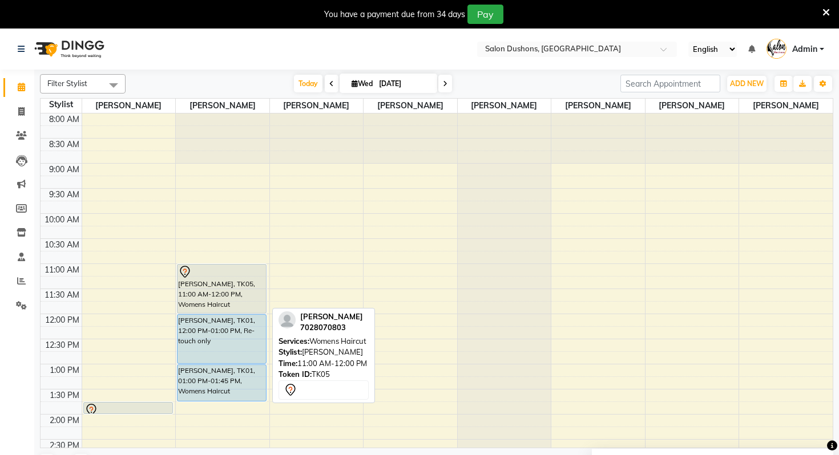
click at [257, 295] on div "[PERSON_NAME], TK05, 11:00 AM-12:00 PM, Womens Haircut" at bounding box center [221, 289] width 88 height 49
select select "7"
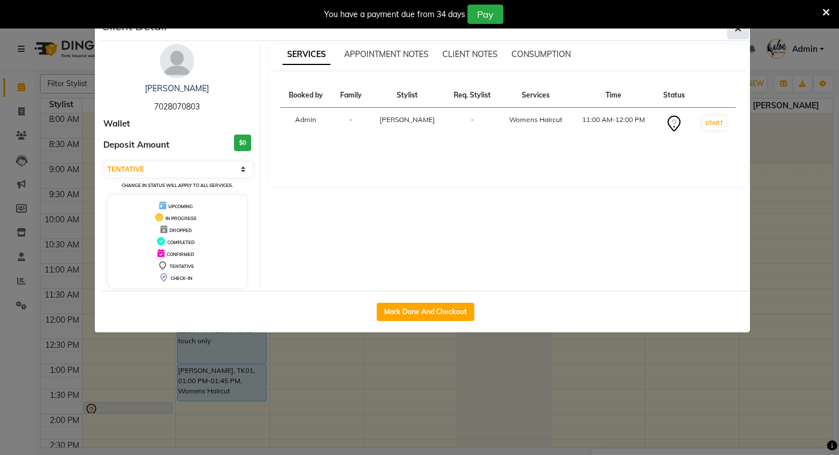
click at [736, 30] on icon "button" at bounding box center [737, 28] width 7 height 9
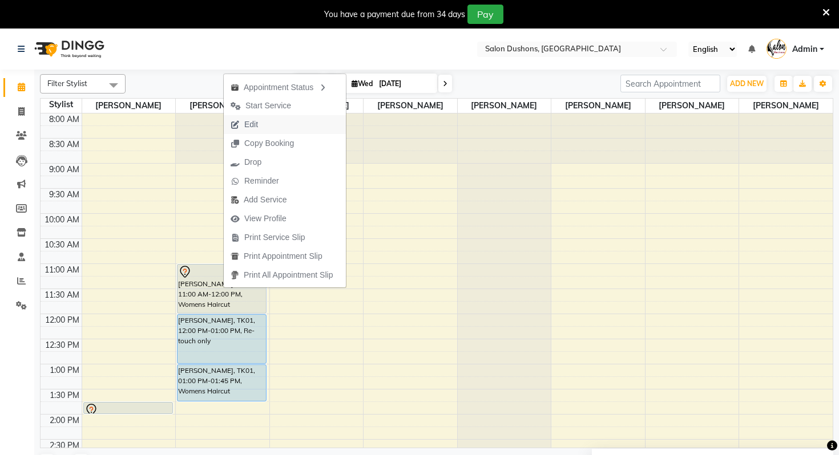
click at [293, 123] on button "Edit" at bounding box center [285, 124] width 122 height 19
select select "tentative"
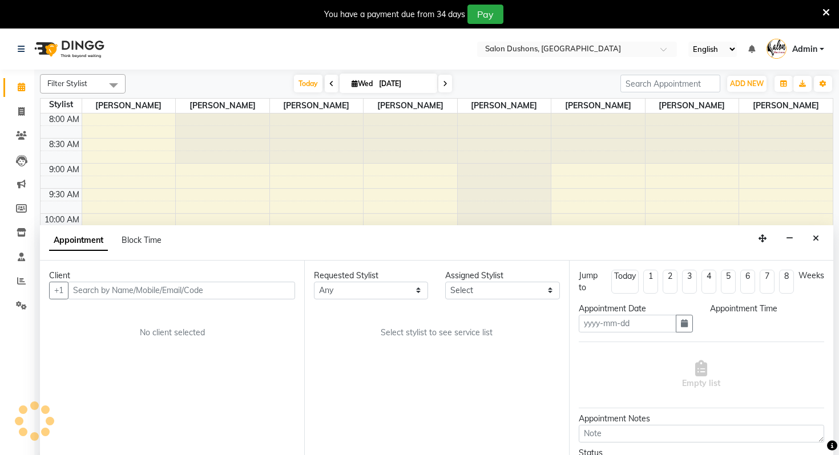
scroll to position [29, 0]
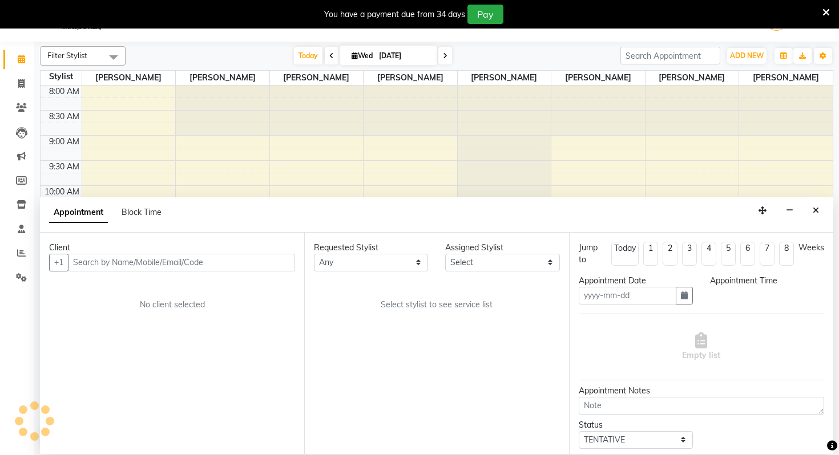
type input "[DATE]"
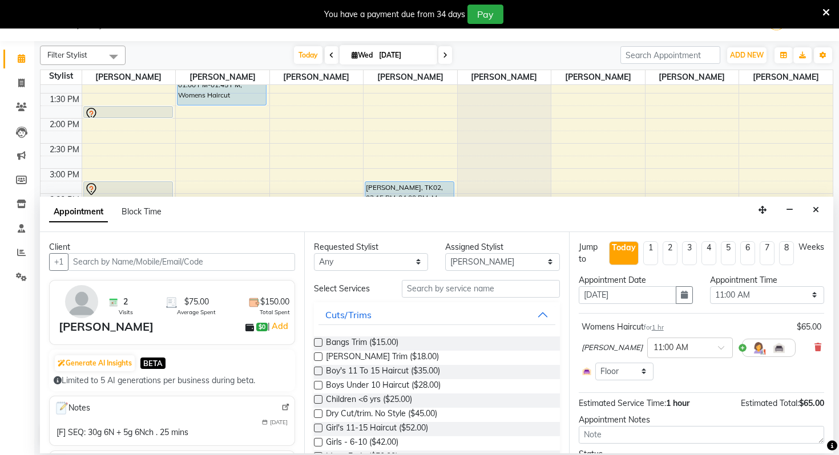
click at [668, 329] on div "Womens Haircut for 1 hr $65.00" at bounding box center [702, 327] width 240 height 12
click at [660, 328] on span "1 hr" at bounding box center [658, 328] width 12 height 8
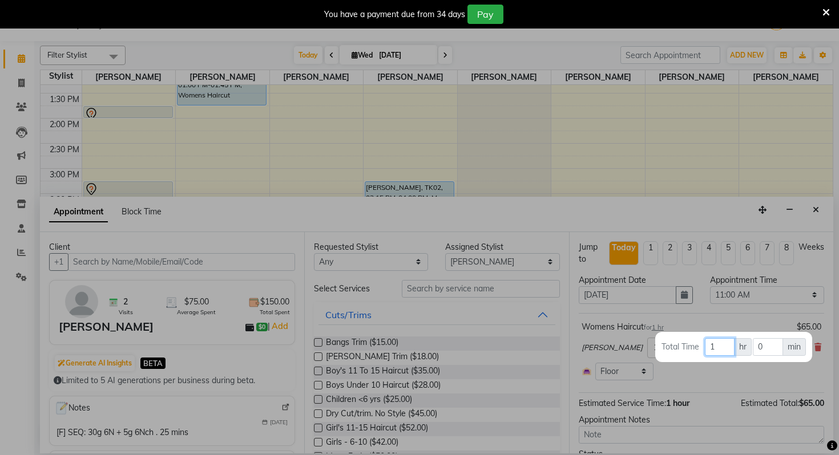
click at [724, 345] on input "1" at bounding box center [720, 347] width 30 height 18
click at [776, 350] on input "0" at bounding box center [768, 347] width 30 height 18
click at [750, 378] on div at bounding box center [419, 227] width 839 height 455
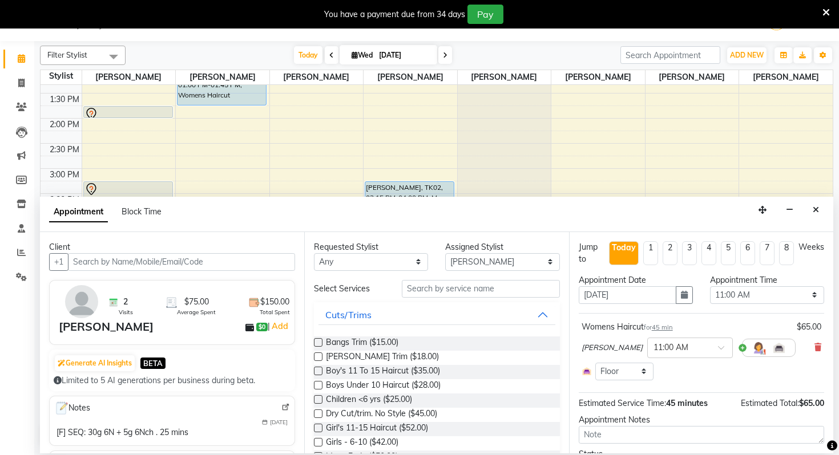
scroll to position [63, 0]
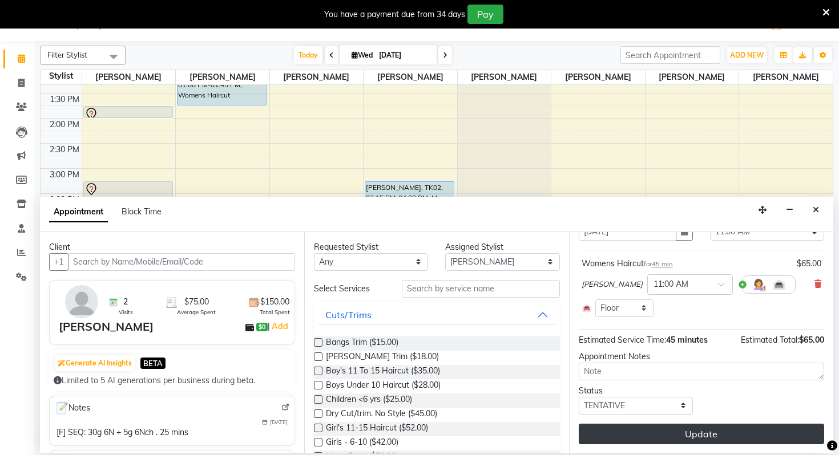
click at [706, 425] on button "Update" at bounding box center [701, 434] width 245 height 21
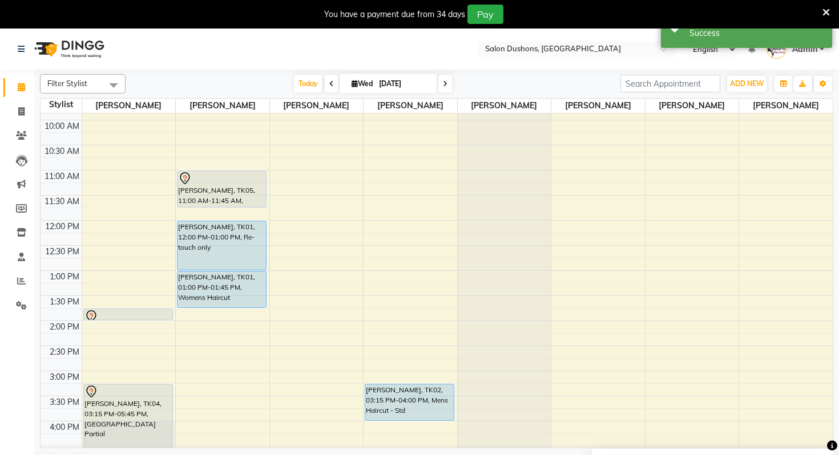
scroll to position [91, 0]
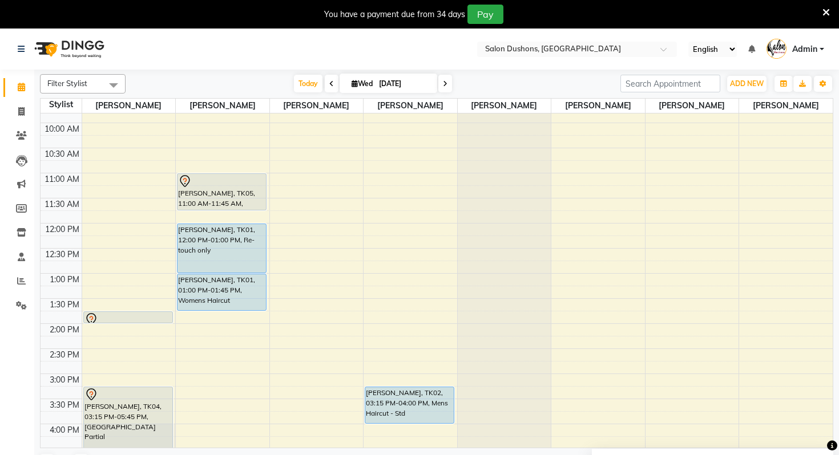
click at [219, 332] on div "8:00 AM 8:30 AM 9:00 AM 9:30 AM 10:00 AM 10:30 AM 11:00 AM 11:30 AM 12:00 PM 12…" at bounding box center [437, 324] width 792 height 602
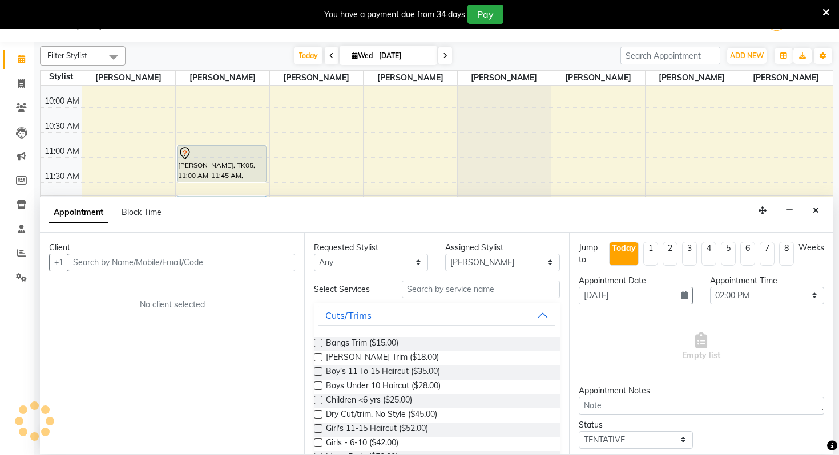
scroll to position [29, 0]
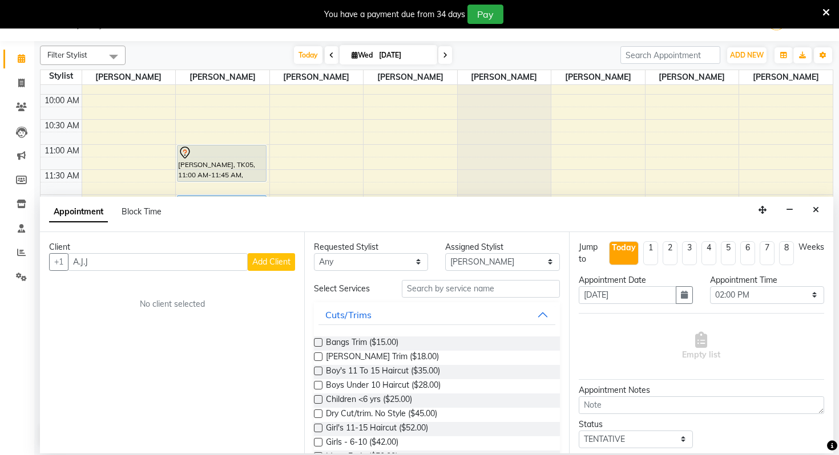
click at [278, 261] on span "Add Client" at bounding box center [271, 262] width 38 height 10
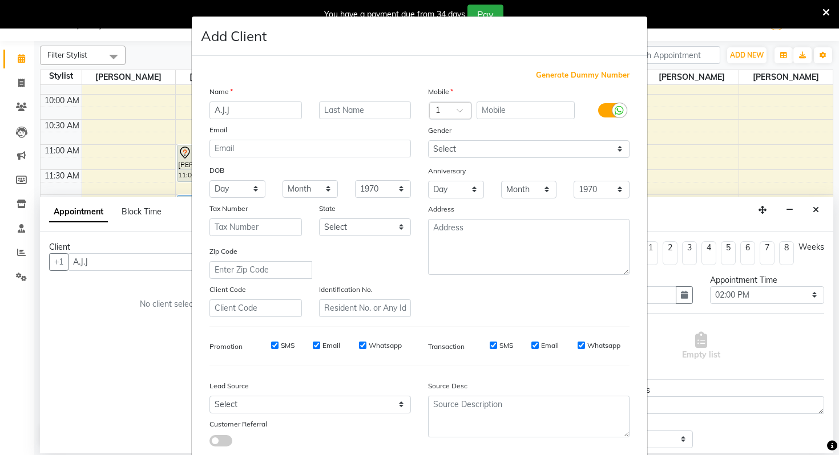
drag, startPoint x: 284, startPoint y: 107, endPoint x: 261, endPoint y: 115, distance: 23.5
click at [261, 115] on input "A.J.J" at bounding box center [255, 111] width 92 height 18
click at [502, 118] on input "text" at bounding box center [526, 111] width 99 height 18
paste input "702) 374-8016"
click at [498, 109] on input "702) 374-8016" at bounding box center [526, 111] width 99 height 18
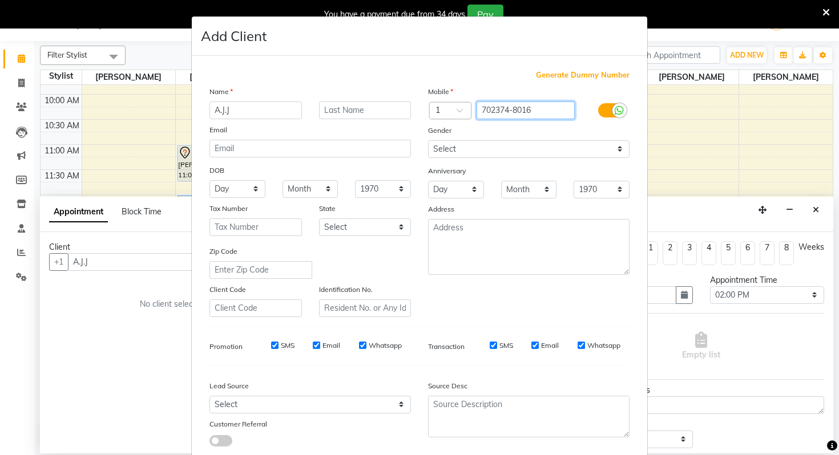
click at [514, 112] on input "702374-8016" at bounding box center [526, 111] width 99 height 18
click at [536, 130] on div "Gender" at bounding box center [528, 132] width 219 height 16
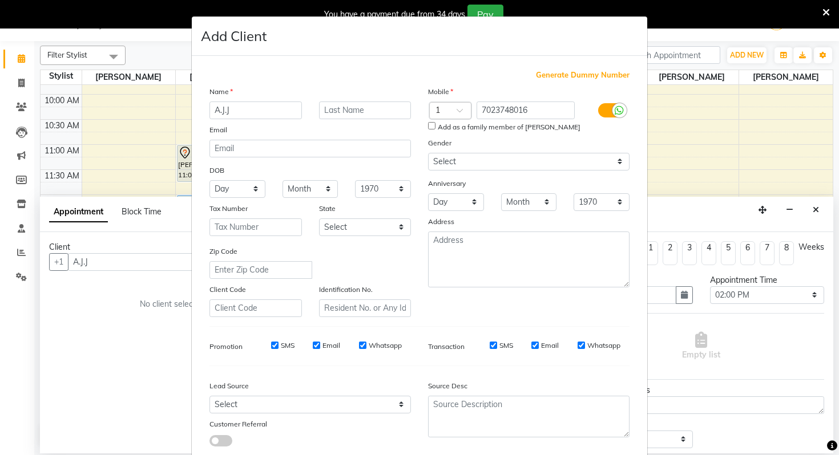
scroll to position [71, 0]
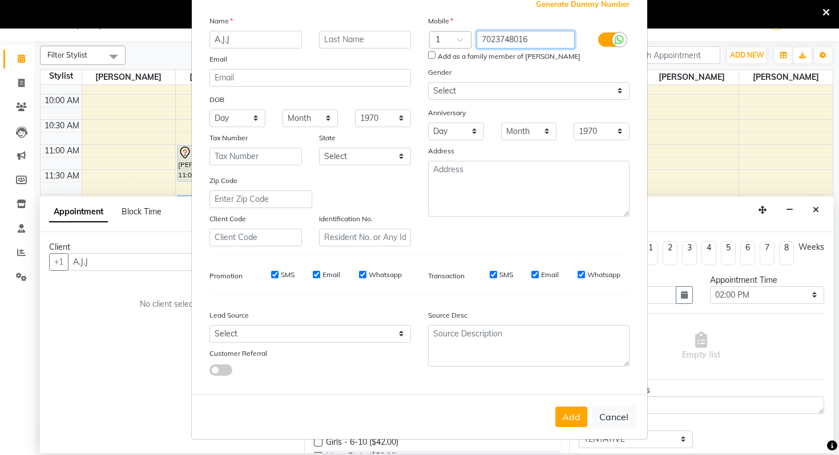
click at [507, 36] on input "7023748016" at bounding box center [526, 40] width 99 height 18
click at [613, 422] on button "Cancel" at bounding box center [614, 417] width 44 height 22
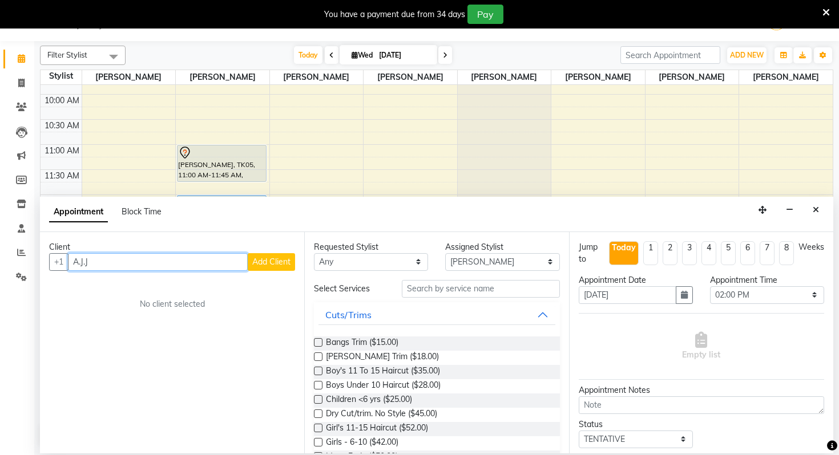
click at [159, 266] on input "A.J.J" at bounding box center [158, 262] width 180 height 18
paste input "7023748016"
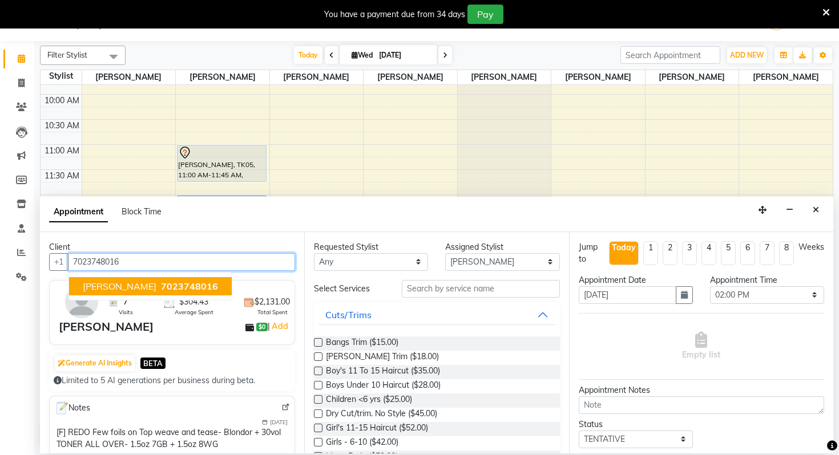
click at [163, 286] on span "7023748016" at bounding box center [189, 286] width 57 height 11
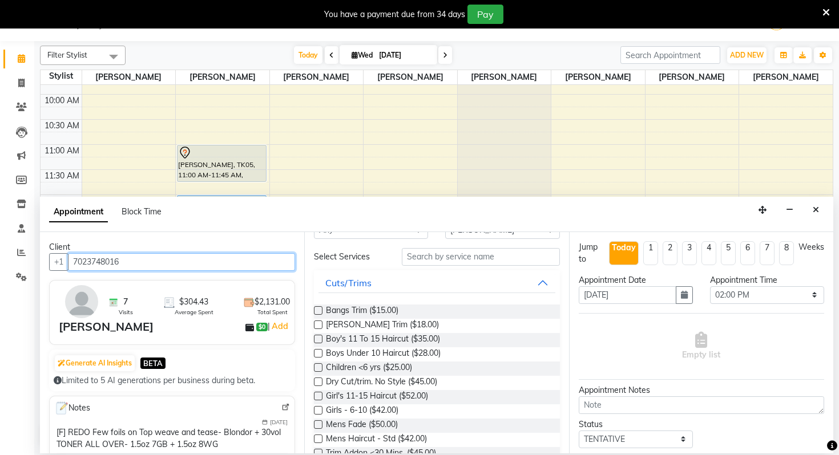
scroll to position [12, 0]
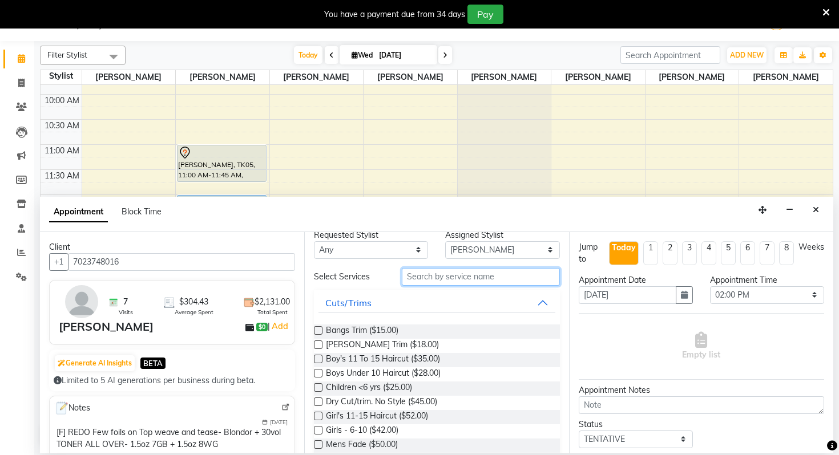
click at [437, 275] on input "text" at bounding box center [481, 277] width 158 height 18
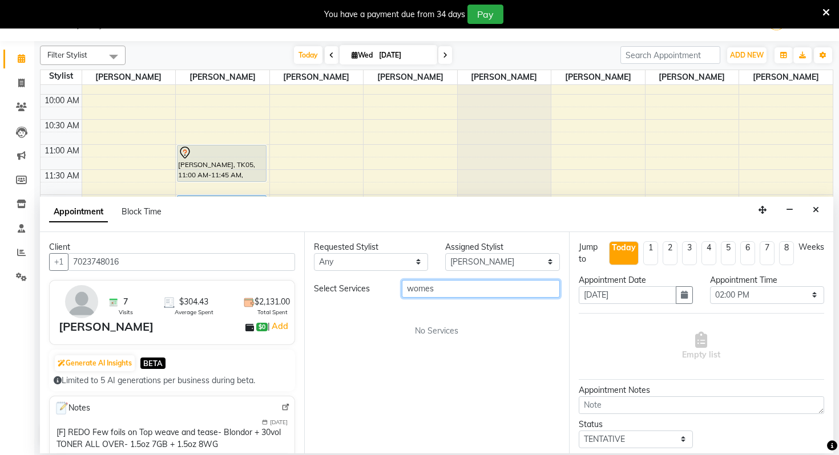
scroll to position [0, 0]
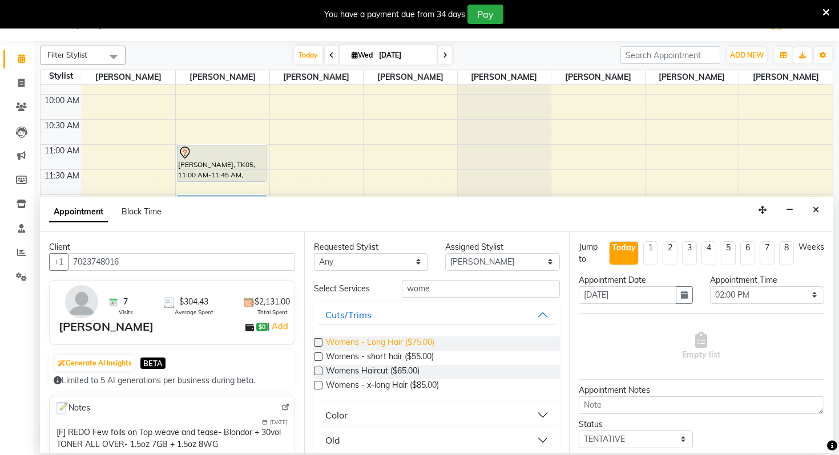
click at [410, 337] on span "Womens - Long Hair ($75.00)" at bounding box center [380, 344] width 108 height 14
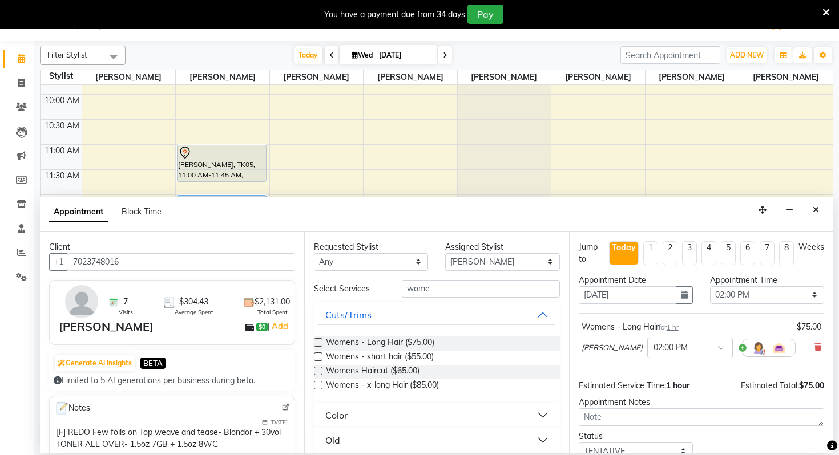
scroll to position [79, 0]
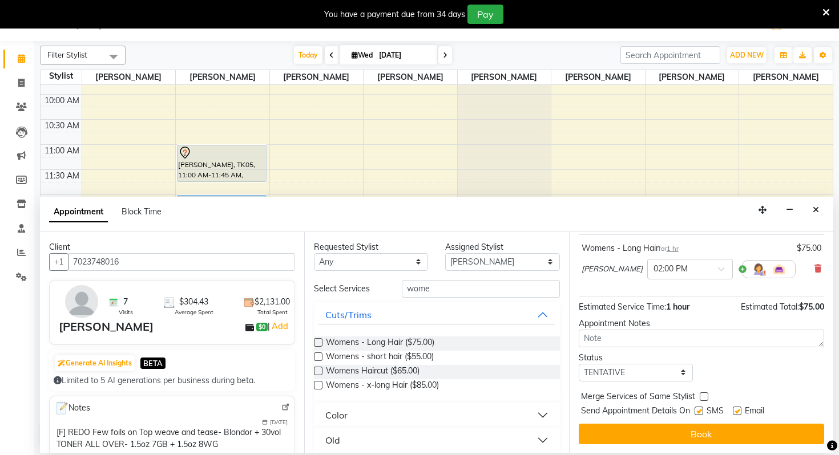
click at [700, 407] on label at bounding box center [699, 411] width 9 height 9
click at [700, 409] on input "checkbox" at bounding box center [698, 412] width 7 height 7
click at [734, 409] on label at bounding box center [737, 411] width 9 height 9
click at [734, 409] on input "checkbox" at bounding box center [736, 412] width 7 height 7
click at [683, 312] on div "Estimated Service Time: 1 hour" at bounding box center [634, 307] width 111 height 12
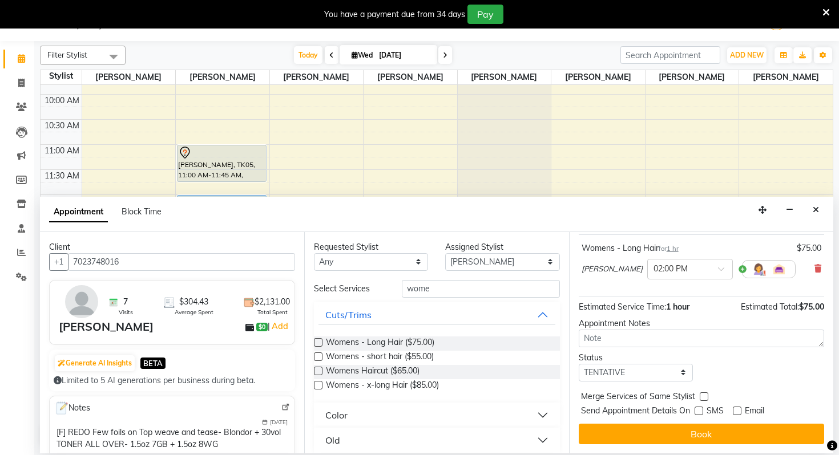
click at [678, 305] on span "1 hour" at bounding box center [677, 307] width 23 height 10
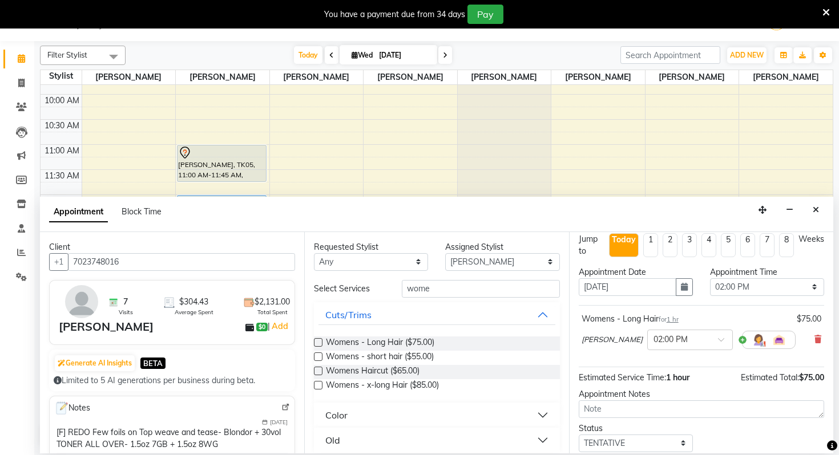
scroll to position [0, 0]
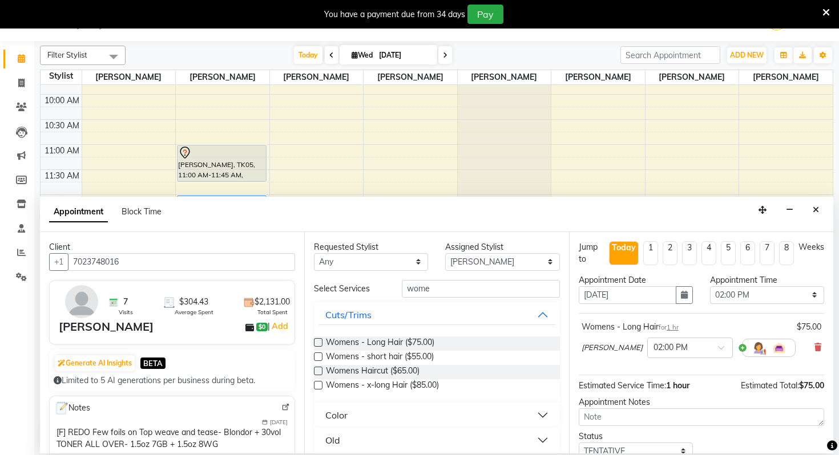
click at [677, 326] on span "1 hr" at bounding box center [673, 328] width 12 height 8
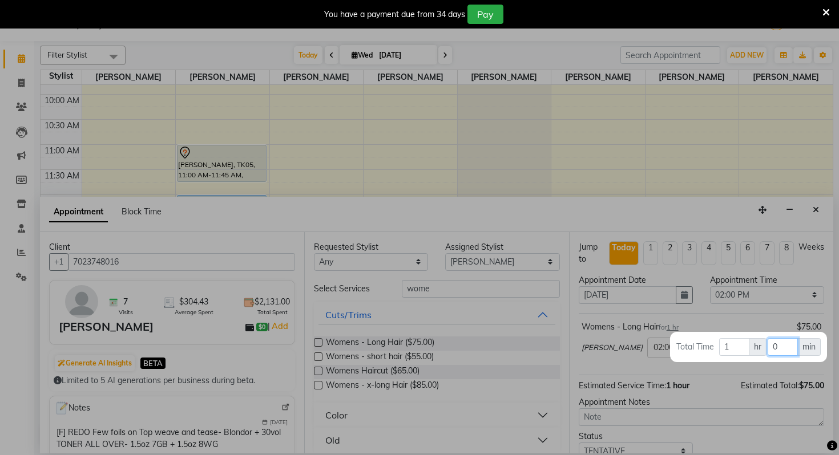
click at [785, 353] on input "0" at bounding box center [783, 347] width 30 height 18
click at [760, 376] on div at bounding box center [419, 227] width 839 height 455
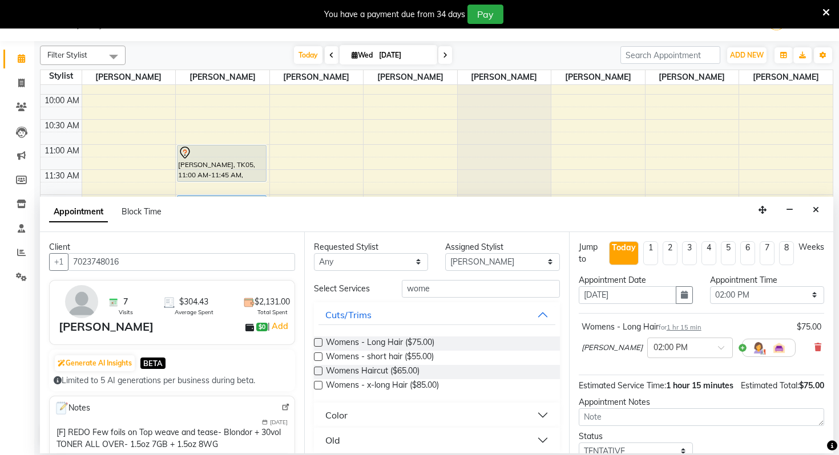
scroll to position [91, 0]
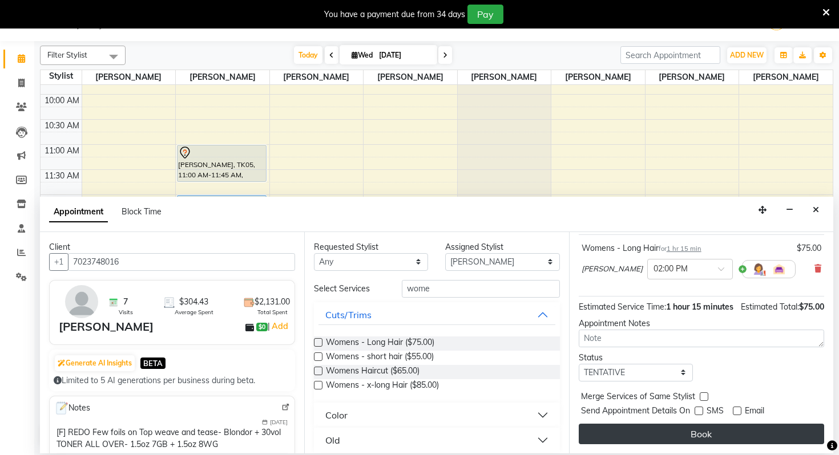
click at [716, 425] on button "Book" at bounding box center [701, 434] width 245 height 21
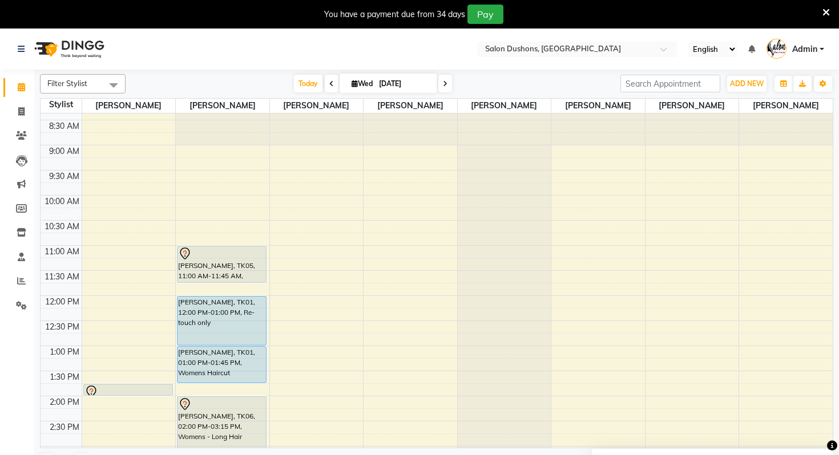
scroll to position [17, 0]
click at [410, 152] on div "8:00 AM 8:30 AM 9:00 AM 9:30 AM 10:00 AM 10:30 AM 11:00 AM 11:30 AM 12:00 PM 12…" at bounding box center [437, 398] width 792 height 602
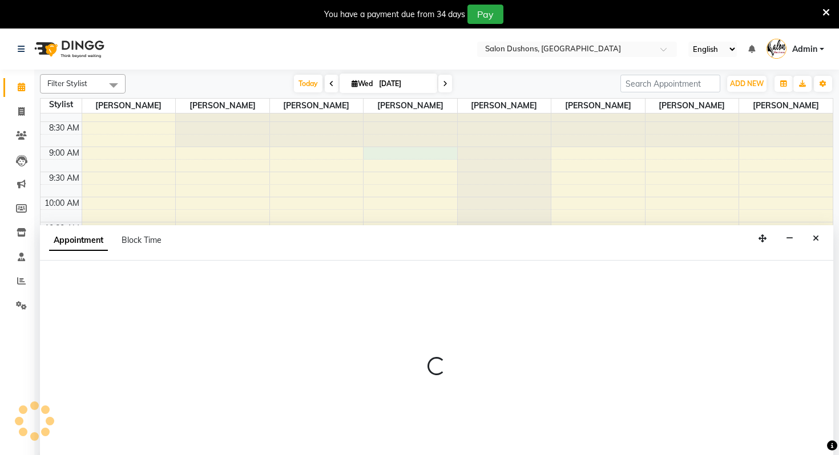
scroll to position [29, 0]
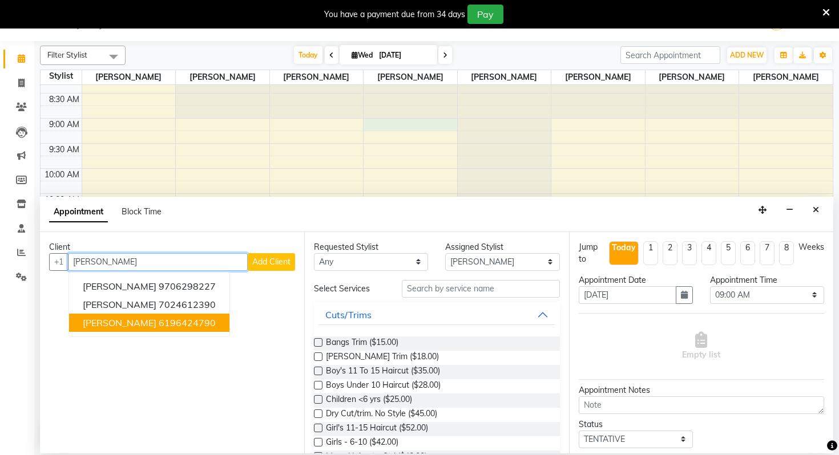
click at [176, 322] on ngb-highlight "6196424790" at bounding box center [187, 322] width 57 height 11
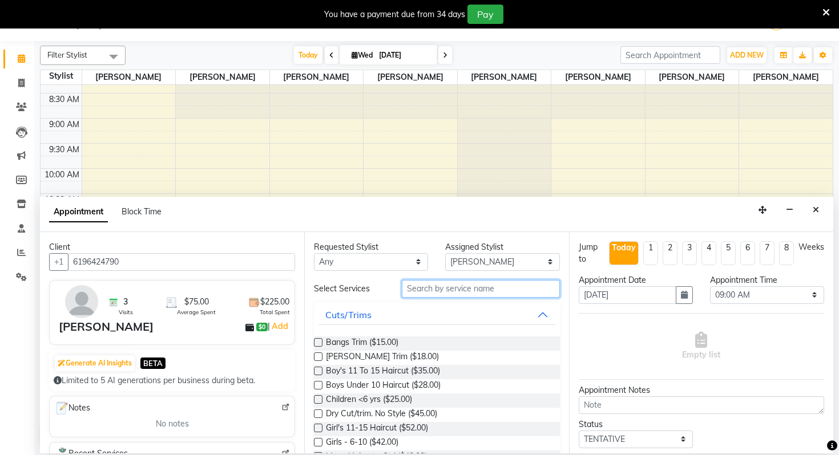
click at [434, 289] on input "text" at bounding box center [481, 289] width 158 height 18
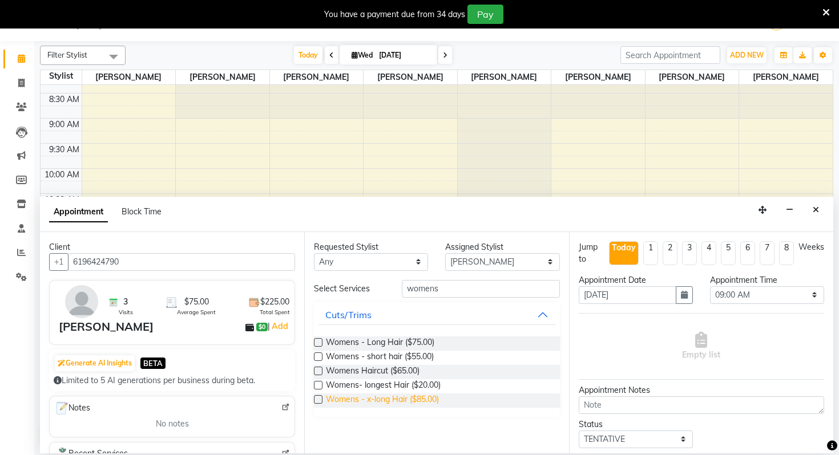
click at [389, 400] on span "Womens - x-long Hair ($85.00)" at bounding box center [382, 401] width 113 height 14
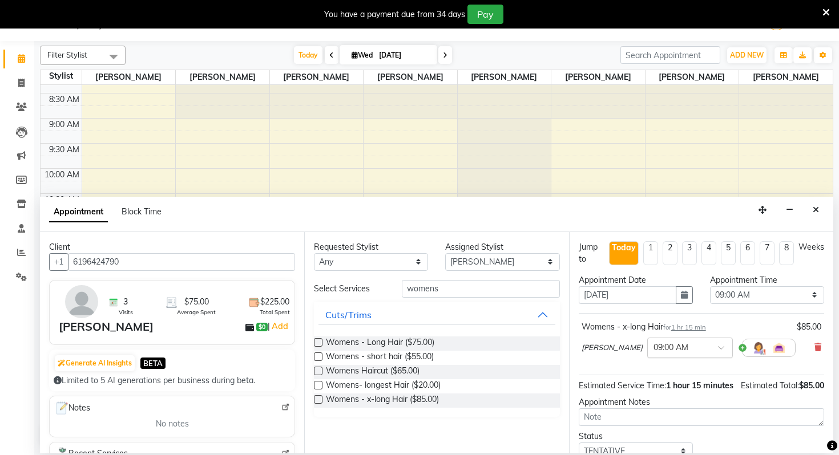
scroll to position [91, 0]
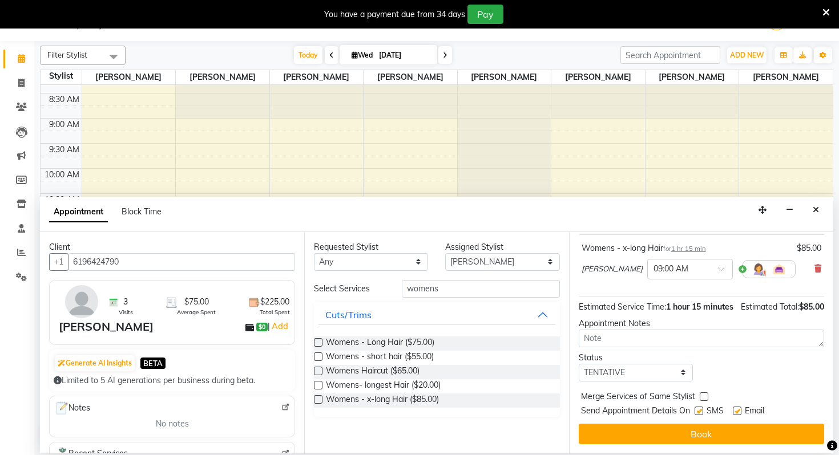
click at [699, 410] on label at bounding box center [699, 411] width 9 height 9
click at [699, 410] on input "checkbox" at bounding box center [698, 412] width 7 height 7
click at [733, 411] on label at bounding box center [737, 411] width 9 height 9
click at [733, 411] on input "checkbox" at bounding box center [736, 412] width 7 height 7
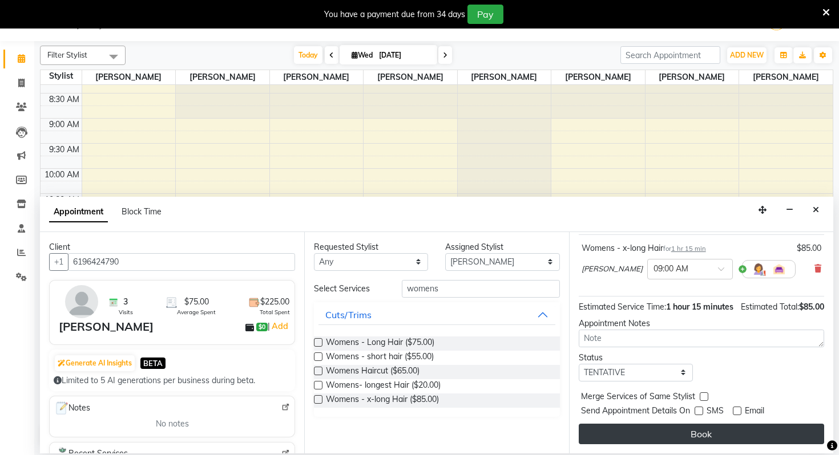
click at [726, 425] on button "Book" at bounding box center [701, 434] width 245 height 21
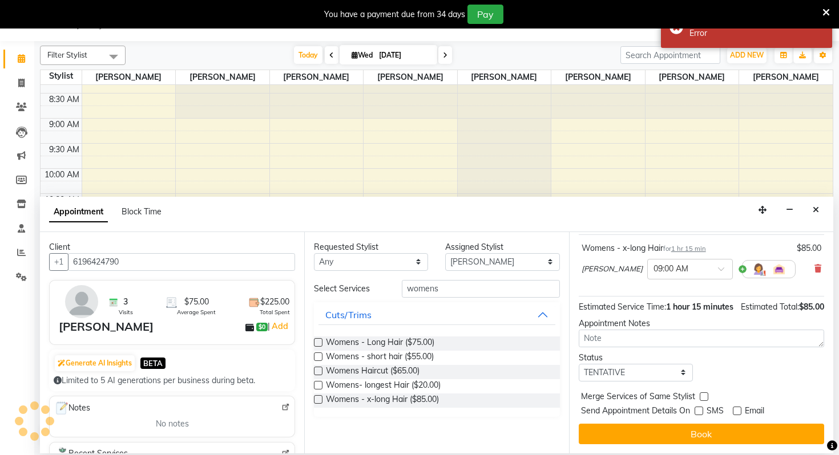
click at [825, 7] on icon at bounding box center [825, 12] width 7 height 10
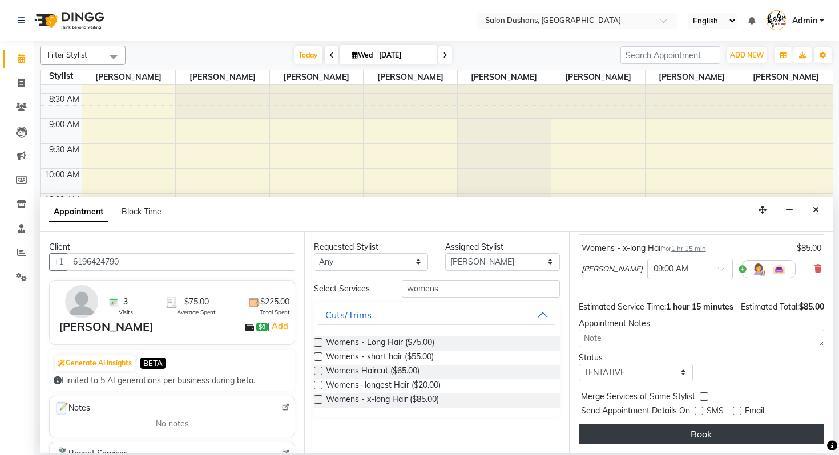
click at [679, 425] on button "Book" at bounding box center [701, 434] width 245 height 21
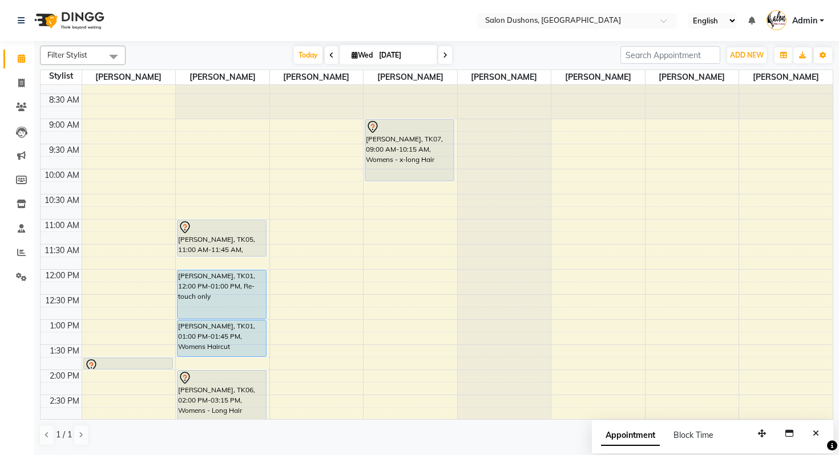
scroll to position [0, 0]
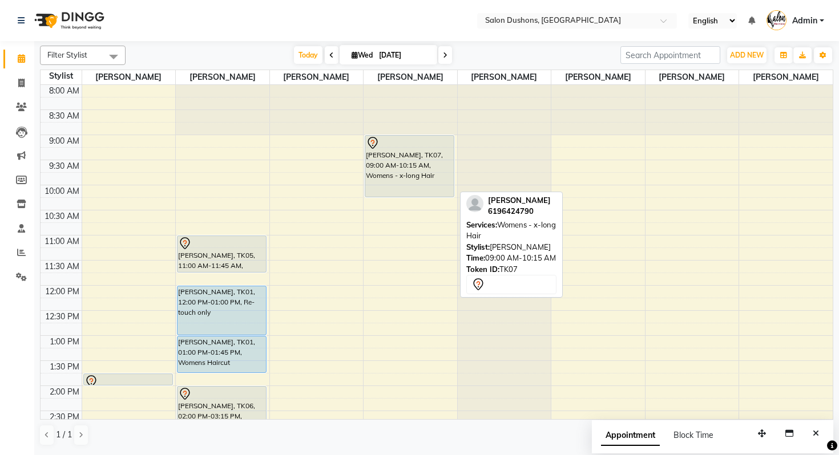
click at [414, 169] on div "[PERSON_NAME], TK07, 09:00 AM-10:15 AM, Womens - x-long Hair" at bounding box center [409, 166] width 88 height 61
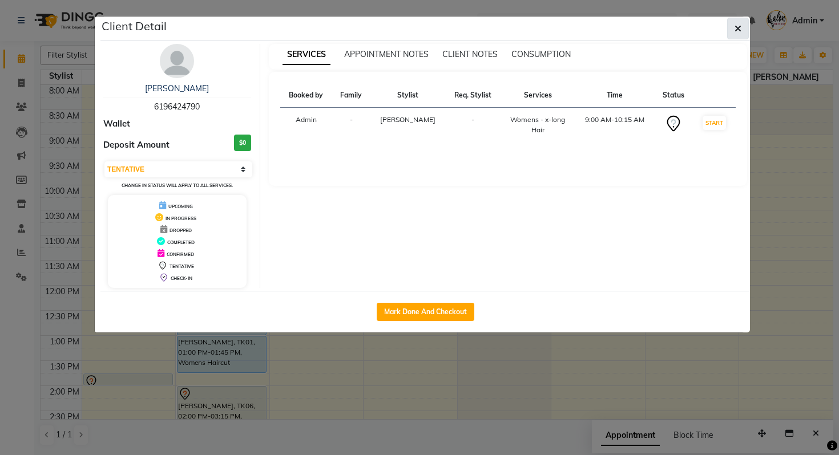
click at [744, 24] on button "button" at bounding box center [738, 29] width 22 height 22
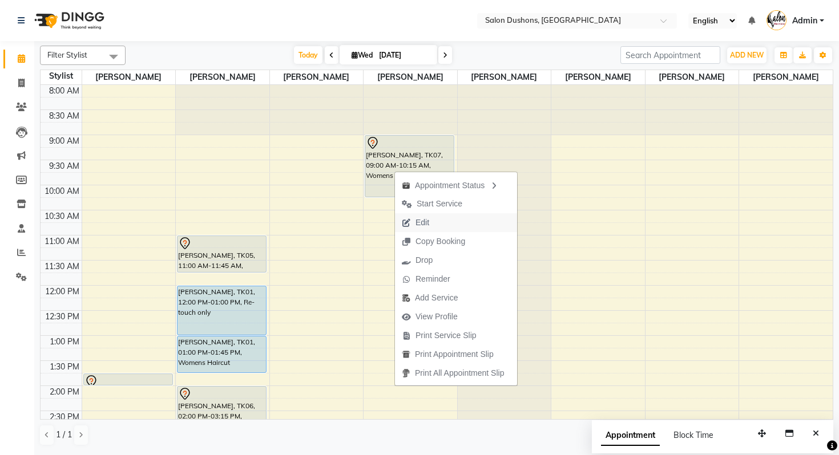
click at [438, 228] on button "Edit" at bounding box center [456, 222] width 122 height 19
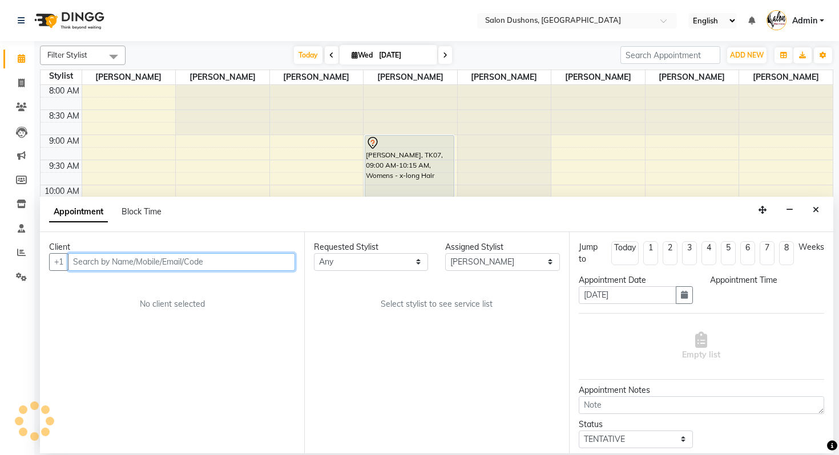
scroll to position [268, 0]
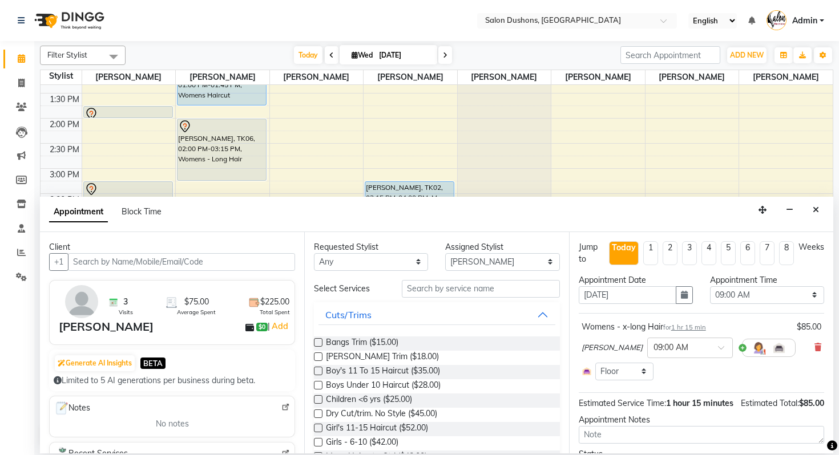
click at [824, 205] on div "Appointment Block Time" at bounding box center [436, 214] width 793 height 35
click at [812, 211] on button "Close" at bounding box center [816, 210] width 17 height 18
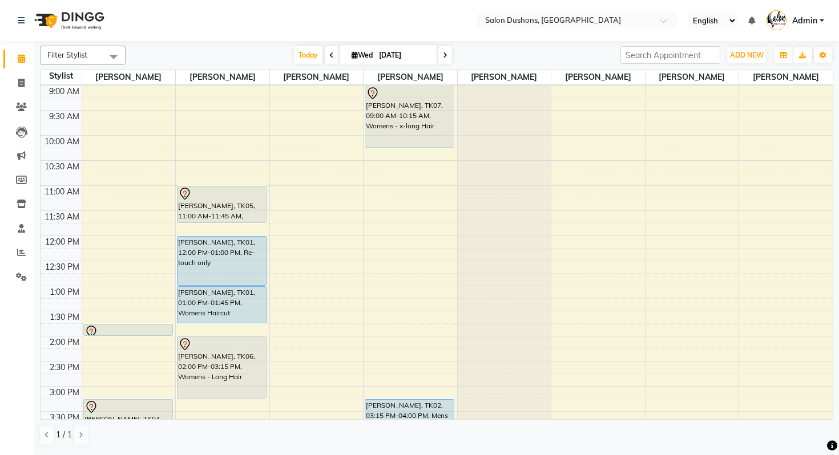
scroll to position [0, 0]
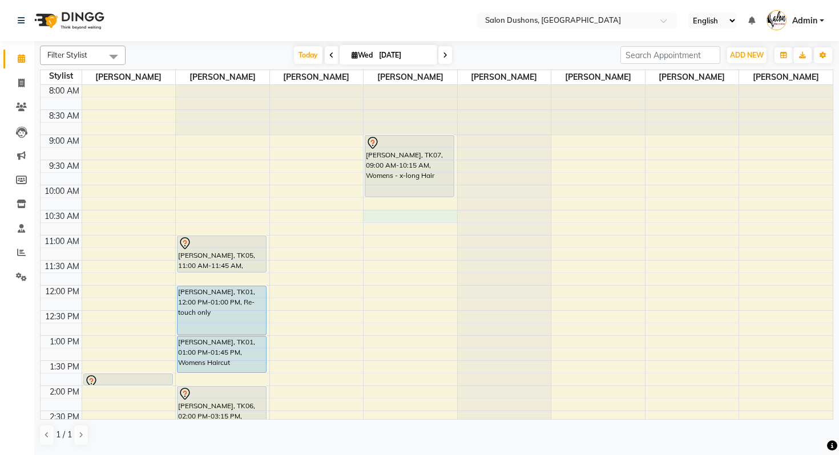
click at [390, 218] on div "8:00 AM 8:30 AM 9:00 AM 9:30 AM 10:00 AM 10:30 AM 11:00 AM 11:30 AM 12:00 PM 12…" at bounding box center [437, 386] width 792 height 602
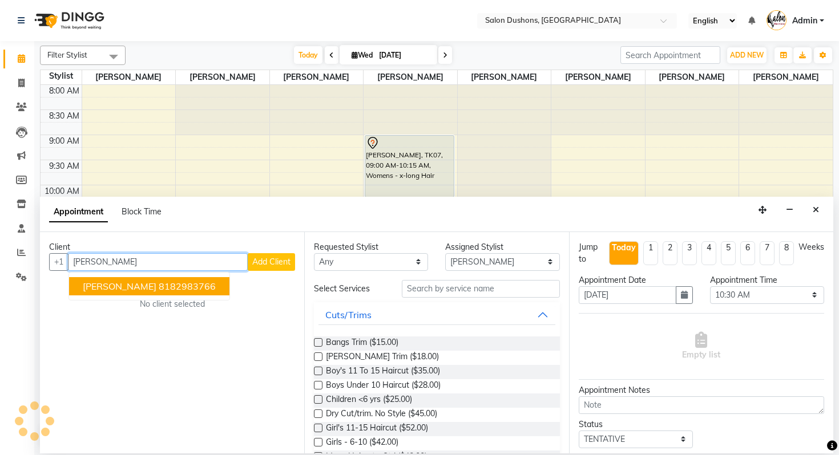
click at [185, 282] on ngb-highlight "8182983766" at bounding box center [187, 286] width 57 height 11
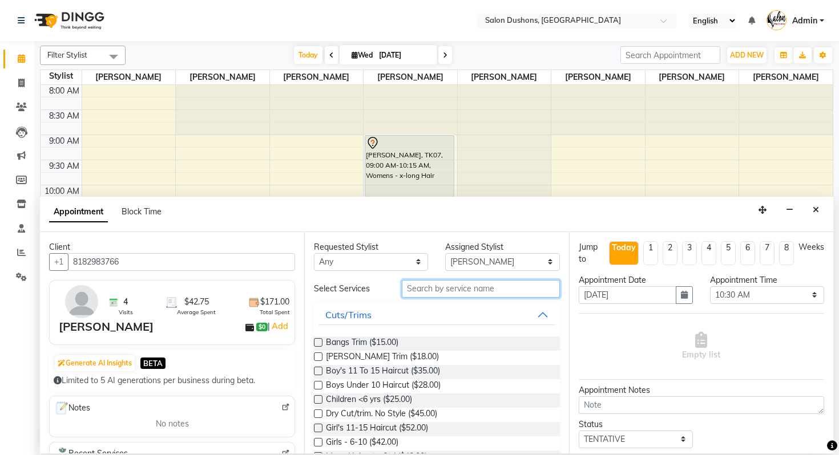
click at [434, 292] on input "text" at bounding box center [481, 289] width 158 height 18
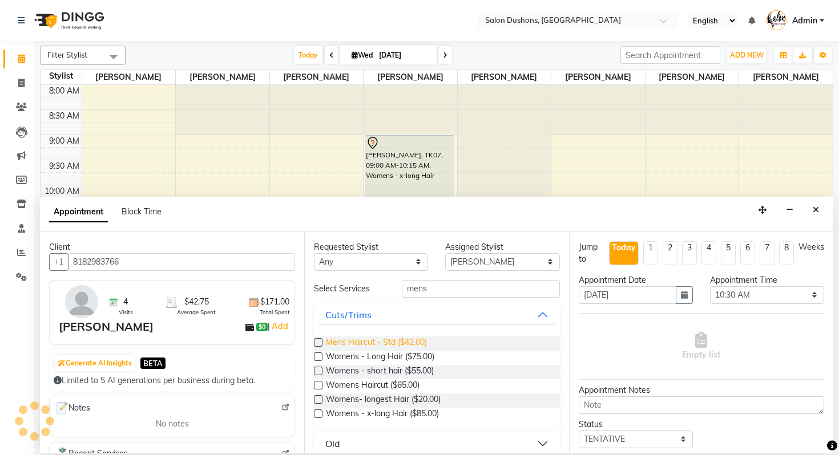
click at [390, 340] on span "Mens Haircut - Std ($42.00)" at bounding box center [376, 344] width 101 height 14
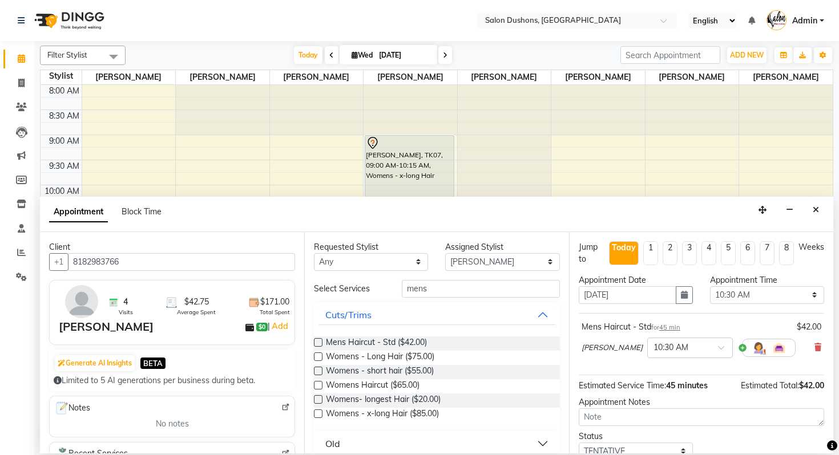
scroll to position [79, 0]
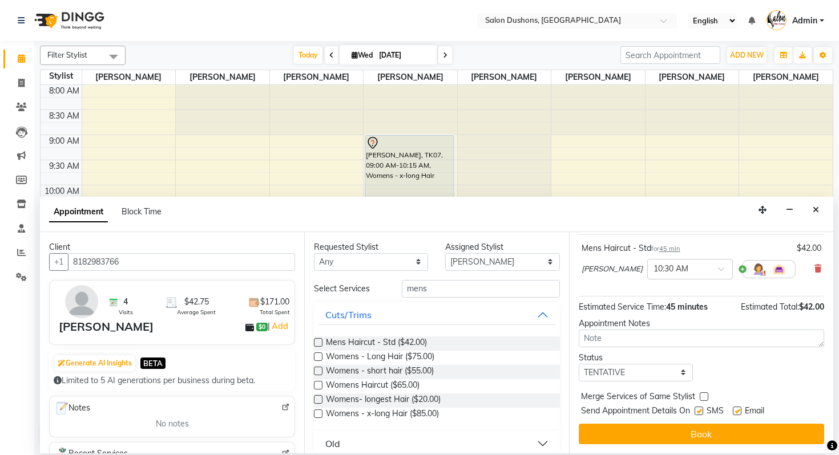
click at [700, 409] on label at bounding box center [699, 411] width 9 height 9
click at [700, 409] on input "checkbox" at bounding box center [698, 412] width 7 height 7
click at [741, 410] on label at bounding box center [737, 411] width 9 height 9
click at [740, 410] on input "checkbox" at bounding box center [736, 412] width 7 height 7
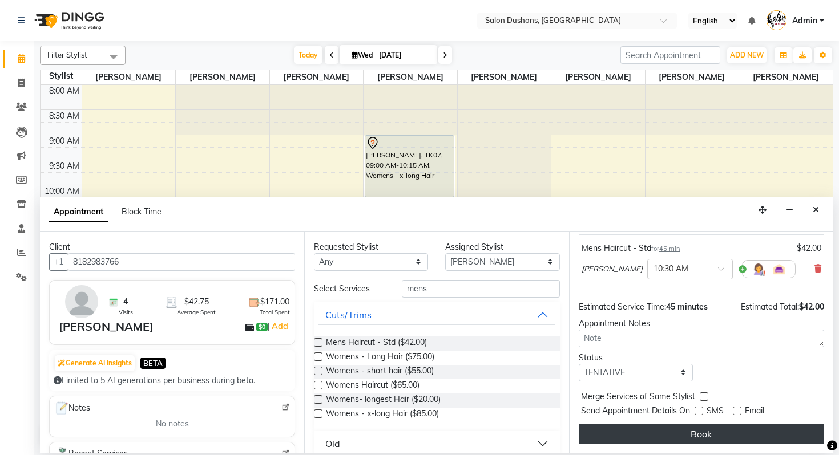
click at [695, 425] on button "Book" at bounding box center [701, 434] width 245 height 21
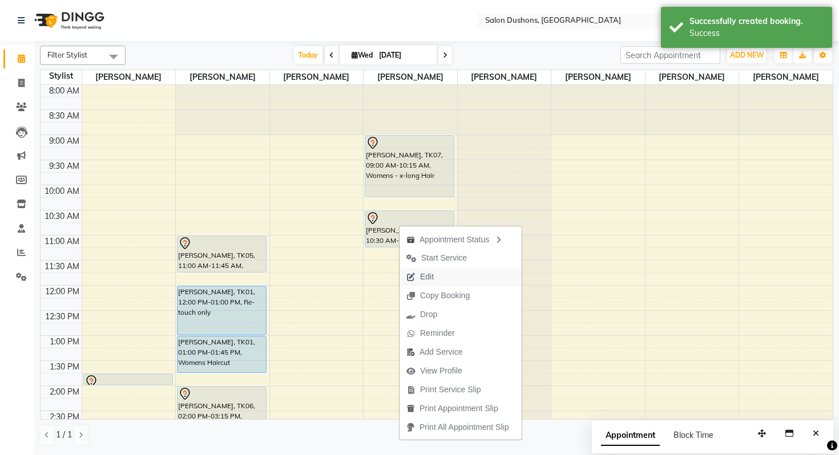
click at [431, 277] on span "Edit" at bounding box center [427, 277] width 14 height 12
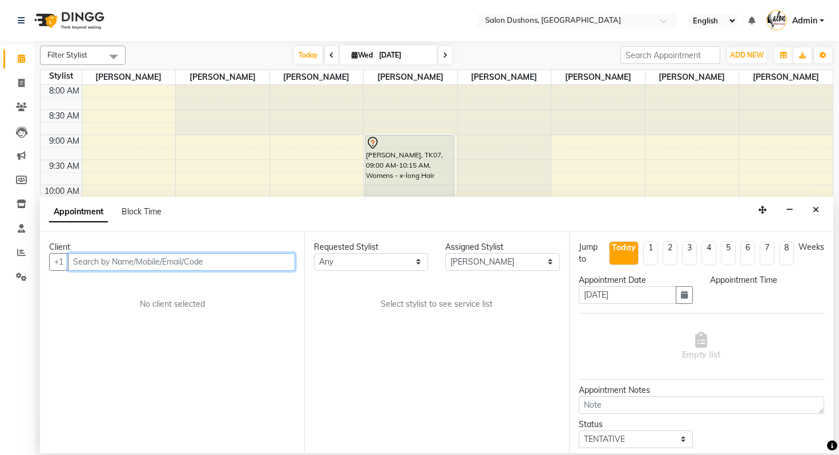
scroll to position [268, 0]
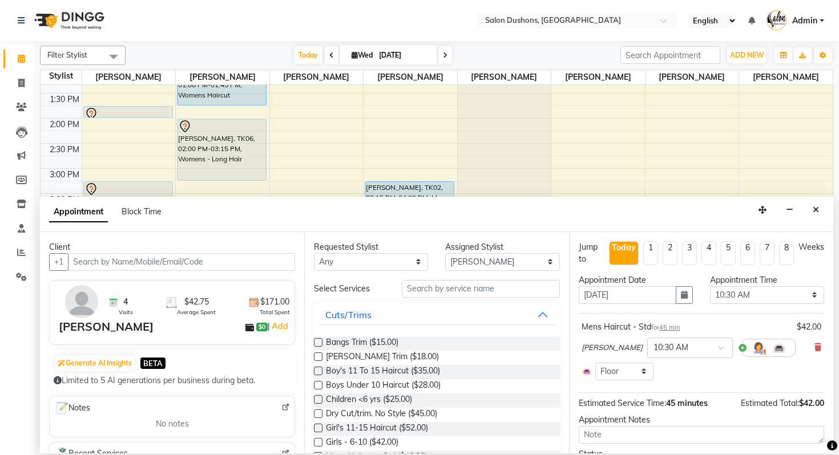
click at [672, 328] on span "45 min" at bounding box center [669, 328] width 21 height 8
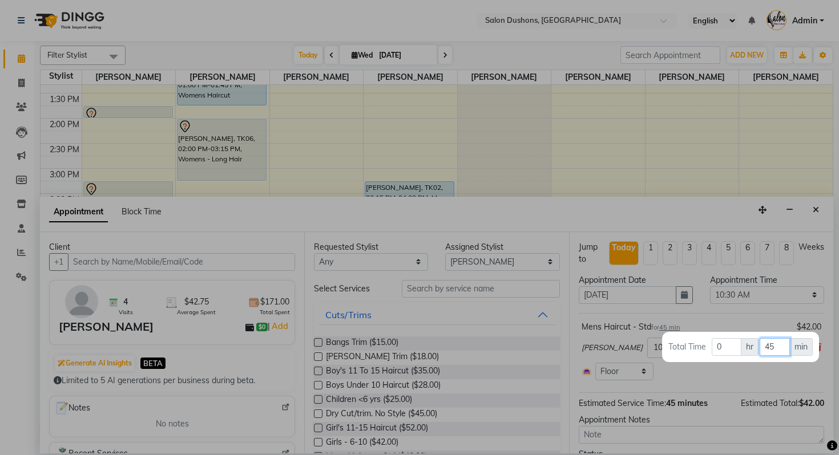
click at [772, 345] on input "45" at bounding box center [775, 347] width 30 height 18
click at [776, 347] on input "45" at bounding box center [775, 347] width 30 height 18
click at [740, 347] on input "0" at bounding box center [727, 347] width 30 height 18
click at [716, 390] on div at bounding box center [419, 227] width 839 height 455
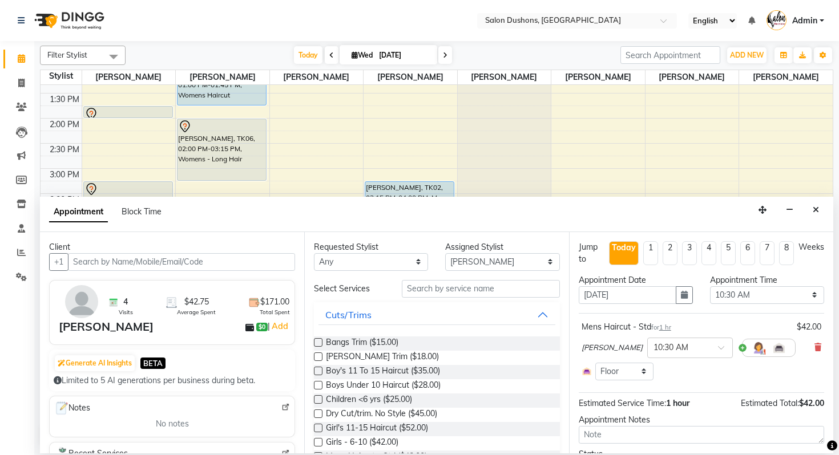
scroll to position [63, 0]
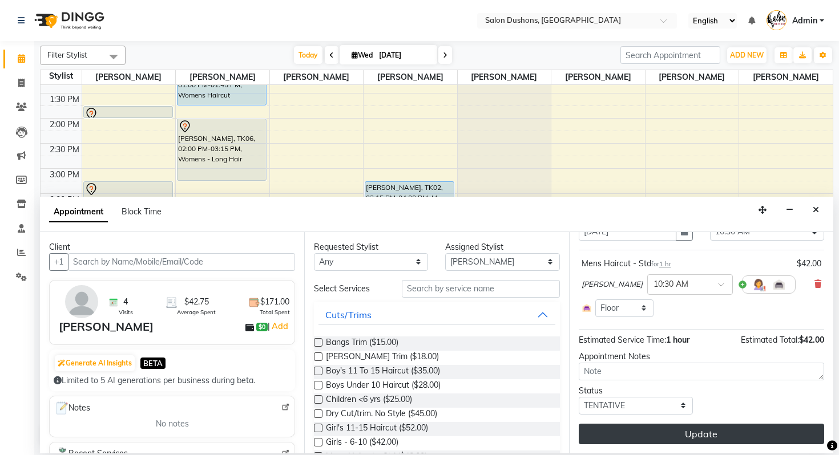
click at [706, 425] on button "Update" at bounding box center [701, 434] width 245 height 21
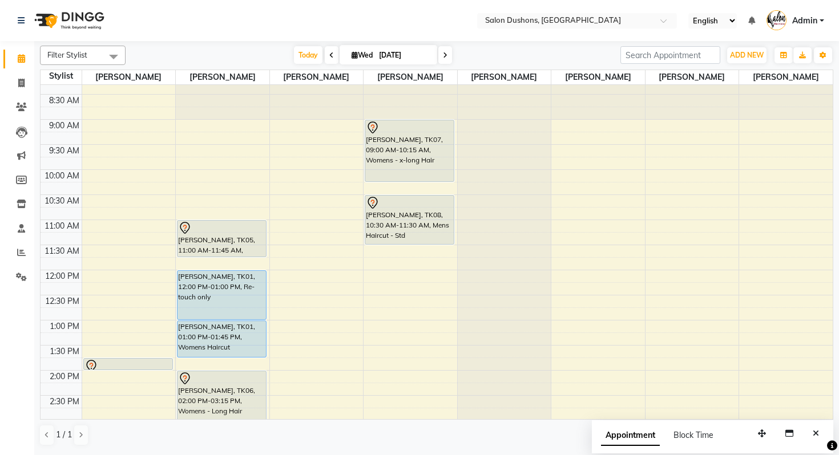
scroll to position [0, 0]
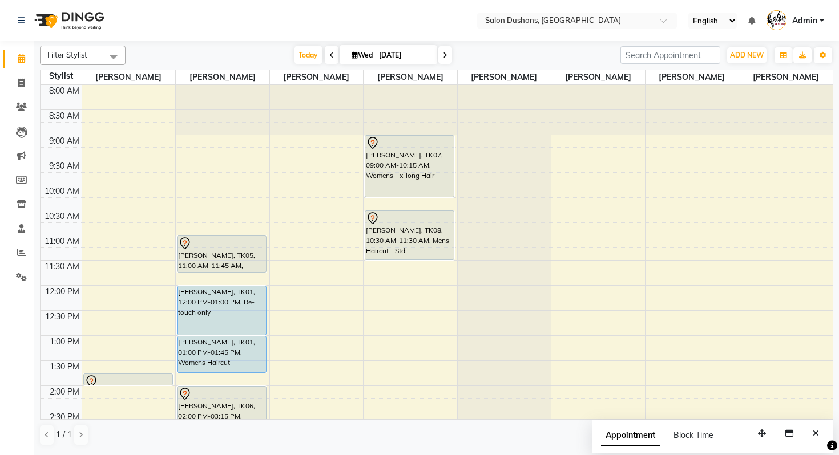
click at [502, 85] on div at bounding box center [505, 85] width 94 height 0
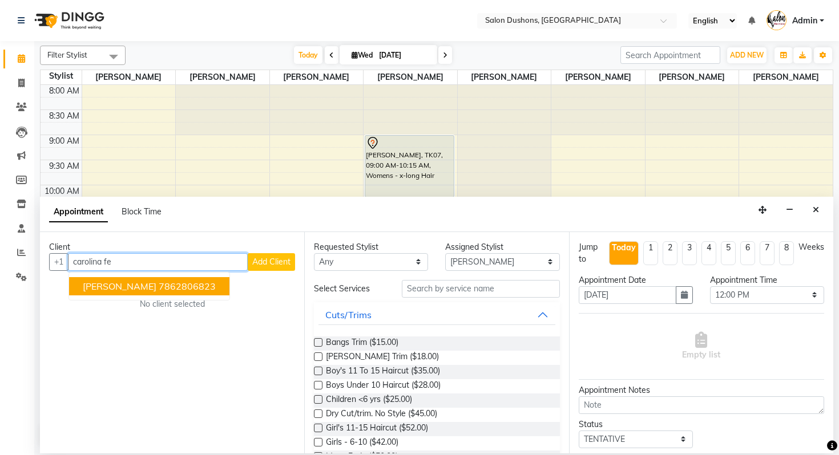
click at [215, 285] on ngb-highlight "7862806823" at bounding box center [187, 286] width 57 height 11
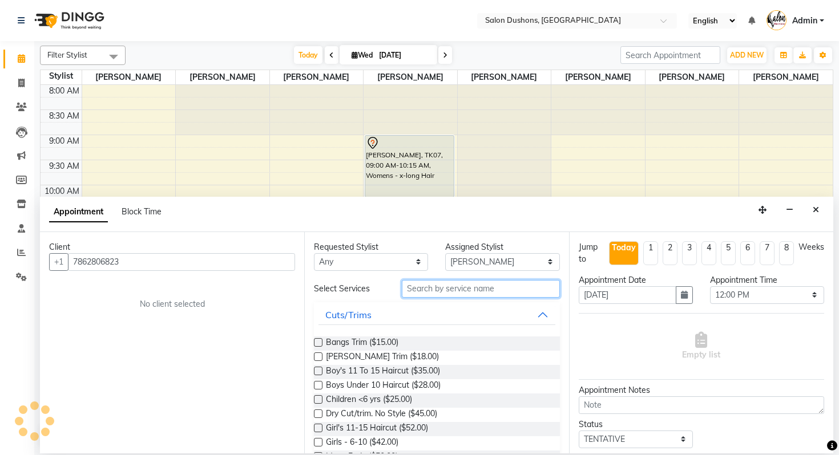
click at [478, 293] on input "text" at bounding box center [481, 289] width 158 height 18
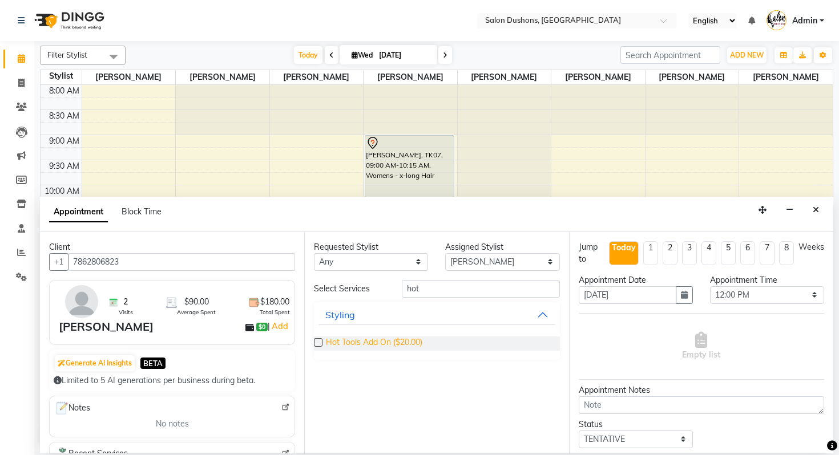
click at [411, 342] on span "Hot Tools Add On ($20.00)" at bounding box center [374, 344] width 96 height 14
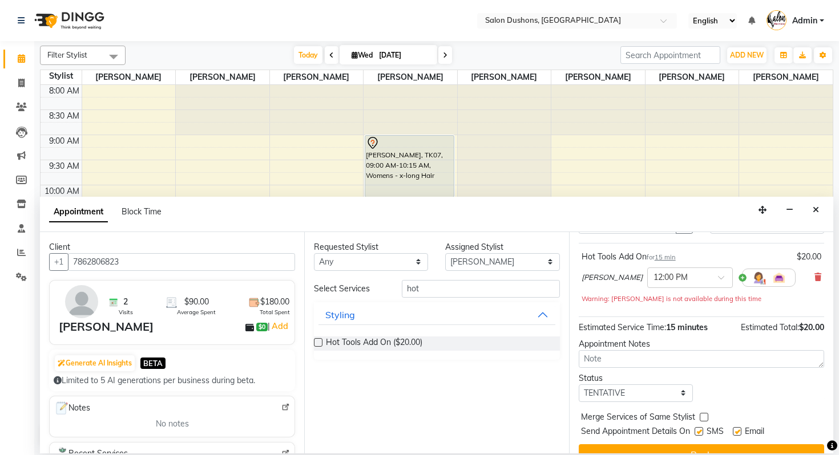
scroll to position [91, 0]
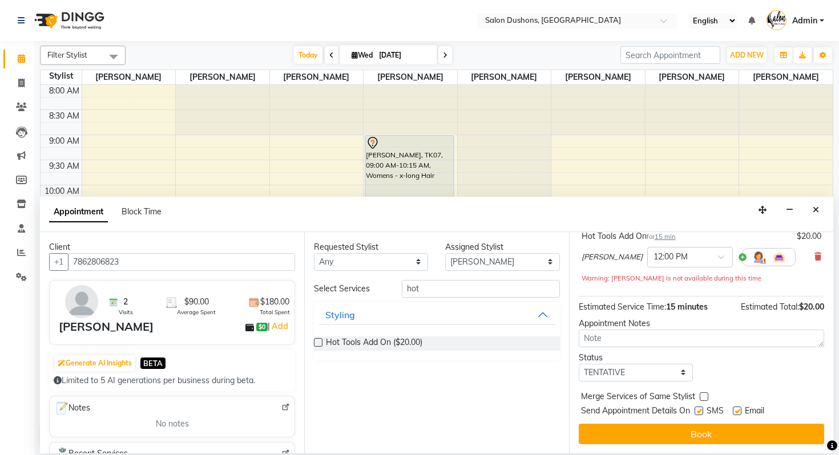
click at [698, 411] on label at bounding box center [699, 411] width 9 height 9
click at [698, 411] on input "checkbox" at bounding box center [698, 412] width 7 height 7
click at [734, 413] on label at bounding box center [737, 411] width 9 height 9
click at [734, 413] on input "checkbox" at bounding box center [736, 412] width 7 height 7
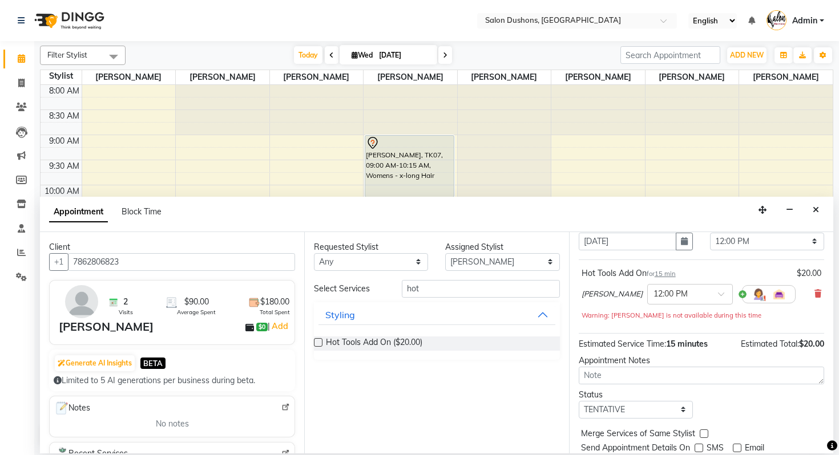
scroll to position [41, 0]
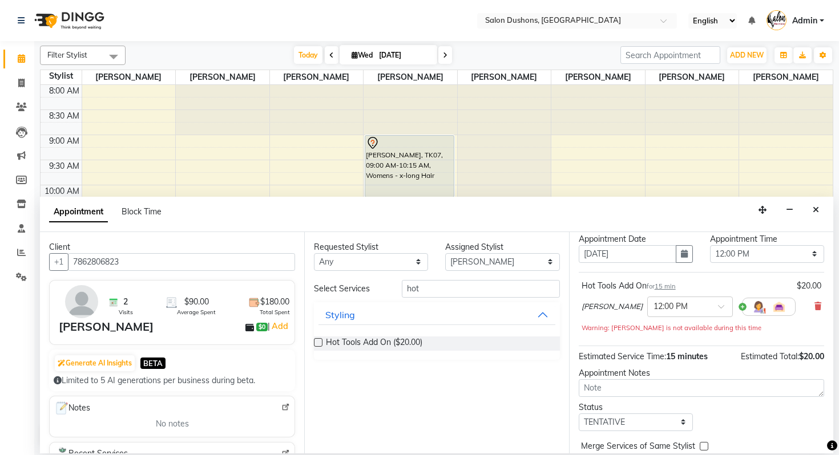
click at [675, 280] on div "Hot Tools Add On for 15 min" at bounding box center [629, 286] width 94 height 12
click at [675, 285] on span "15 min" at bounding box center [665, 286] width 21 height 8
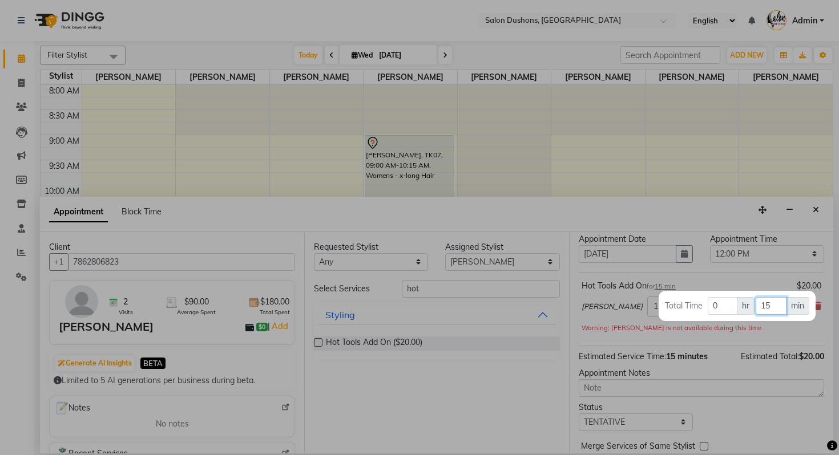
click at [777, 307] on input "15" at bounding box center [771, 306] width 30 height 18
click at [744, 384] on div at bounding box center [419, 227] width 839 height 455
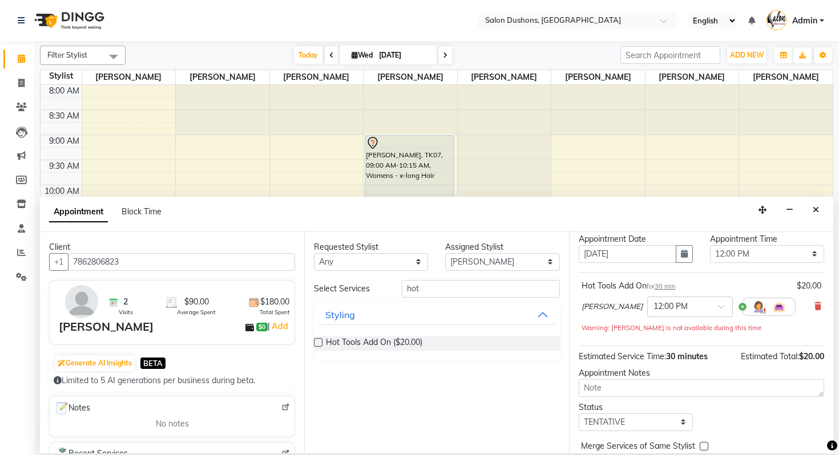
scroll to position [91, 0]
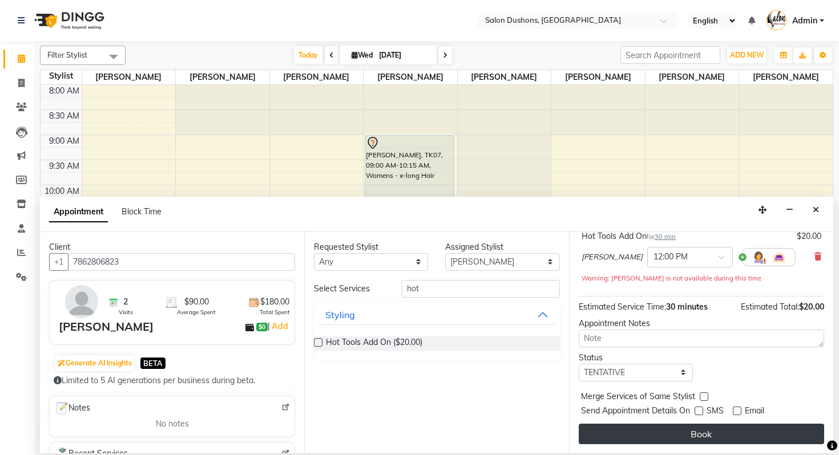
click at [731, 425] on button "Book" at bounding box center [701, 434] width 245 height 21
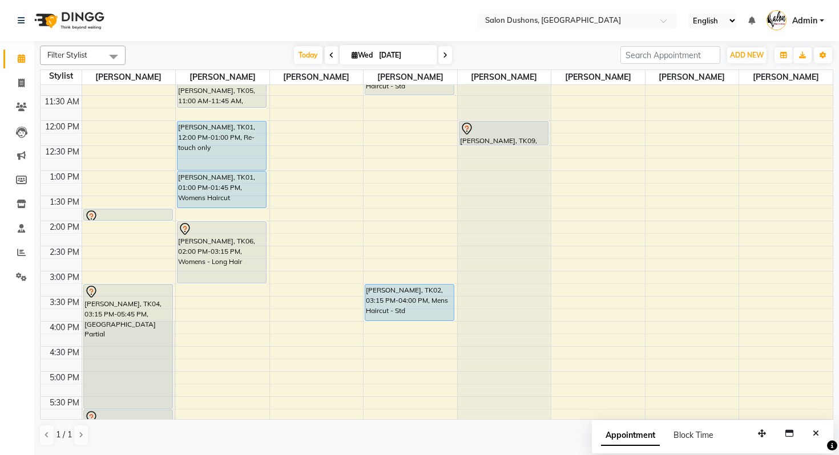
scroll to position [0, 0]
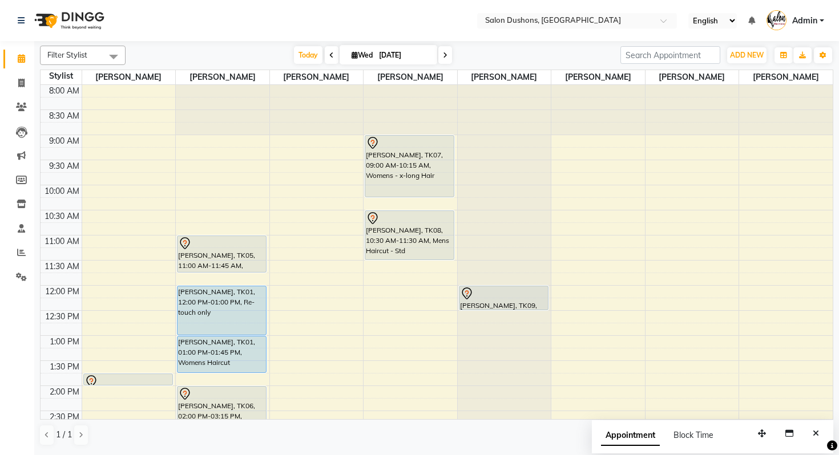
click at [816, 19] on span "Admin" at bounding box center [804, 21] width 25 height 12
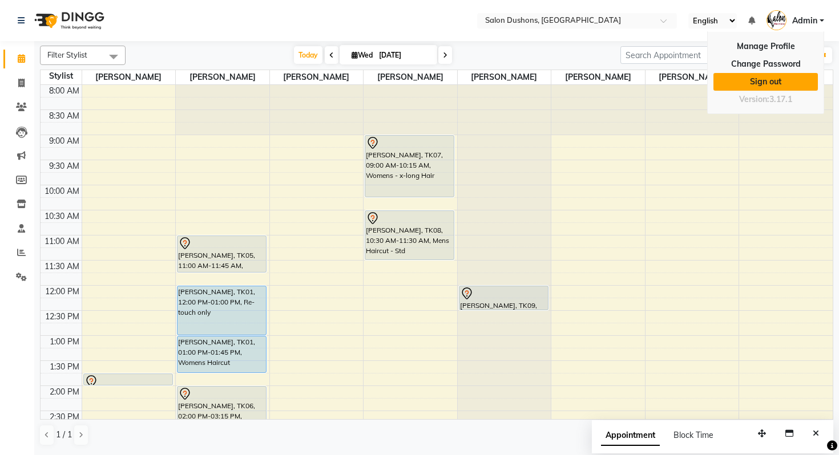
click at [758, 84] on link "Sign out" at bounding box center [765, 82] width 104 height 18
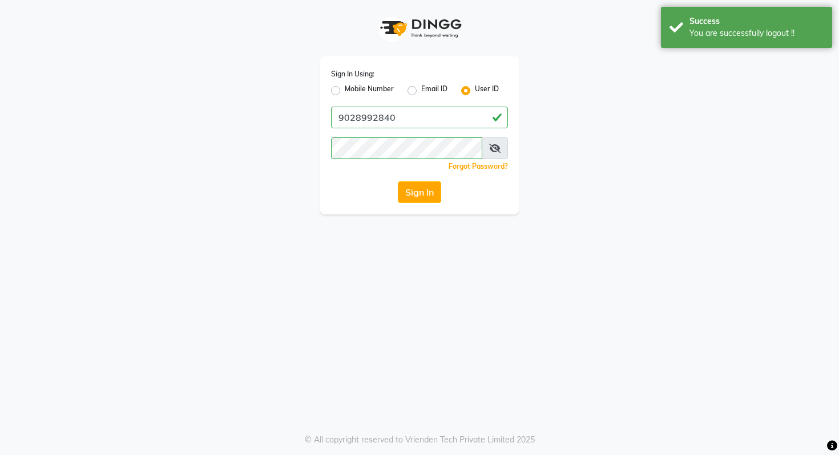
click at [352, 91] on label "Mobile Number" at bounding box center [369, 91] width 49 height 14
click at [352, 91] on input "Mobile Number" at bounding box center [348, 87] width 7 height 7
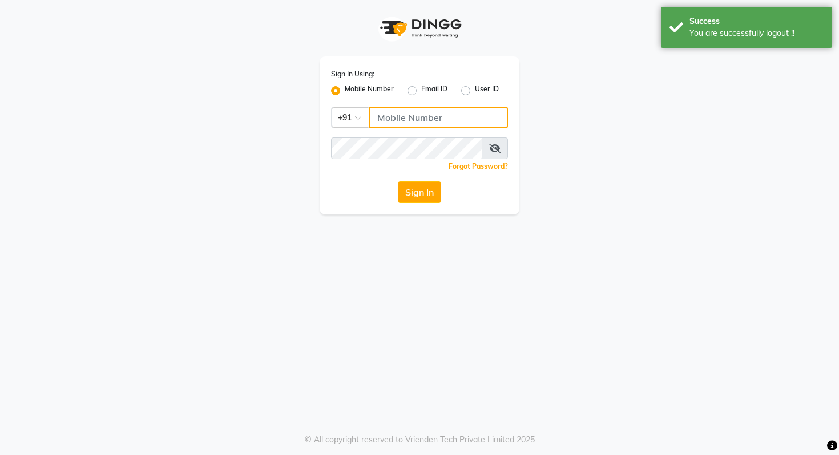
click at [406, 115] on input "Username" at bounding box center [438, 118] width 139 height 22
click at [438, 183] on button "Sign In" at bounding box center [419, 192] width 43 height 22
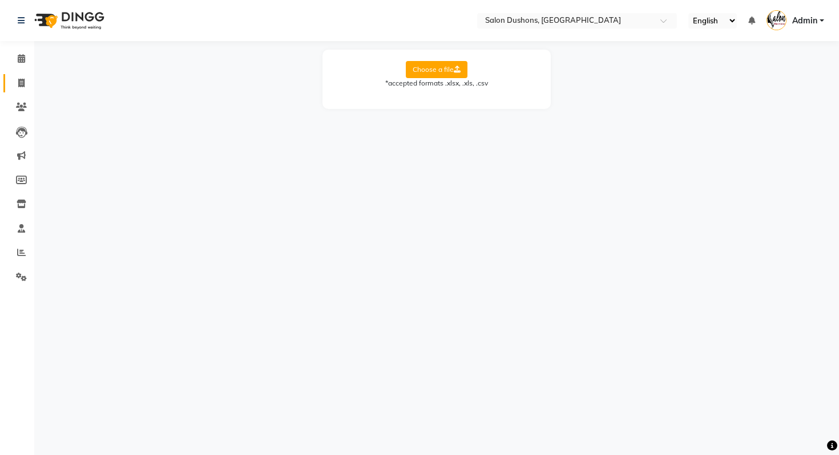
click at [27, 87] on span at bounding box center [21, 83] width 20 height 13
select select "service"
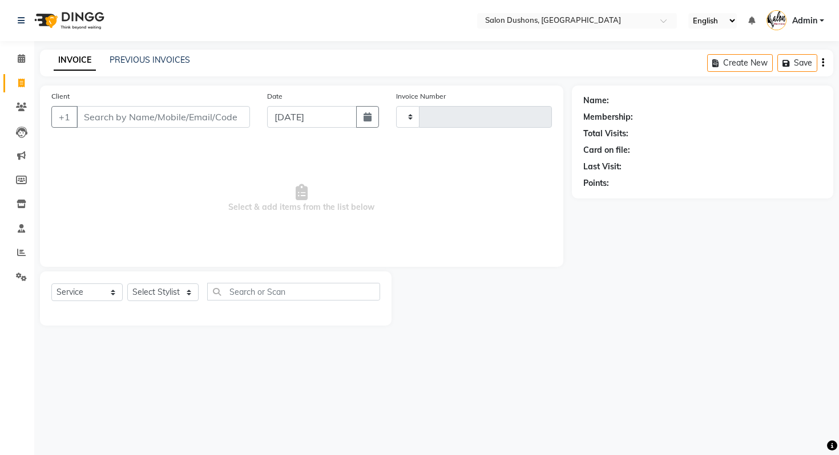
type input "1803"
select select "7807"
